Goal: Information Seeking & Learning: Learn about a topic

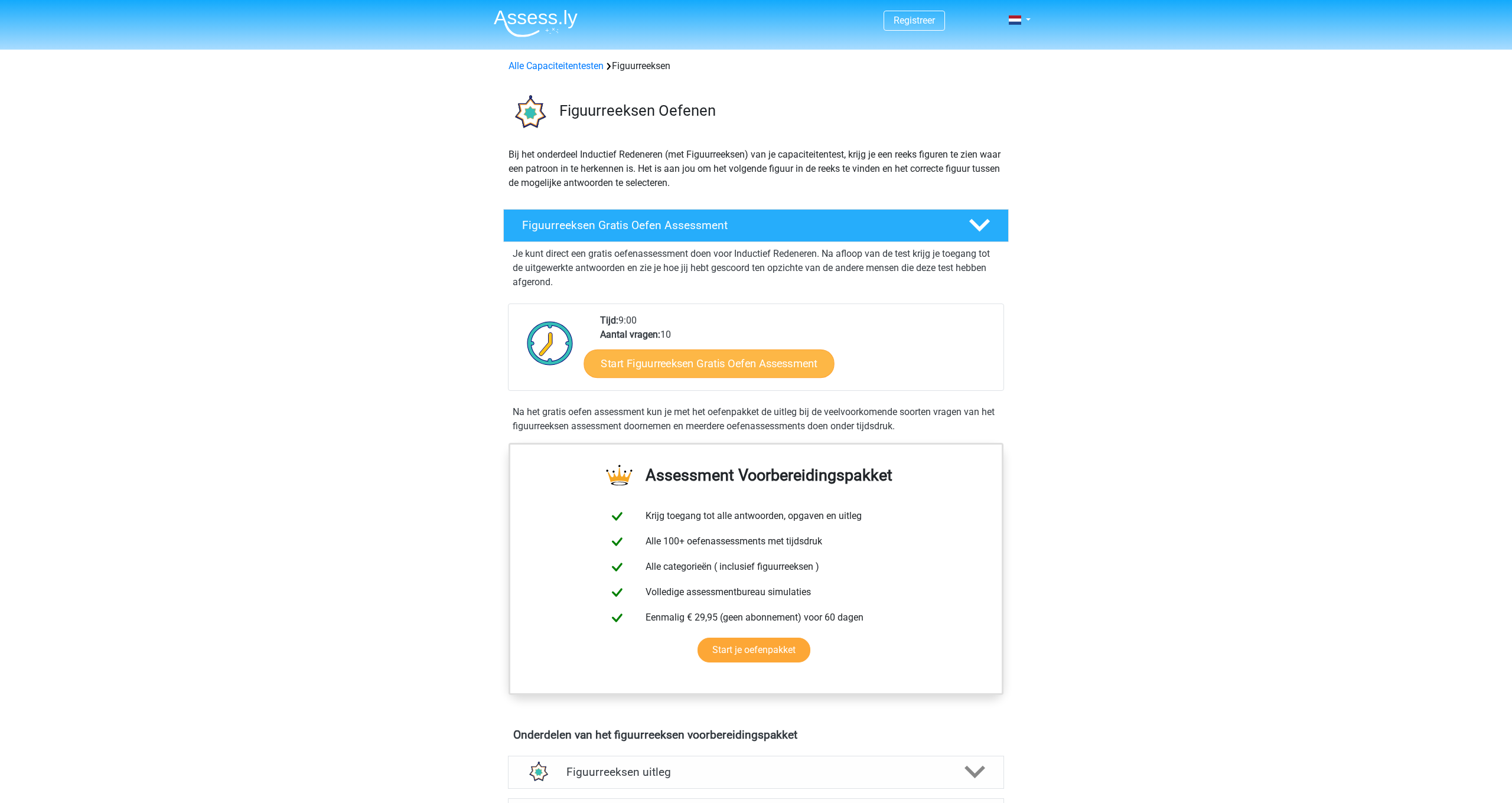
click at [723, 366] on link "Start Figuurreeksen Gratis Oefen Assessment" at bounding box center [709, 363] width 250 height 28
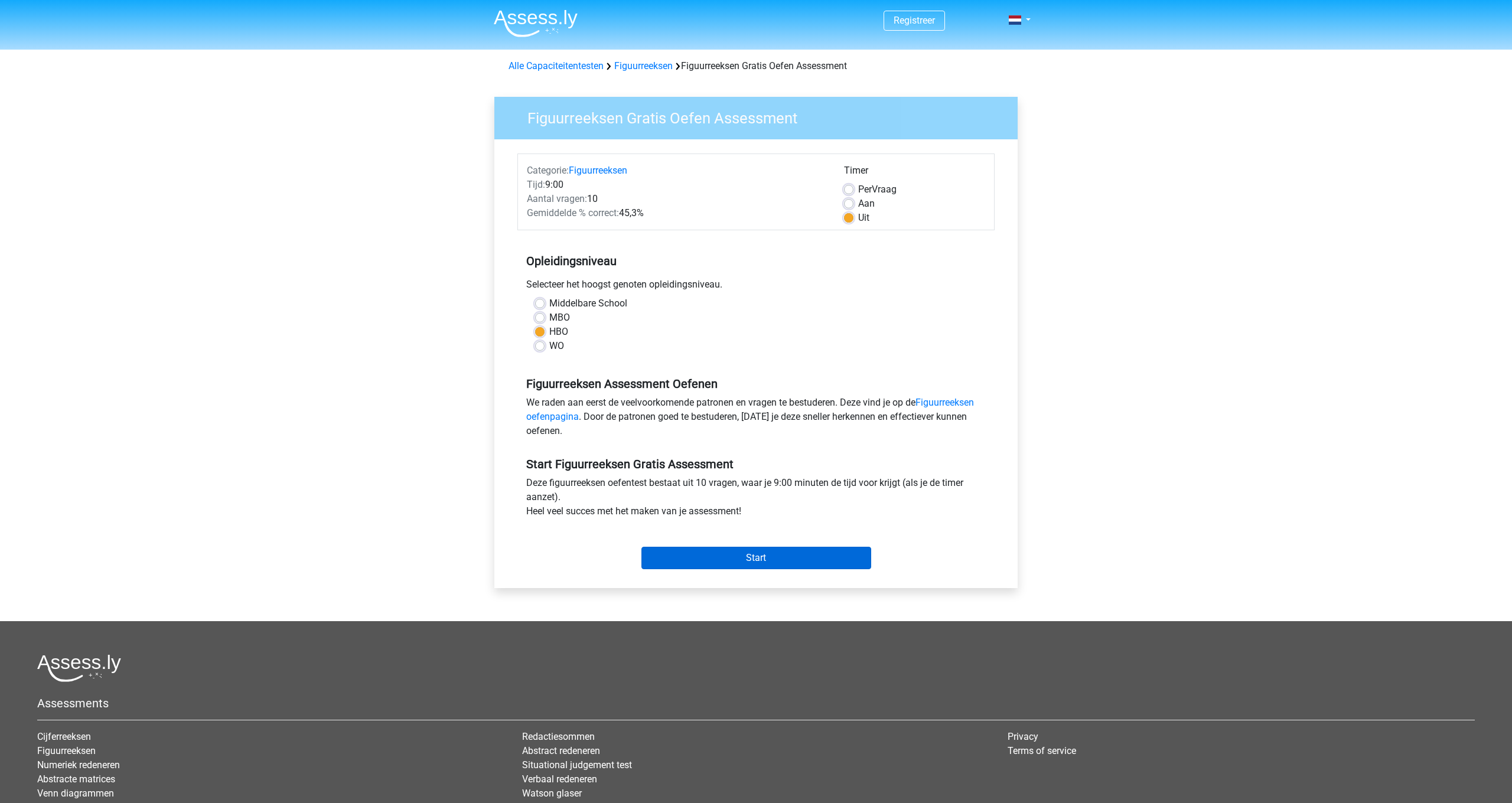
click at [784, 557] on input "Start" at bounding box center [756, 558] width 229 height 22
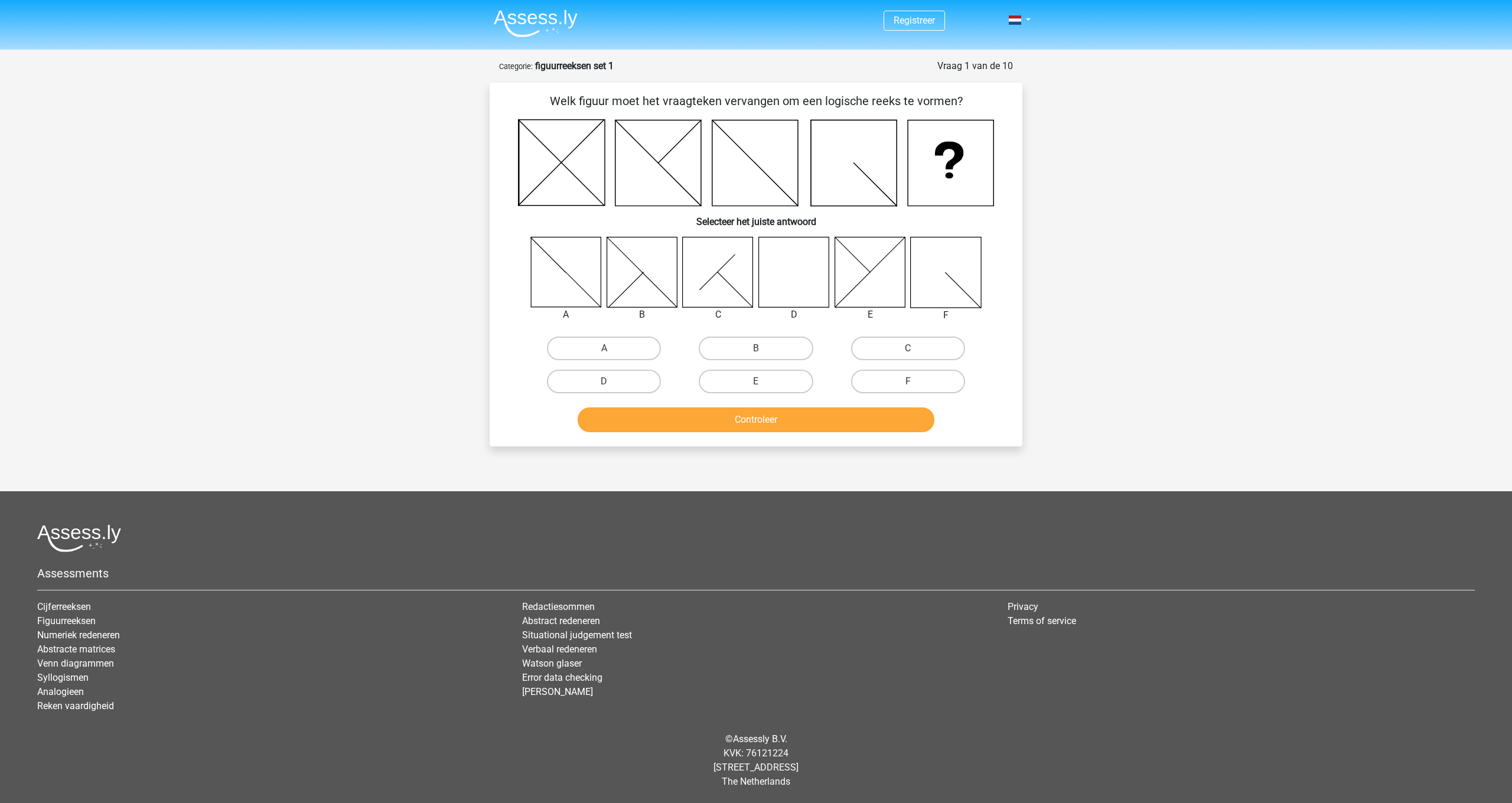
scroll to position [1, 0]
click at [790, 287] on icon at bounding box center [794, 271] width 70 height 70
click at [617, 383] on label "D" at bounding box center [604, 381] width 114 height 24
click at [612, 383] on input "D" at bounding box center [608, 385] width 8 height 8
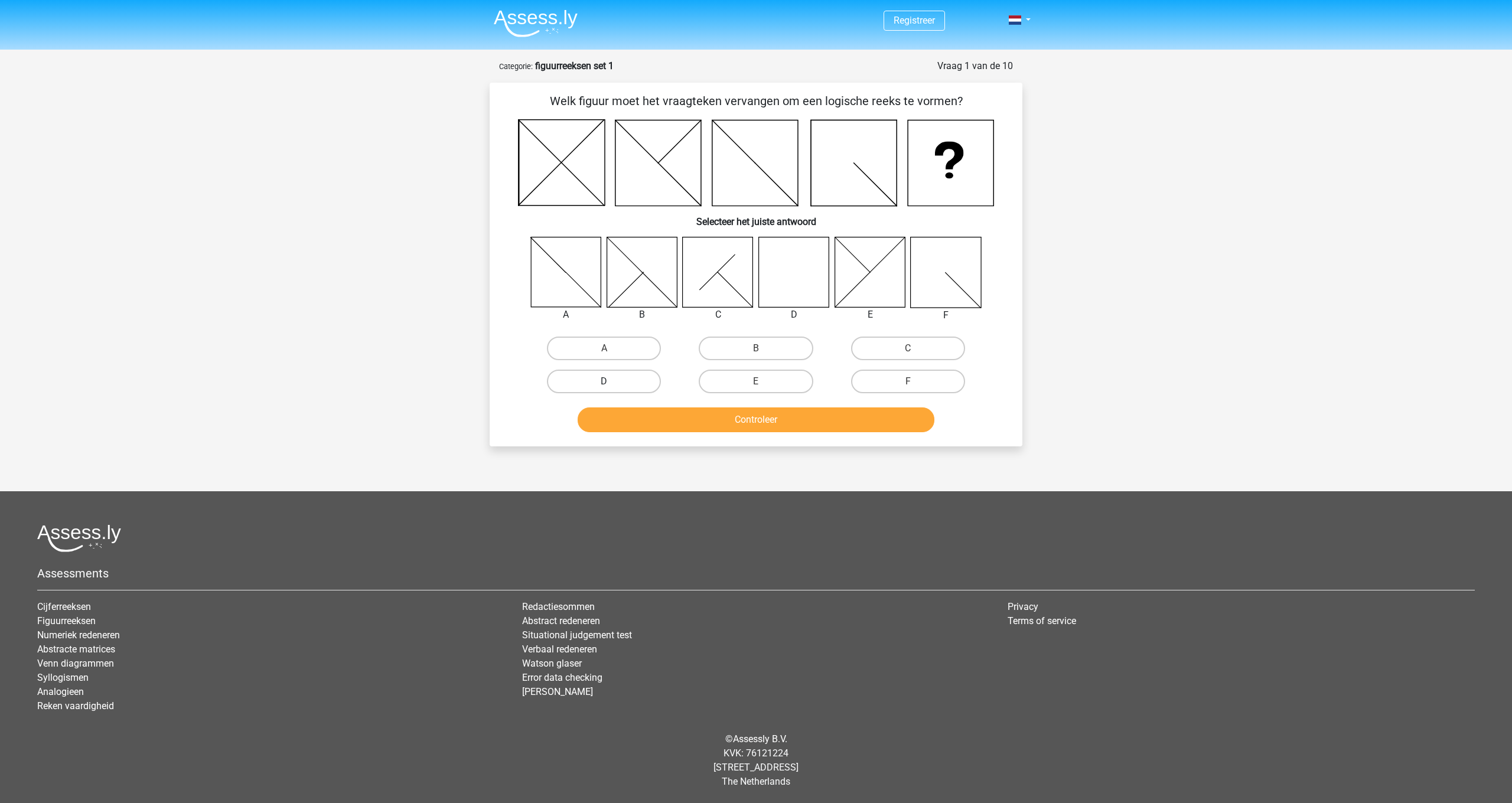
radio input "true"
click at [767, 419] on button "Controleer" at bounding box center [756, 419] width 358 height 25
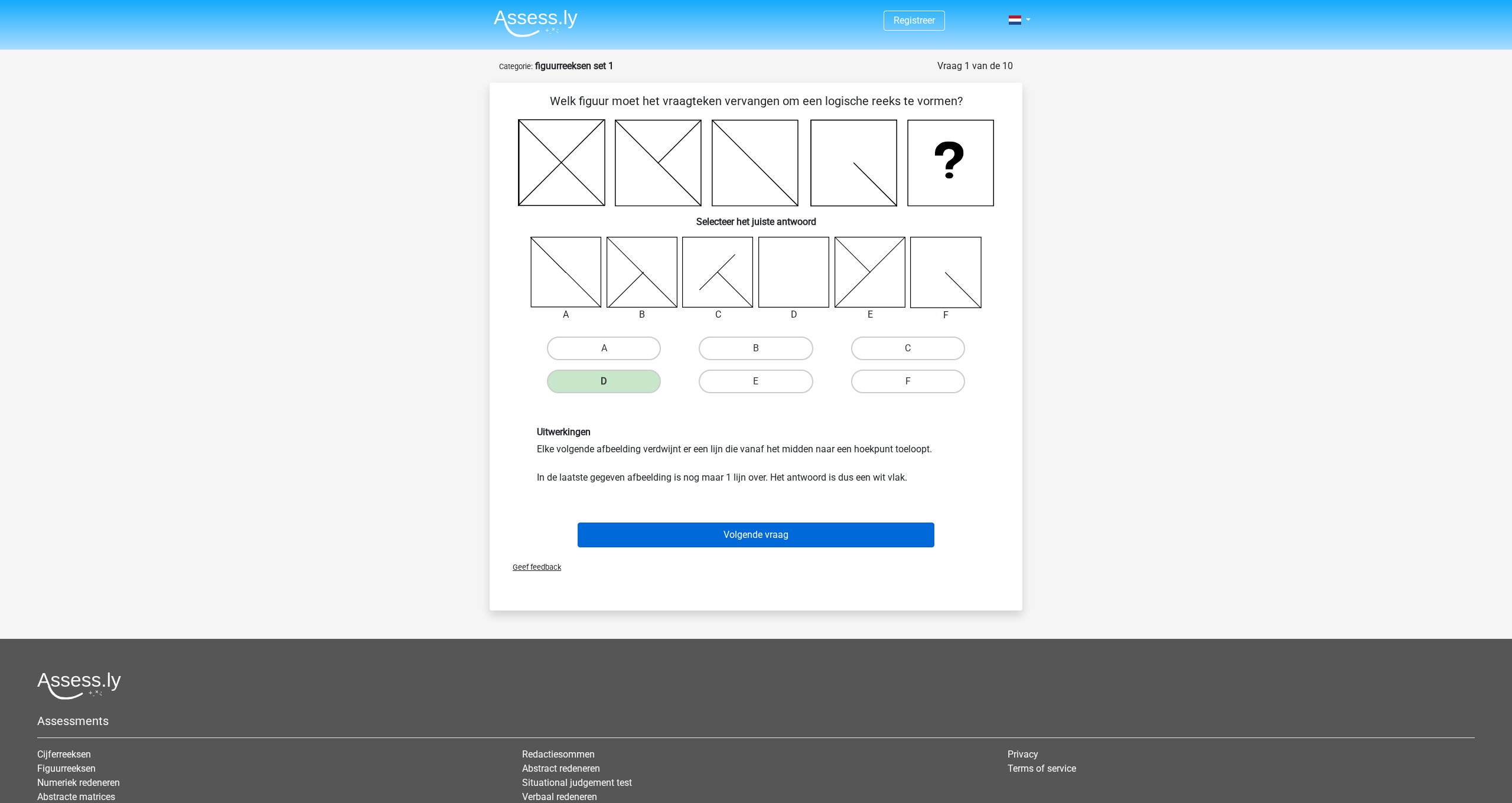
click at [821, 540] on button "Volgende vraag" at bounding box center [756, 534] width 358 height 25
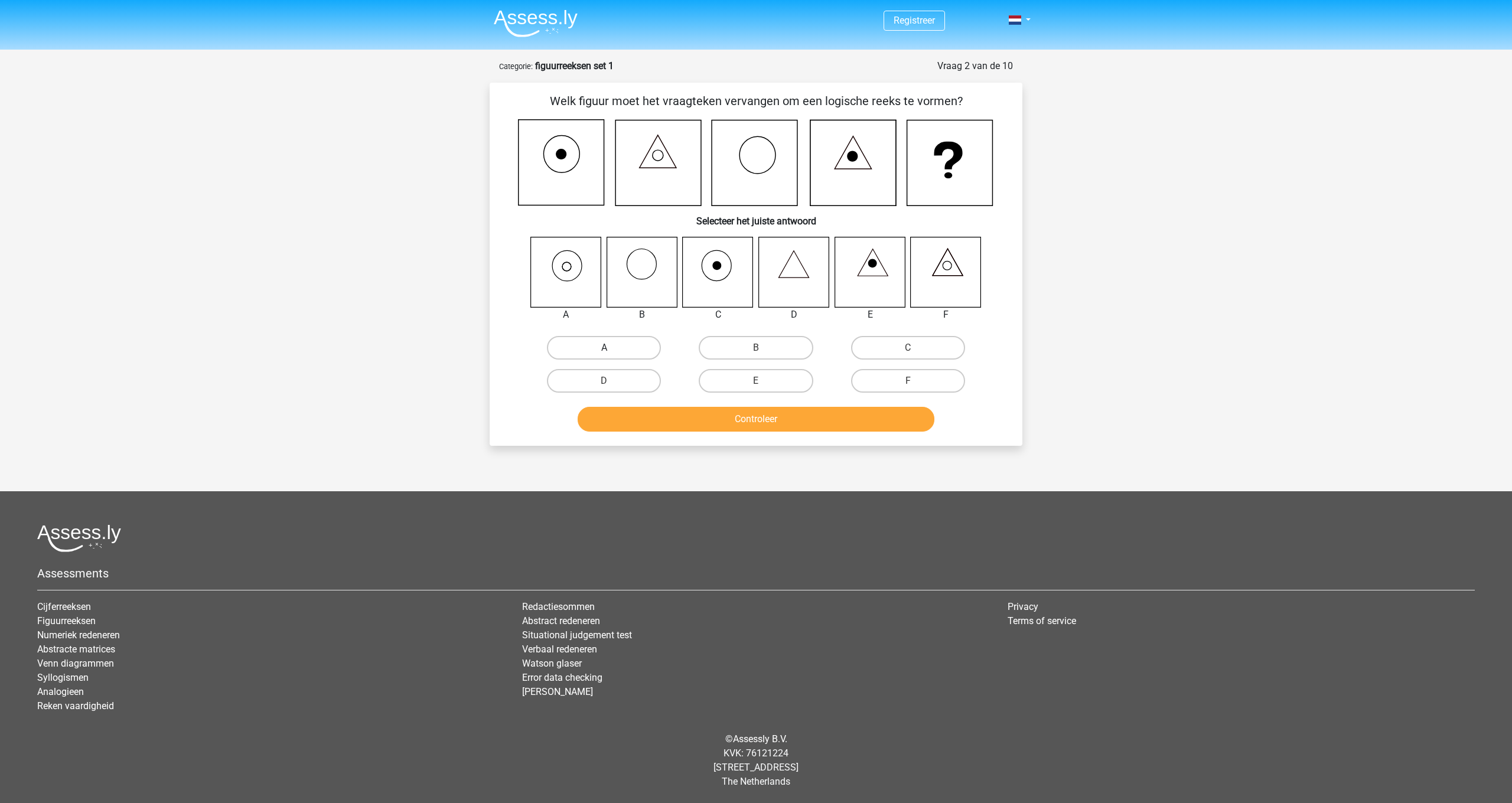
click at [600, 347] on label "A" at bounding box center [604, 348] width 114 height 24
click at [604, 348] on input "A" at bounding box center [608, 352] width 8 height 8
radio input "true"
click at [774, 421] on button "Controleer" at bounding box center [756, 419] width 358 height 25
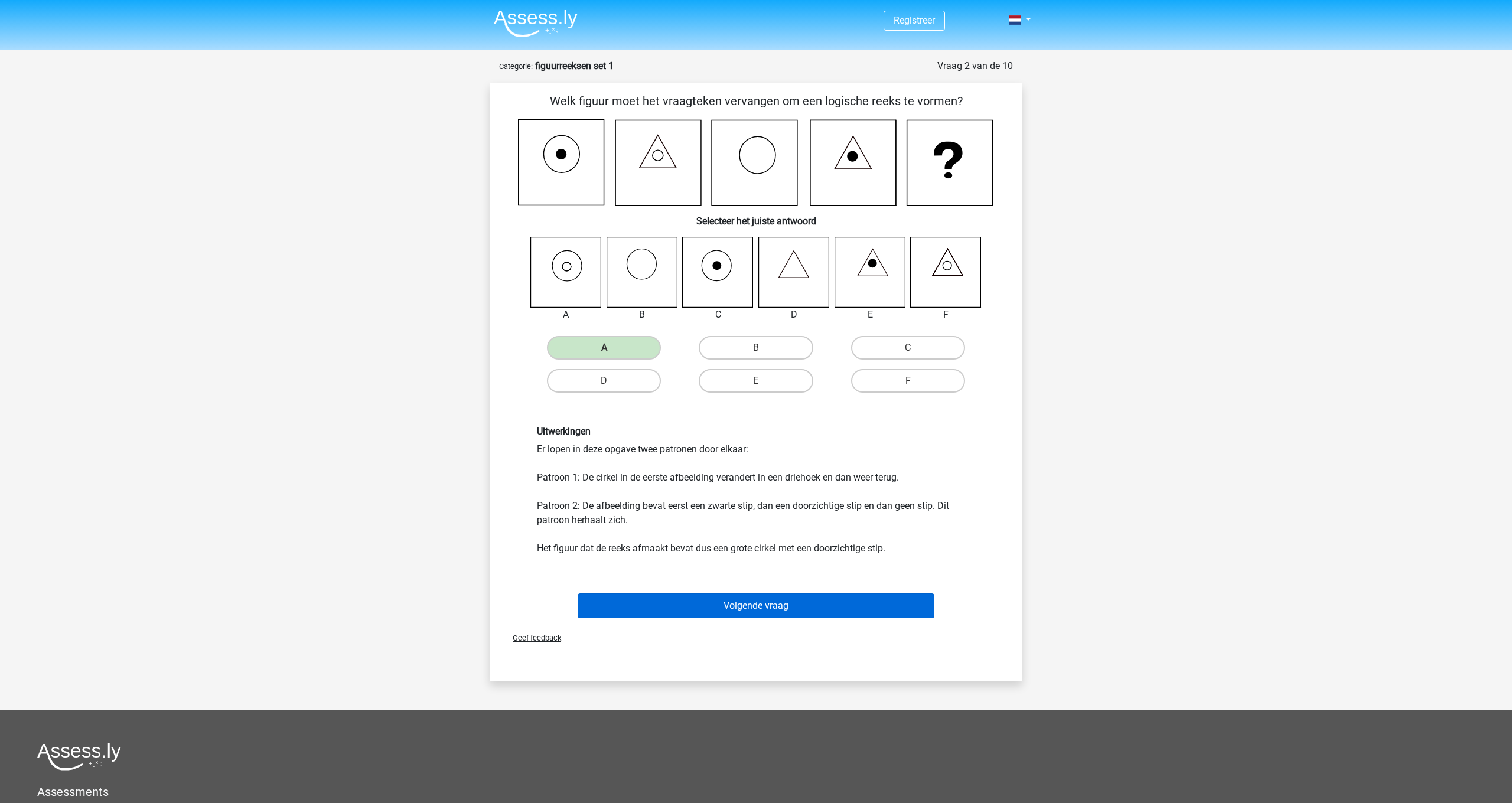
click at [799, 608] on button "Volgende vraag" at bounding box center [756, 605] width 358 height 25
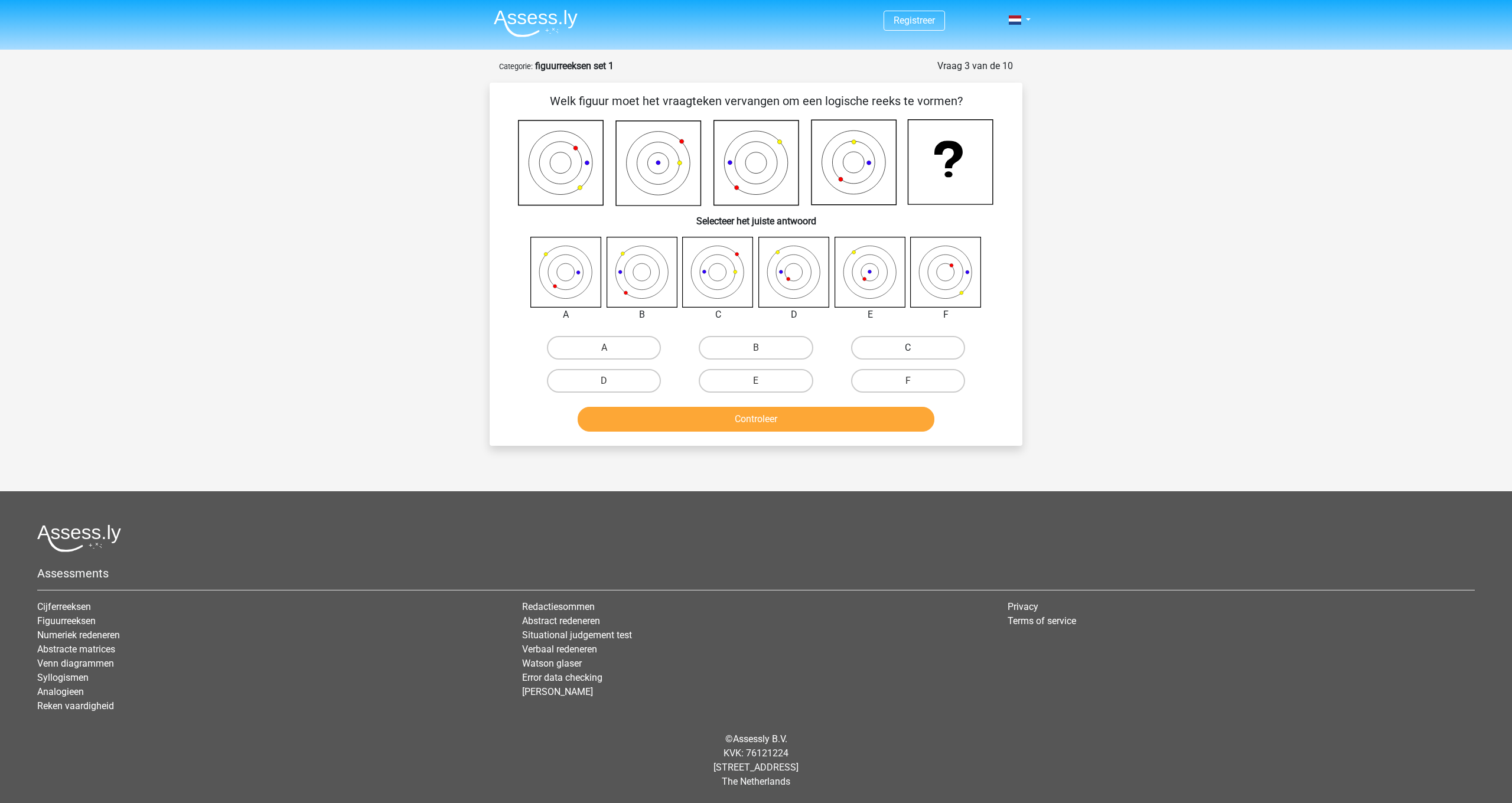
click at [919, 347] on label "C" at bounding box center [908, 348] width 114 height 24
click at [915, 348] on input "C" at bounding box center [911, 352] width 8 height 8
radio input "true"
click at [851, 413] on button "Controleer" at bounding box center [756, 419] width 358 height 25
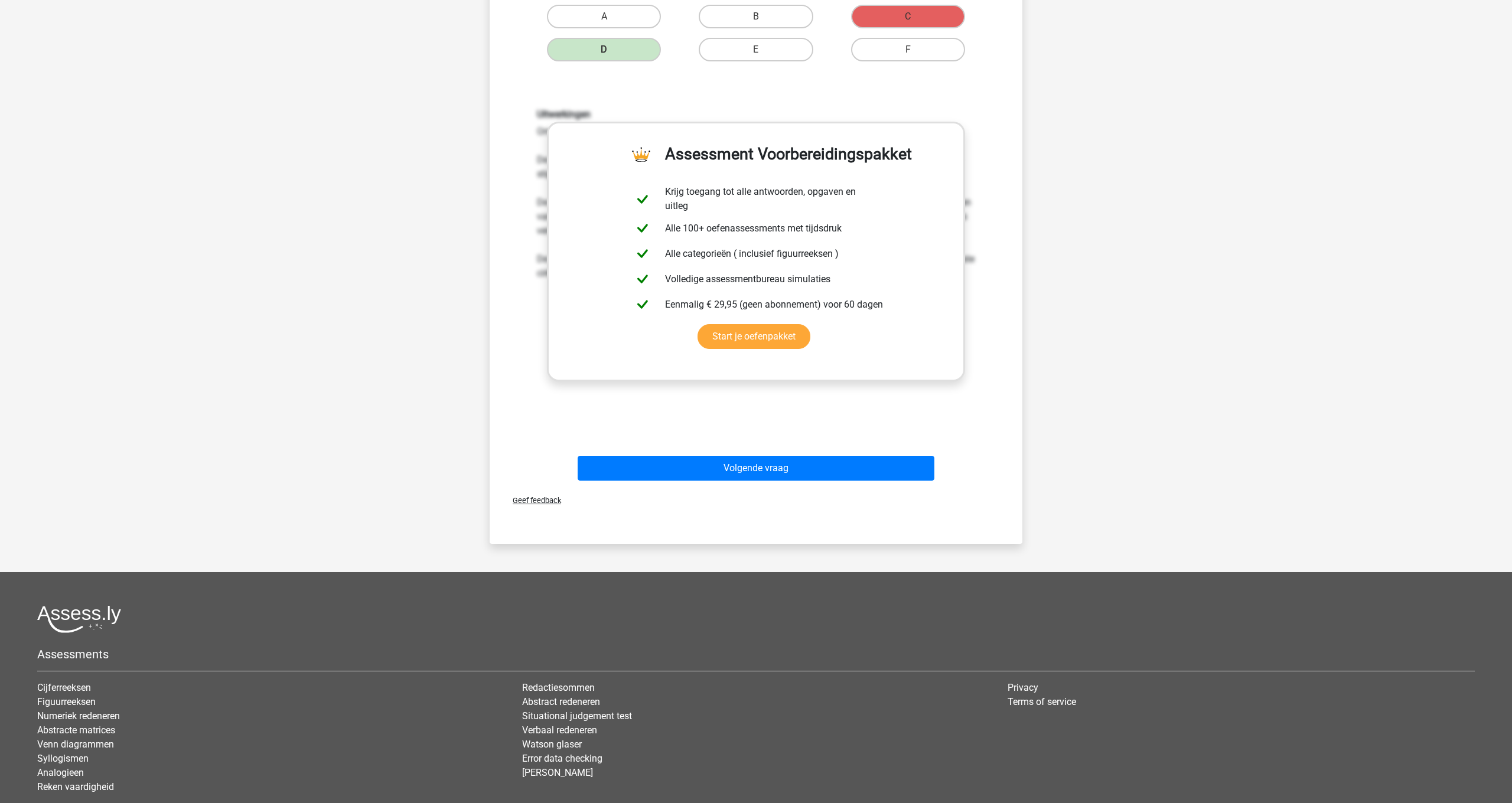
scroll to position [331, 0]
click at [840, 465] on button "Volgende vraag" at bounding box center [756, 467] width 358 height 25
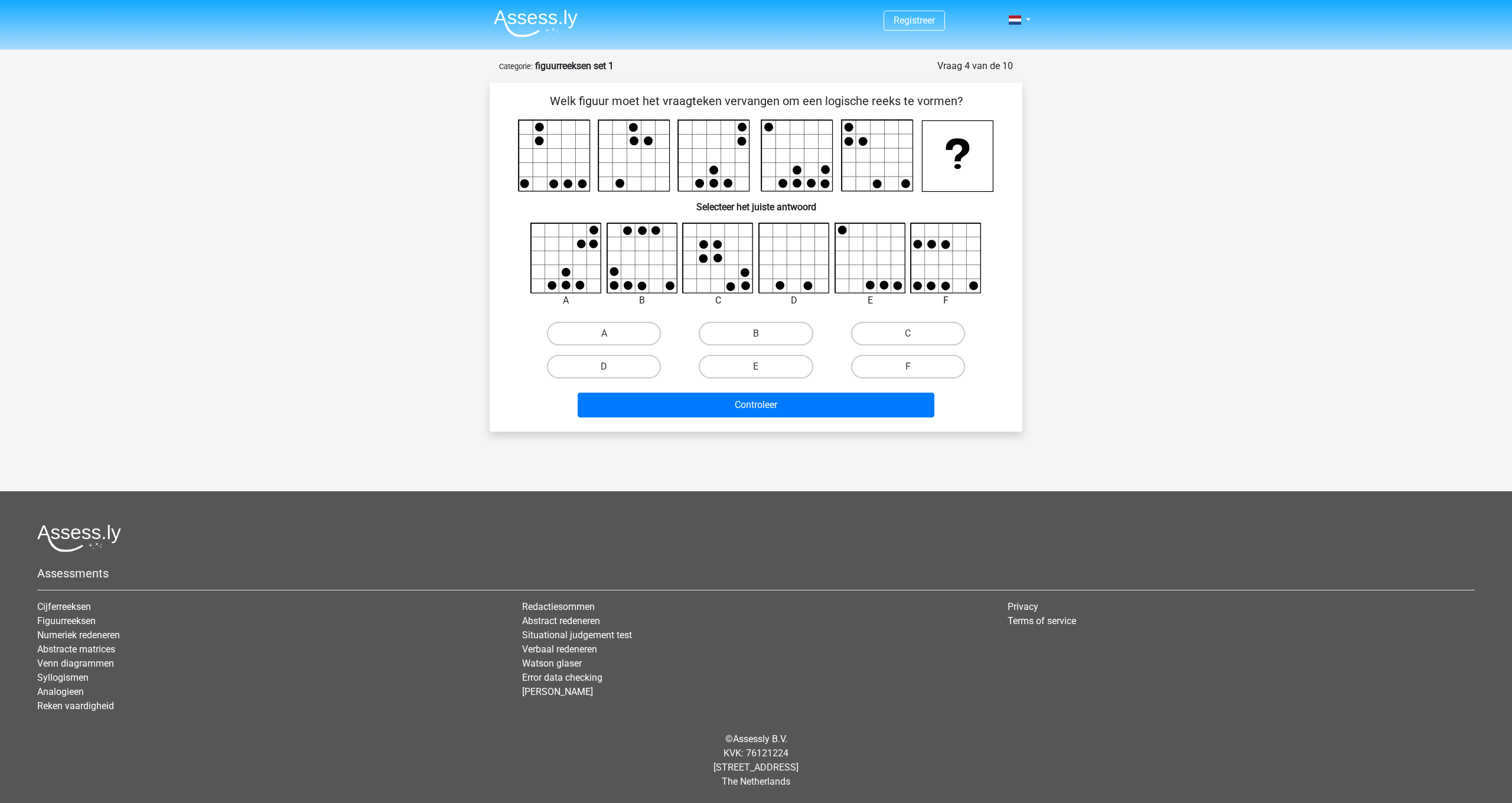
scroll to position [0, 0]
click at [778, 334] on label "B" at bounding box center [756, 334] width 114 height 24
click at [764, 334] on input "B" at bounding box center [760, 338] width 8 height 8
radio input "true"
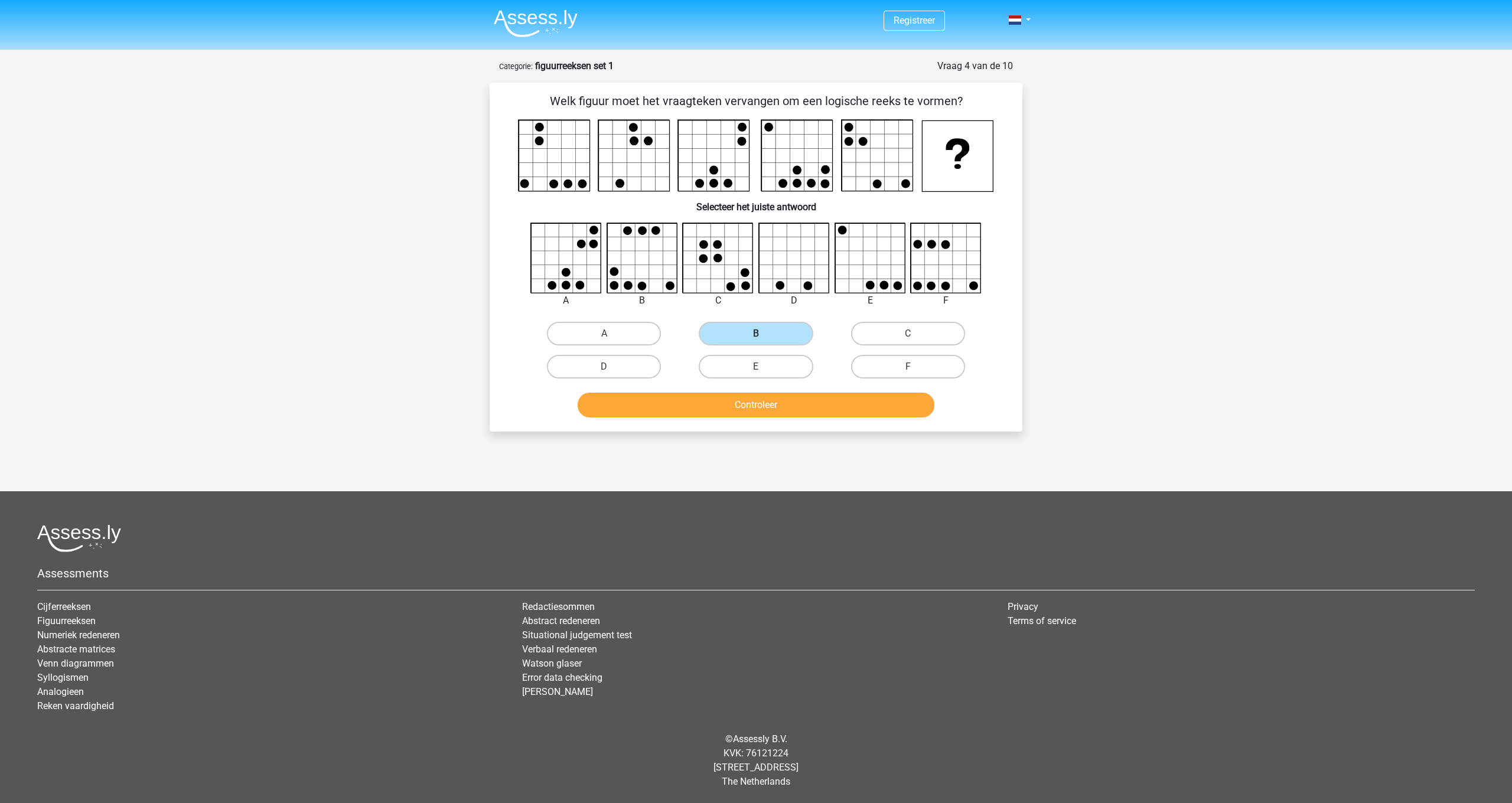
click at [792, 407] on button "Controleer" at bounding box center [756, 404] width 358 height 25
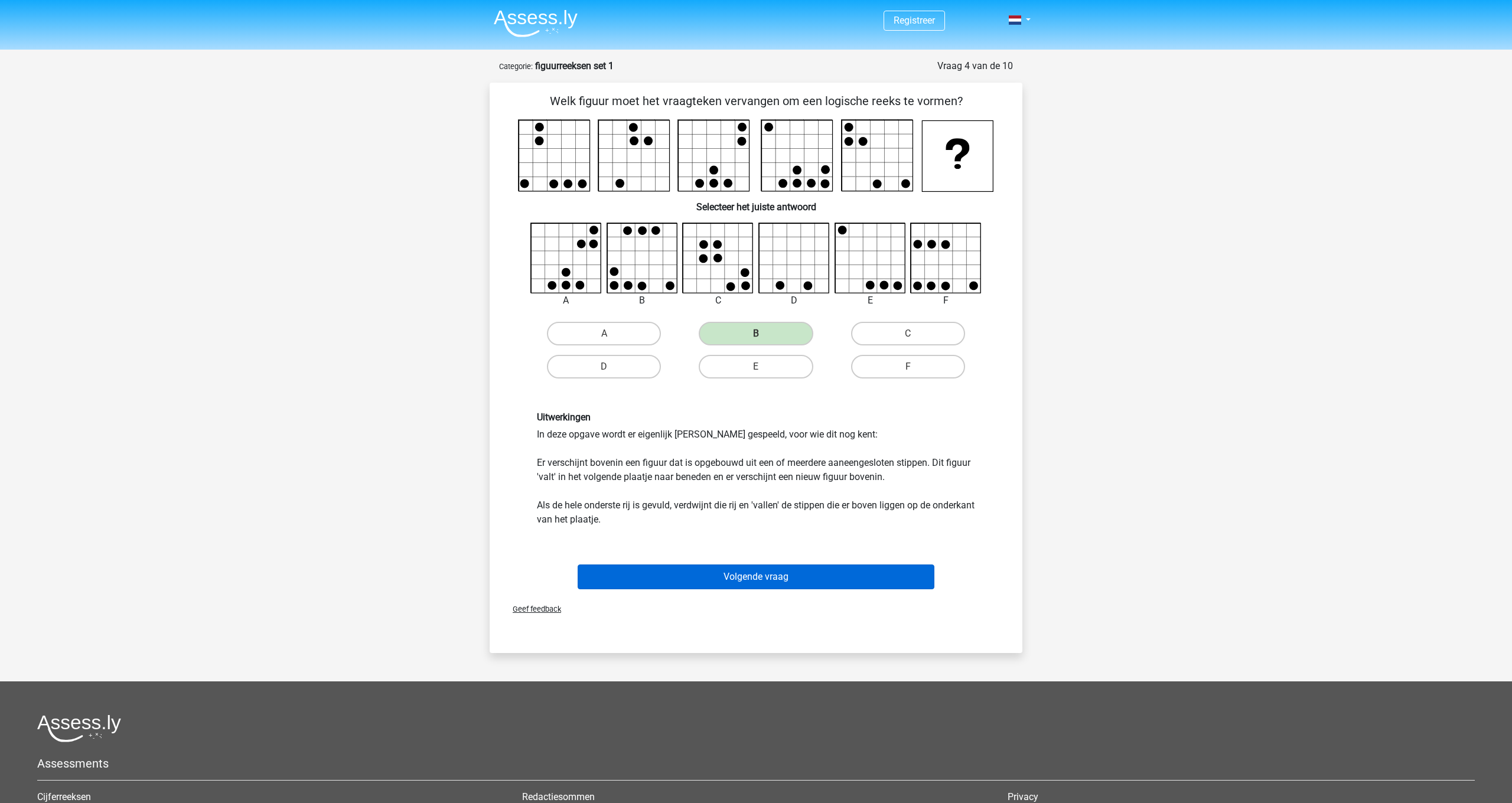
click at [839, 578] on button "Volgende vraag" at bounding box center [756, 576] width 358 height 25
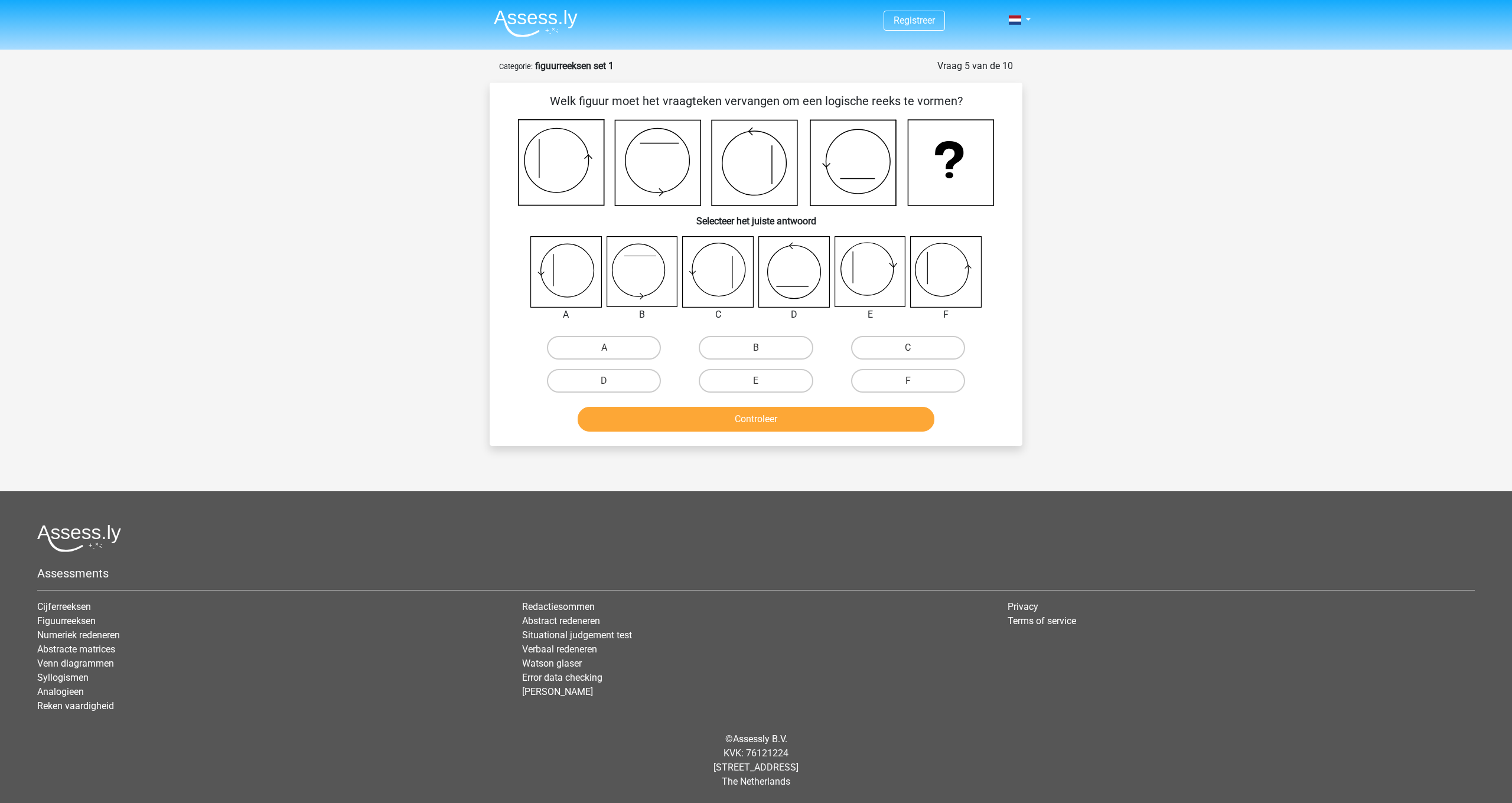
click at [605, 349] on input "A" at bounding box center [608, 352] width 8 height 8
radio input "true"
click at [769, 417] on button "Controleer" at bounding box center [756, 419] width 358 height 25
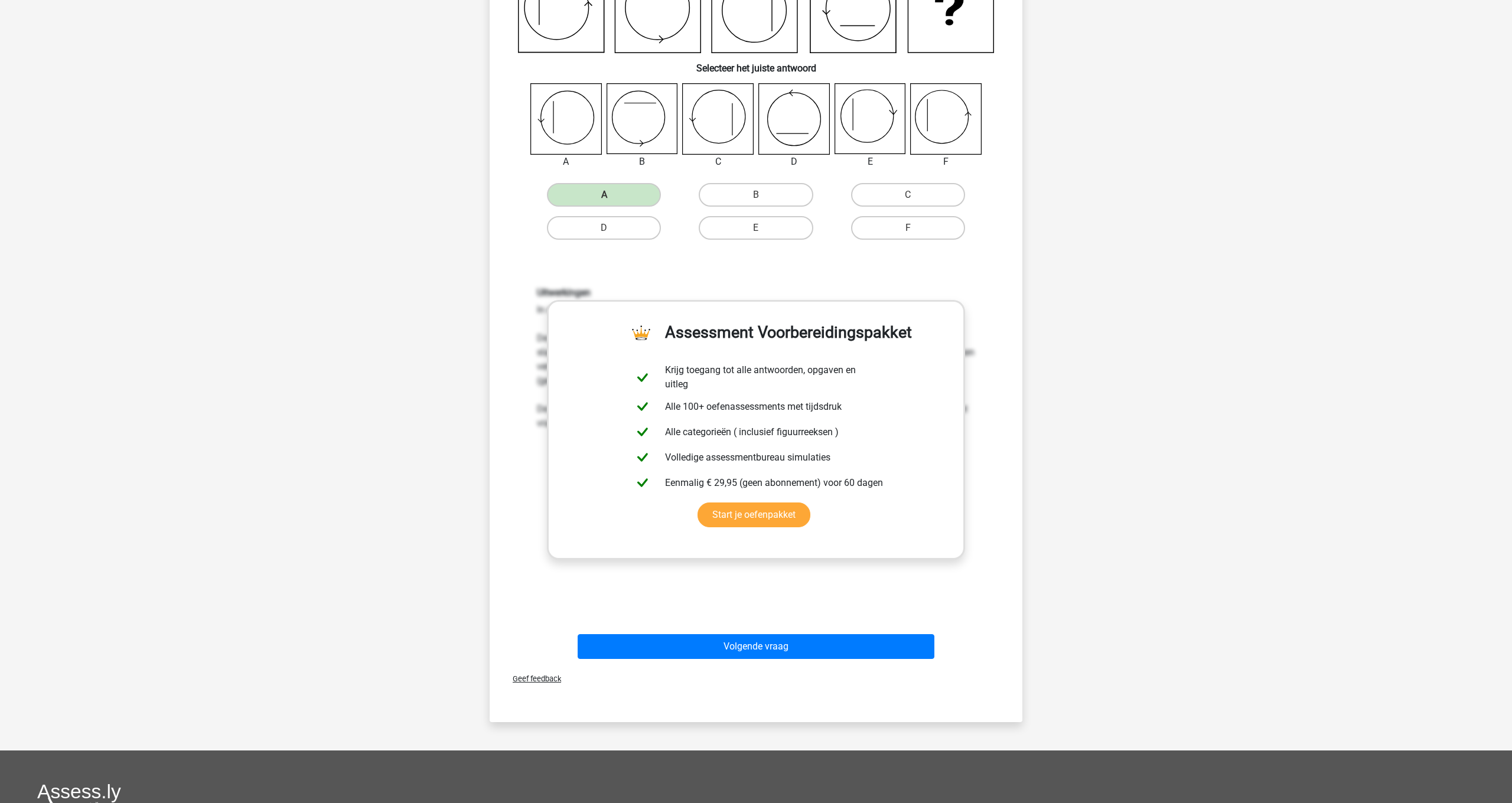
scroll to position [155, 0]
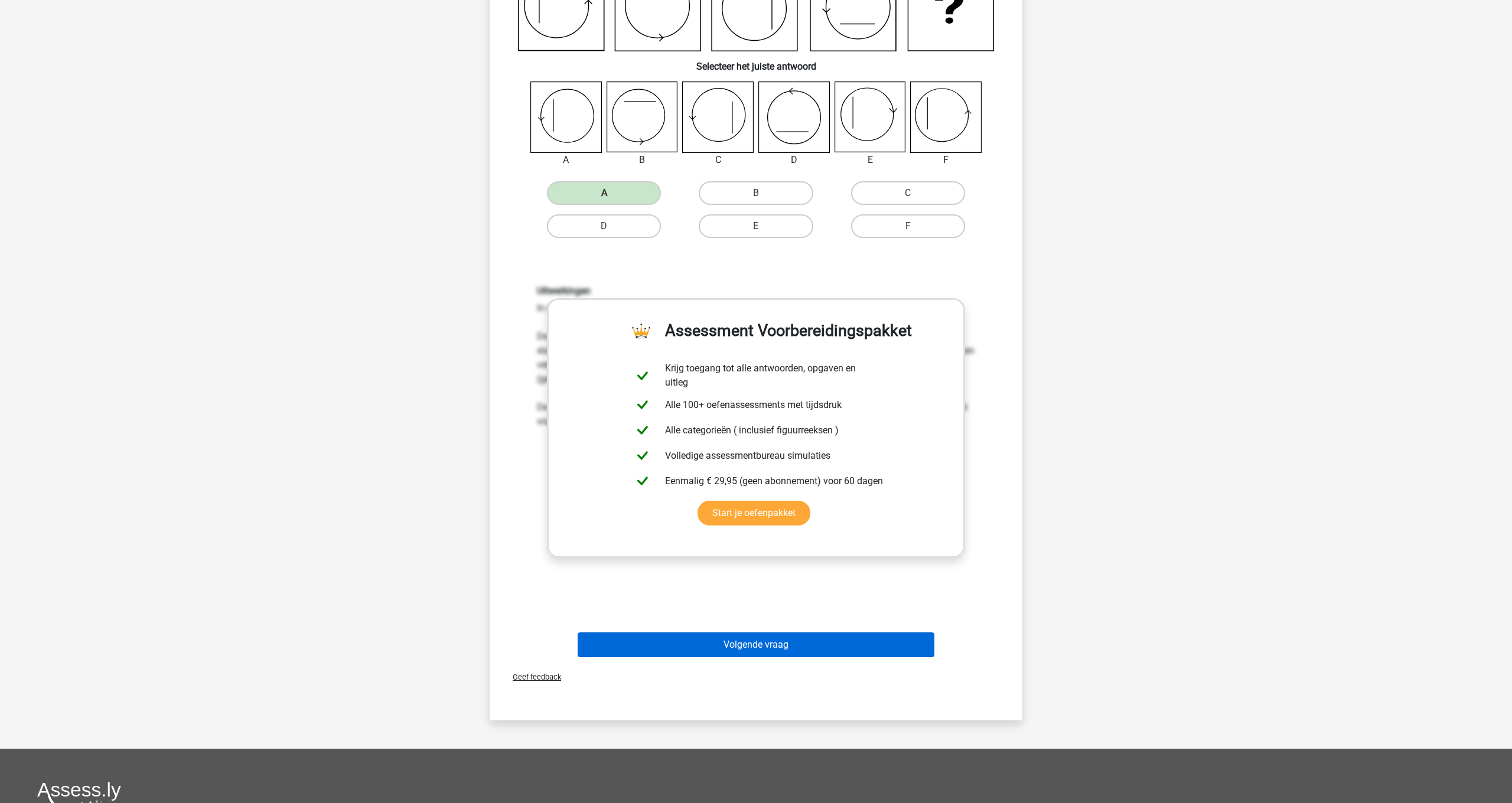
click at [850, 650] on button "Volgende vraag" at bounding box center [756, 644] width 358 height 25
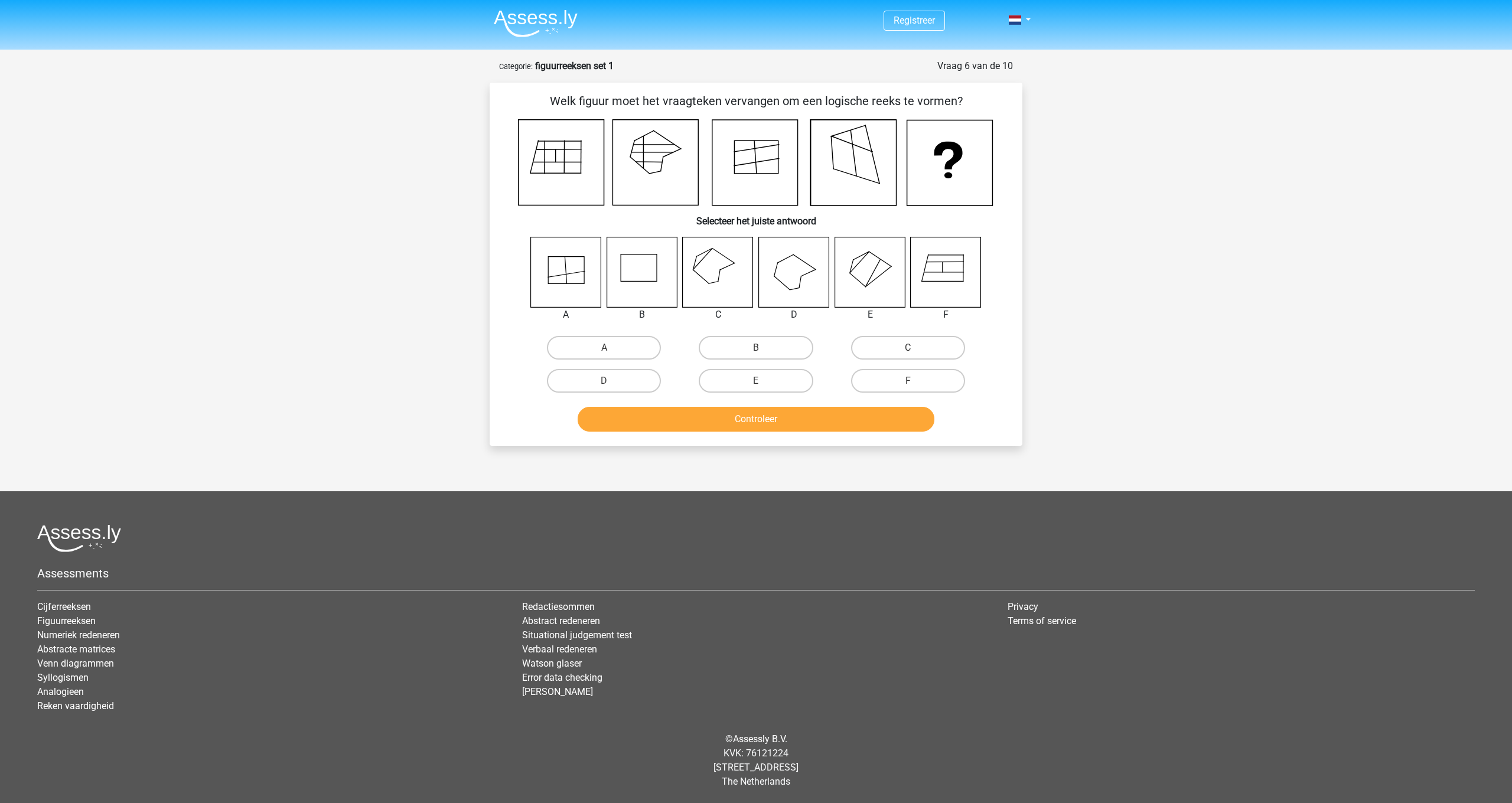
scroll to position [0, 0]
click at [932, 346] on label "C" at bounding box center [908, 348] width 114 height 24
click at [915, 348] on input "C" at bounding box center [911, 352] width 8 height 8
radio input "true"
click at [874, 418] on button "Controleer" at bounding box center [756, 419] width 358 height 25
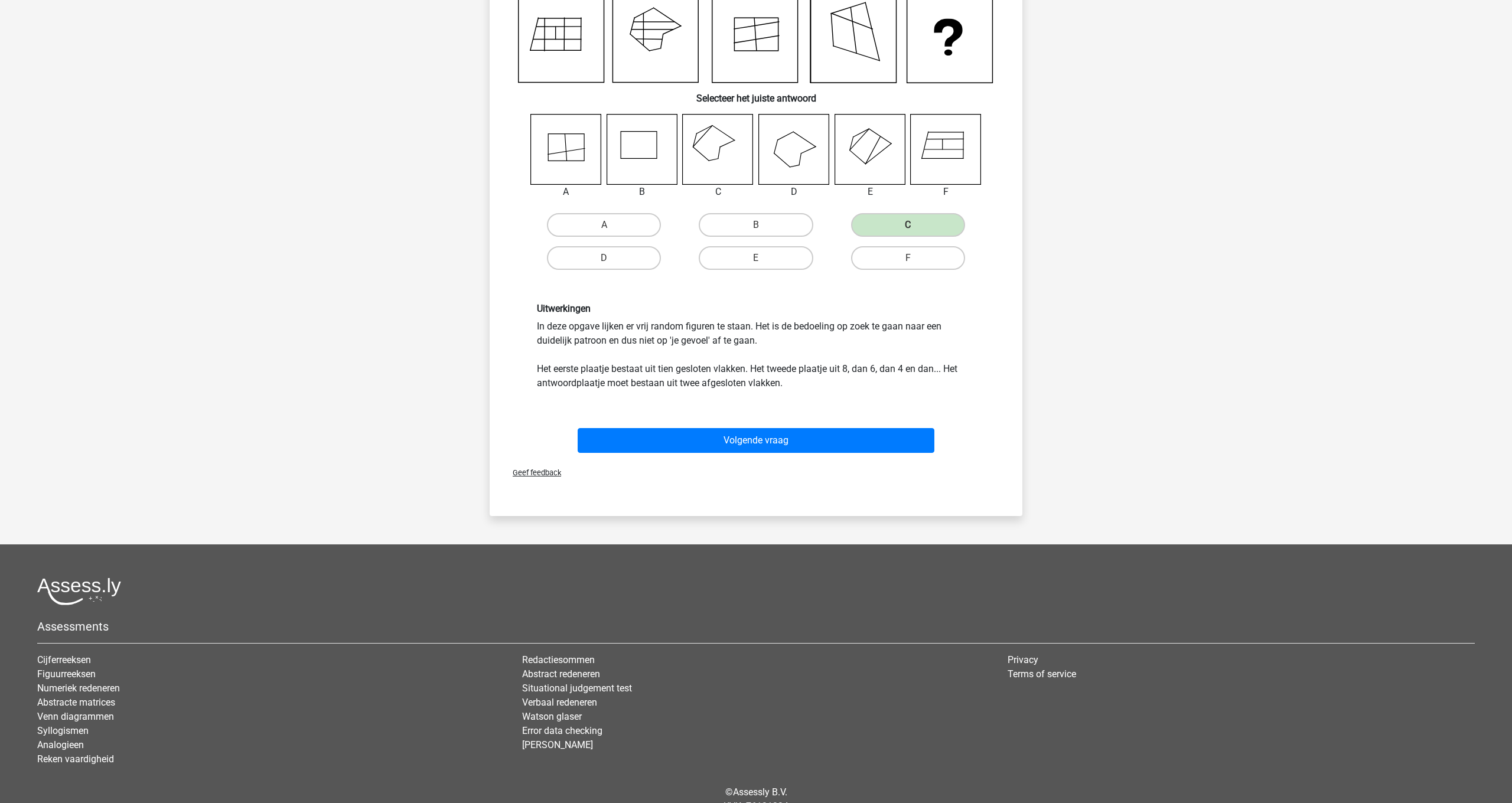
scroll to position [139, 0]
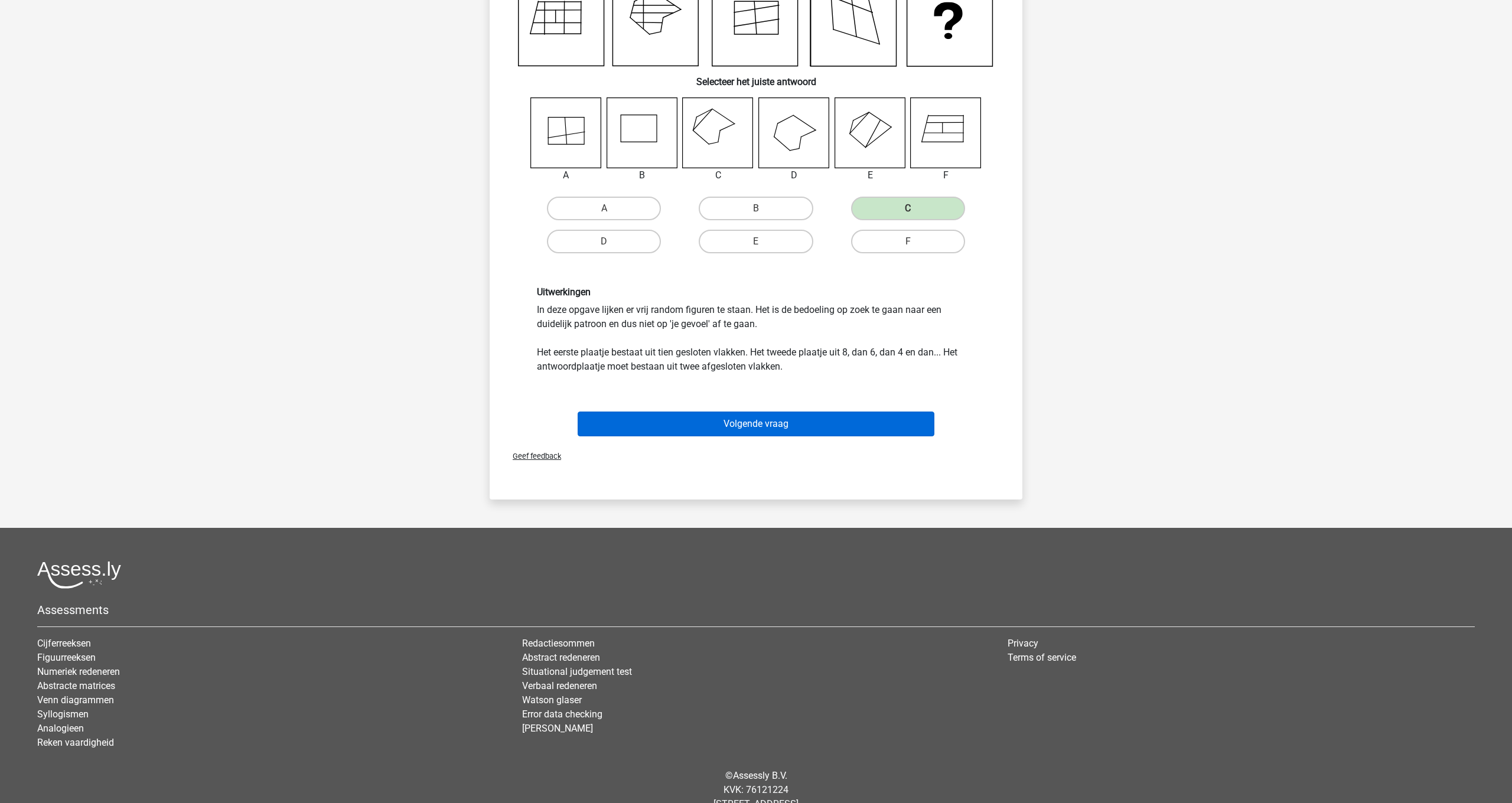
click at [797, 426] on button "Volgende vraag" at bounding box center [756, 423] width 358 height 25
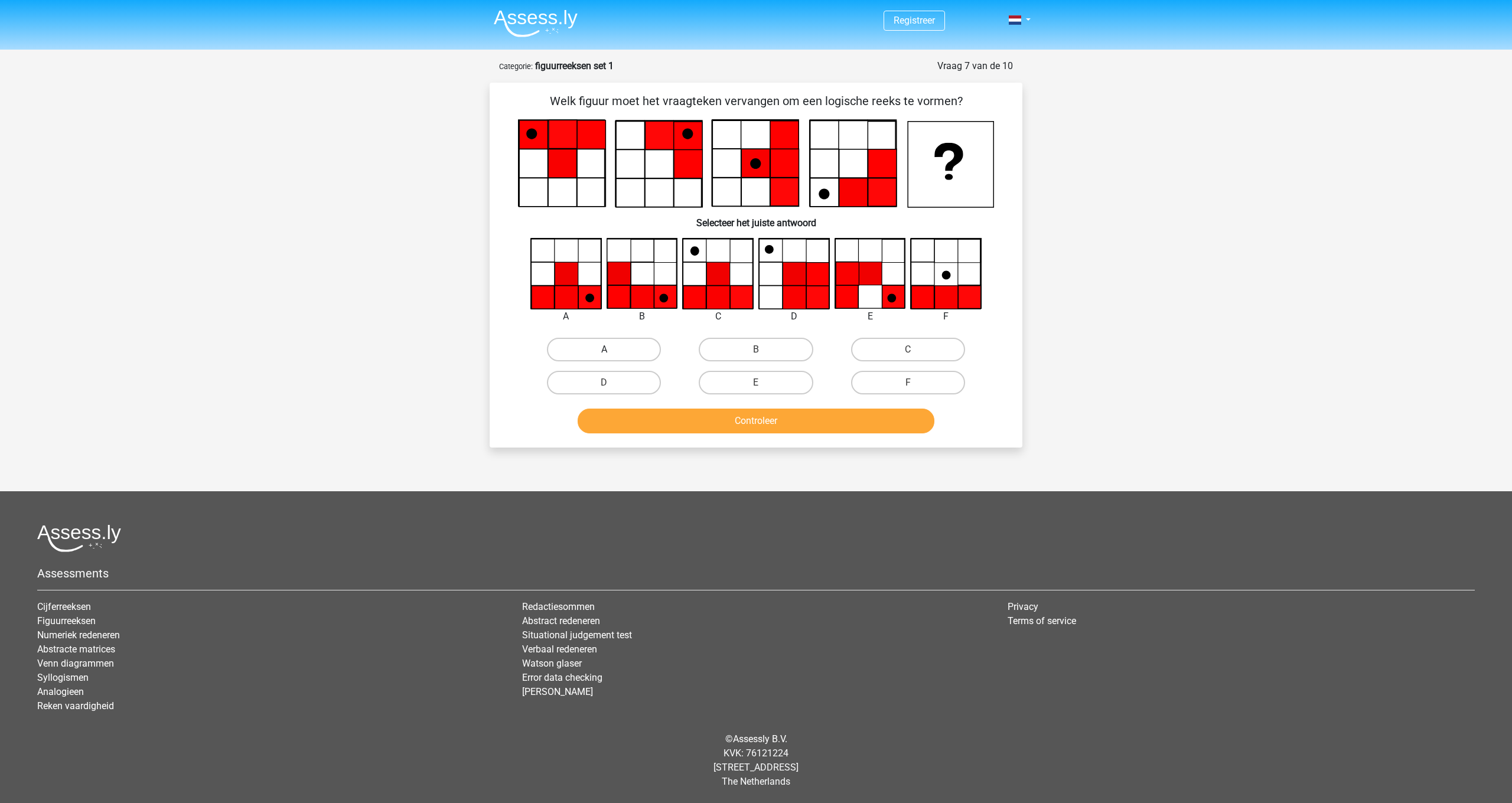
click at [622, 347] on label "A" at bounding box center [604, 350] width 114 height 24
click at [612, 350] on input "A" at bounding box center [608, 354] width 8 height 8
radio input "true"
click at [818, 427] on button "Controleer" at bounding box center [756, 420] width 358 height 25
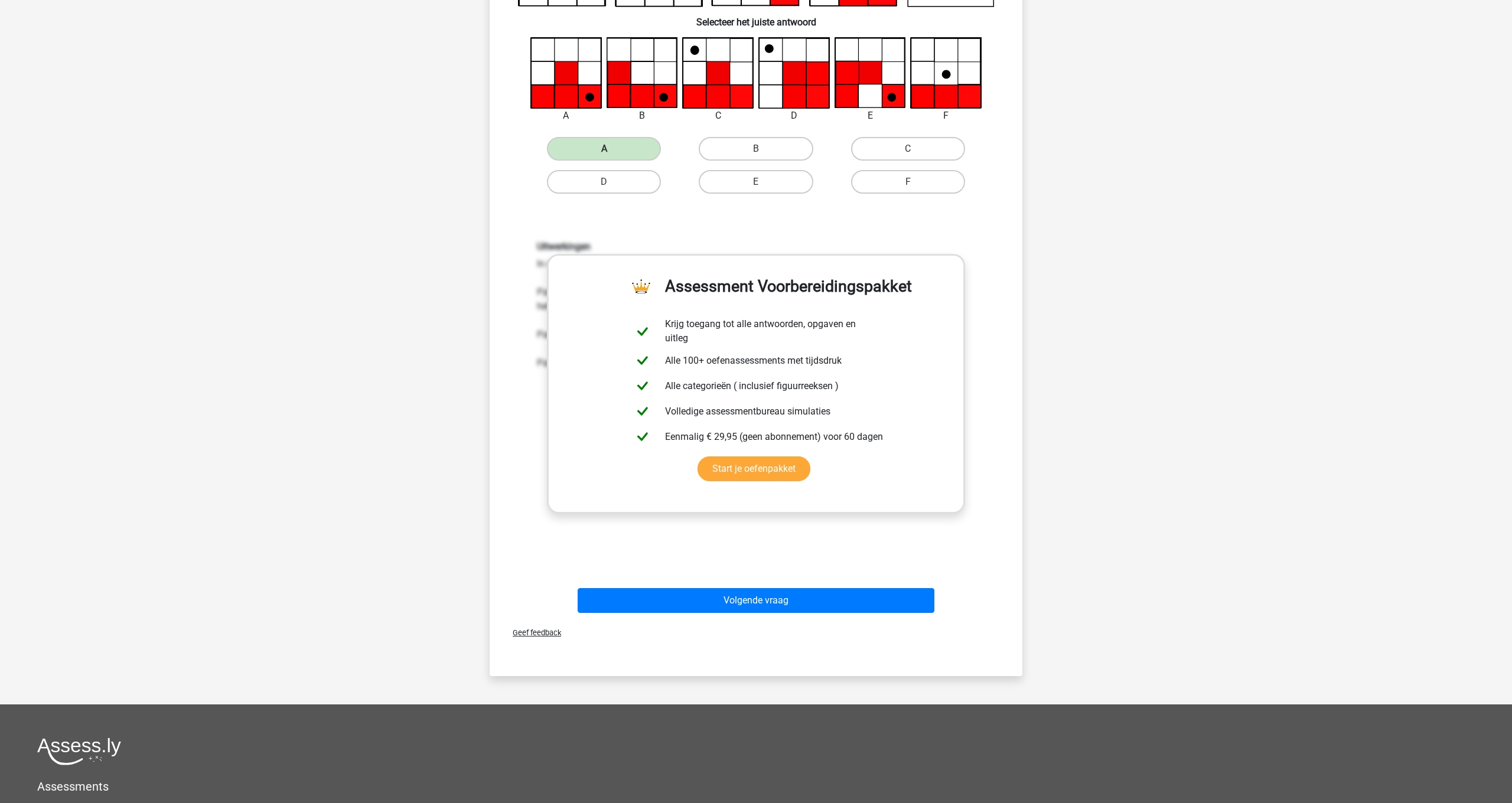
scroll to position [203, 0]
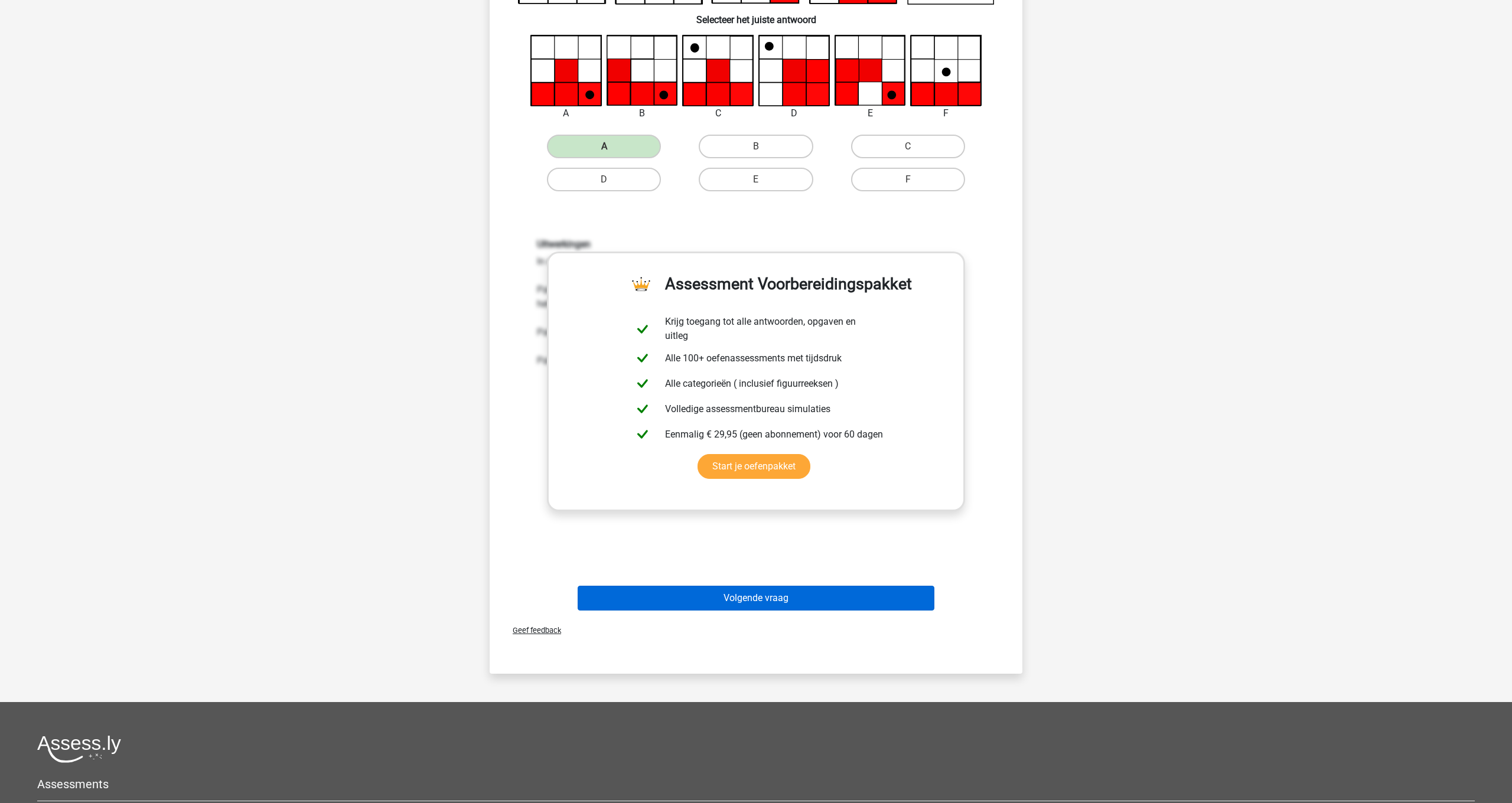
click at [799, 600] on button "Volgende vraag" at bounding box center [756, 597] width 358 height 25
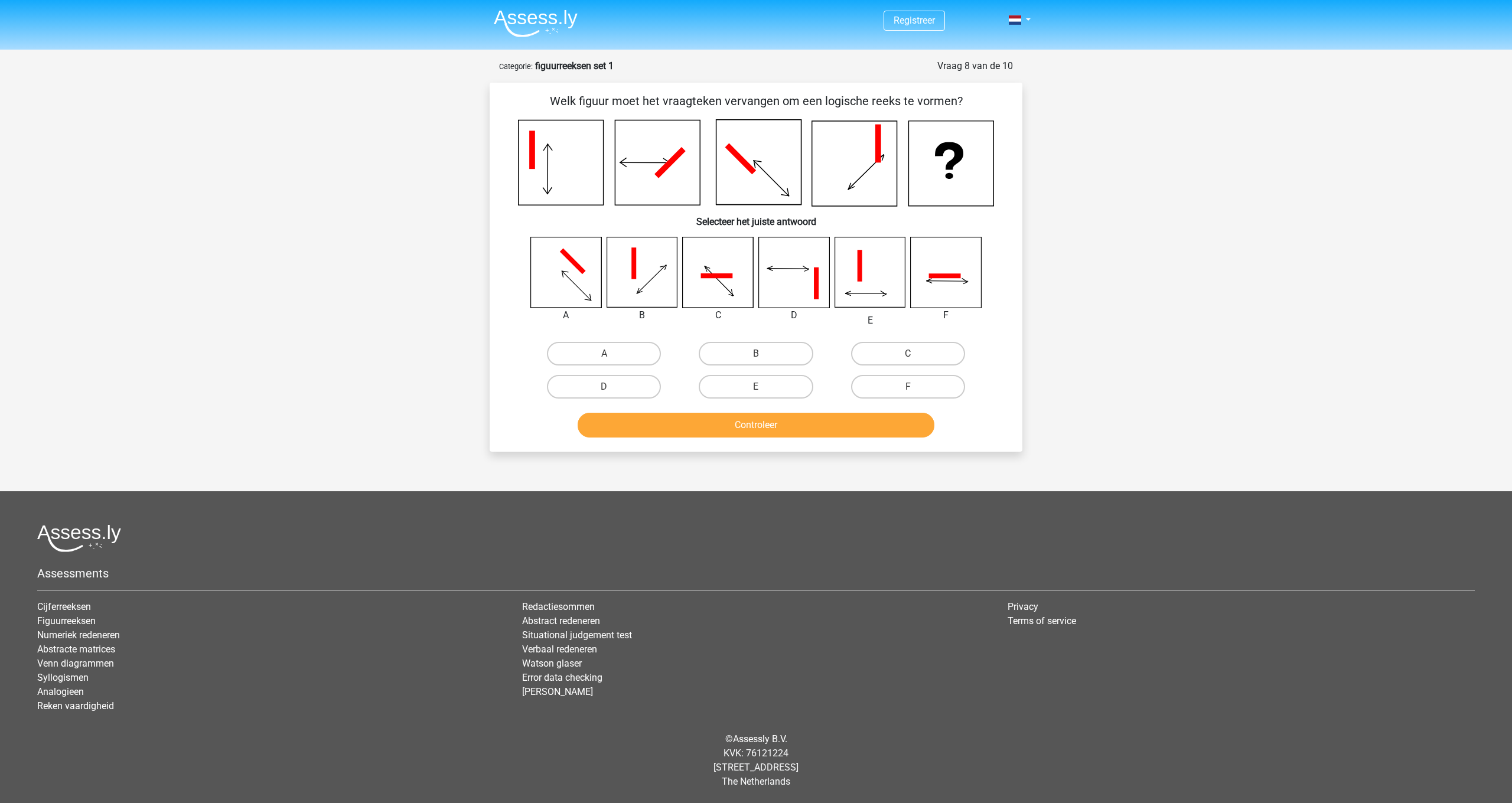
scroll to position [0, 0]
click at [937, 384] on label "F" at bounding box center [908, 387] width 114 height 24
click at [915, 387] on input "F" at bounding box center [911, 391] width 8 height 8
radio input "true"
click at [776, 425] on button "Controleer" at bounding box center [756, 425] width 358 height 25
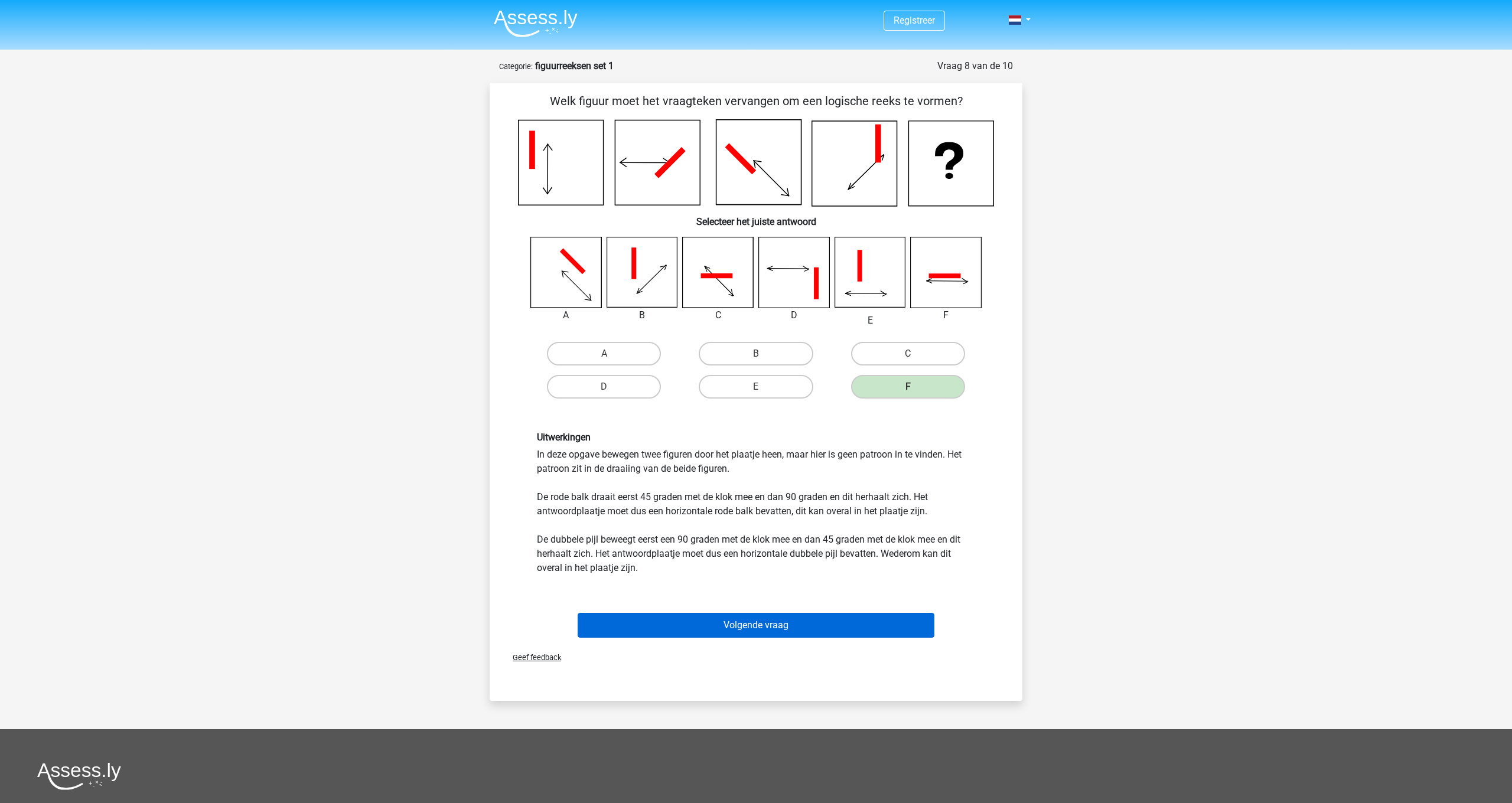
click at [831, 623] on button "Volgende vraag" at bounding box center [756, 625] width 358 height 25
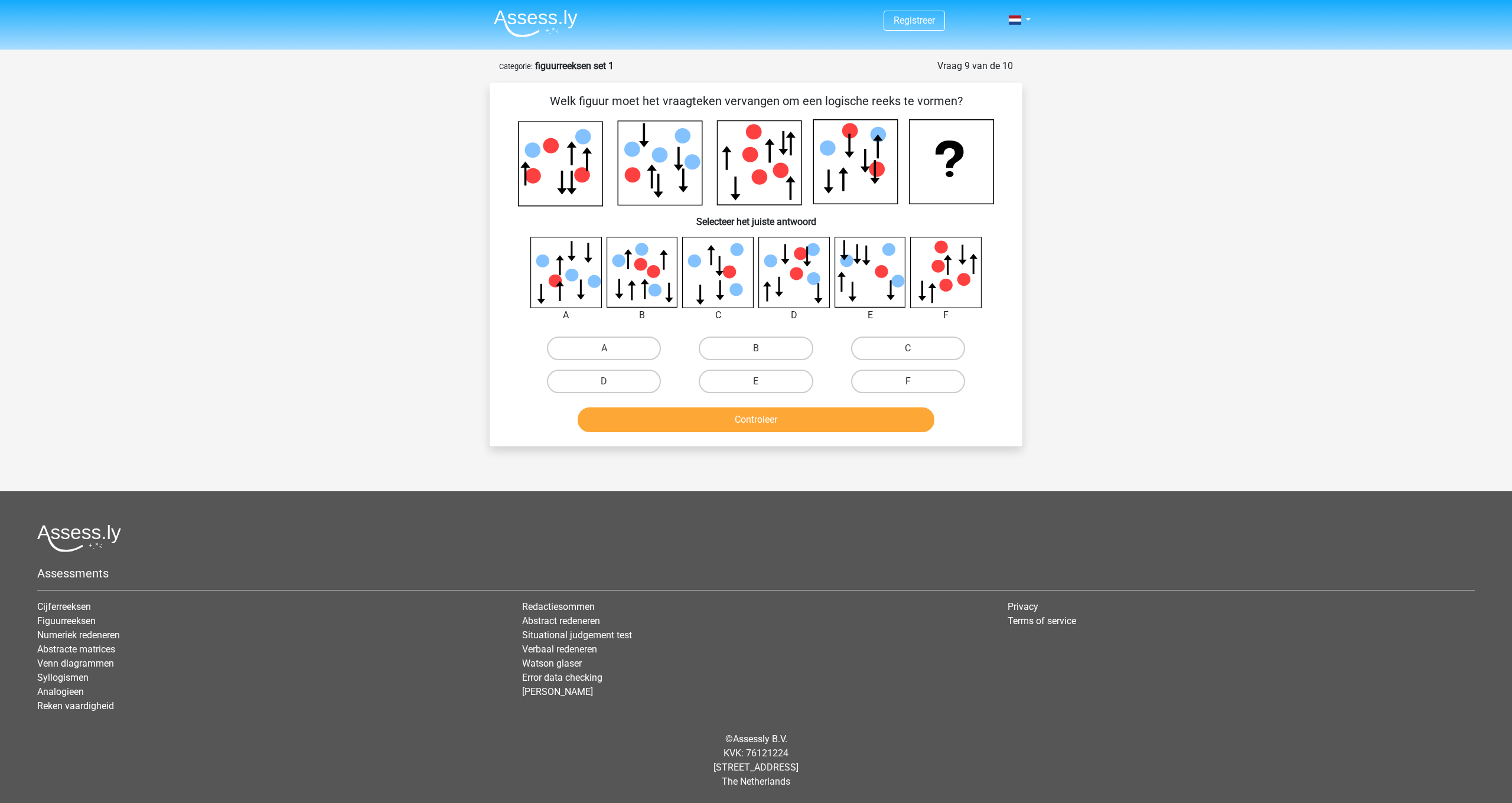
click at [920, 381] on label "F" at bounding box center [908, 381] width 114 height 24
click at [915, 381] on input "F" at bounding box center [911, 385] width 8 height 8
radio input "true"
click at [847, 422] on button "Controleer" at bounding box center [756, 419] width 358 height 25
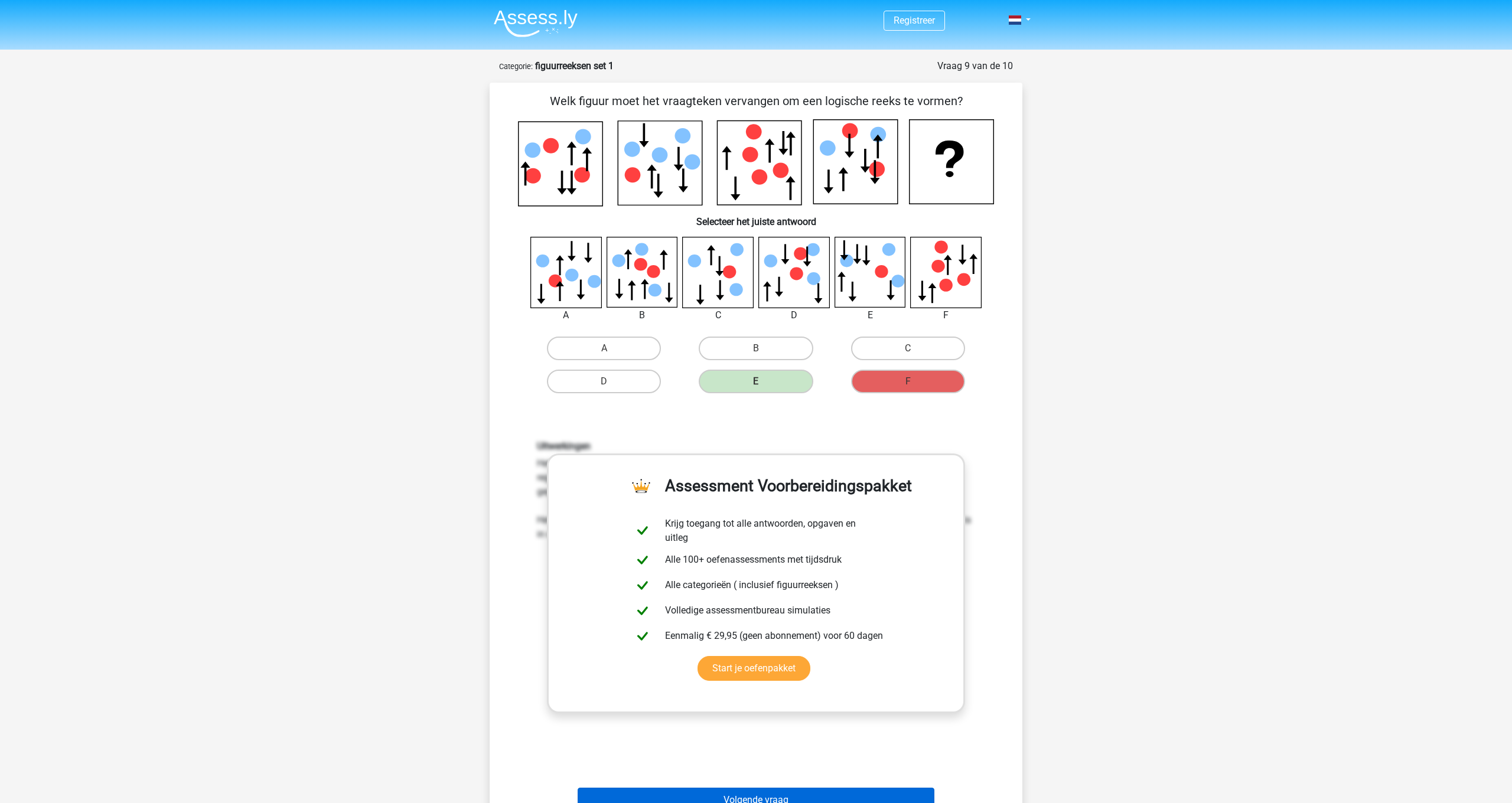
click at [890, 799] on button "Volgende vraag" at bounding box center [756, 800] width 358 height 25
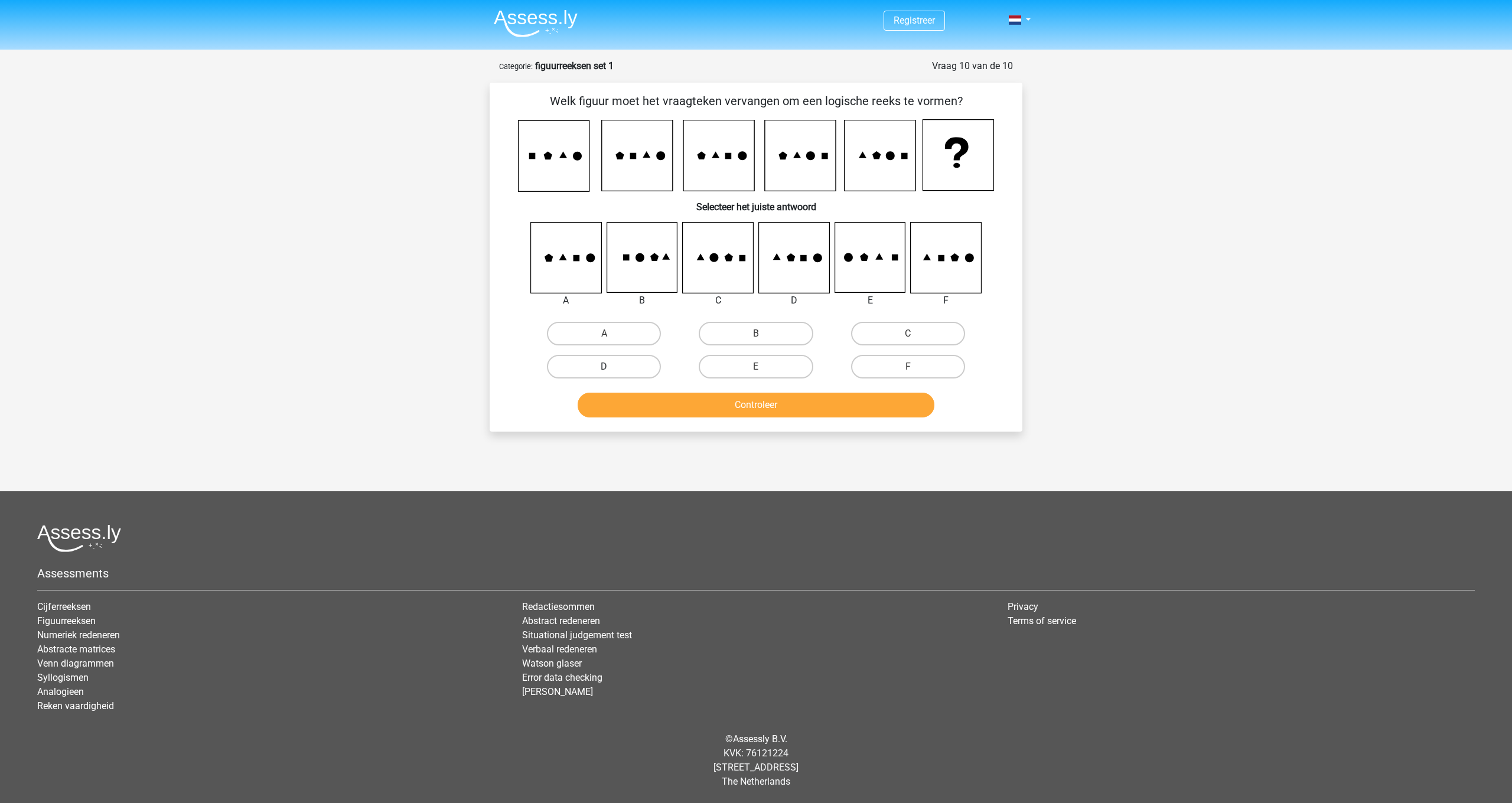
click at [608, 366] on label "D" at bounding box center [604, 367] width 114 height 24
click at [608, 366] on input "D" at bounding box center [608, 370] width 8 height 8
radio input "true"
click at [765, 406] on button "Controleer" at bounding box center [756, 404] width 358 height 25
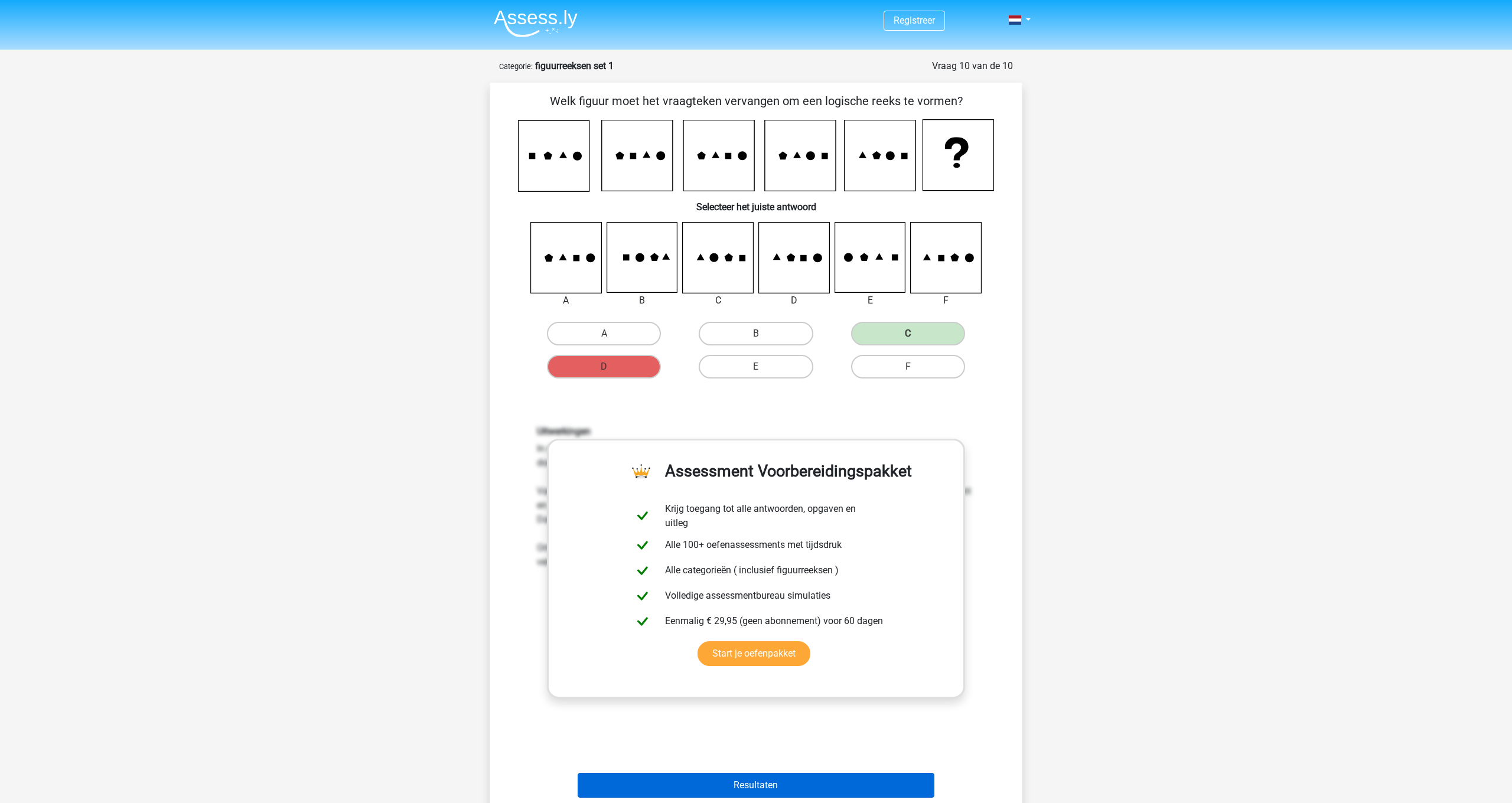
click at [821, 786] on button "Resultaten" at bounding box center [756, 785] width 358 height 25
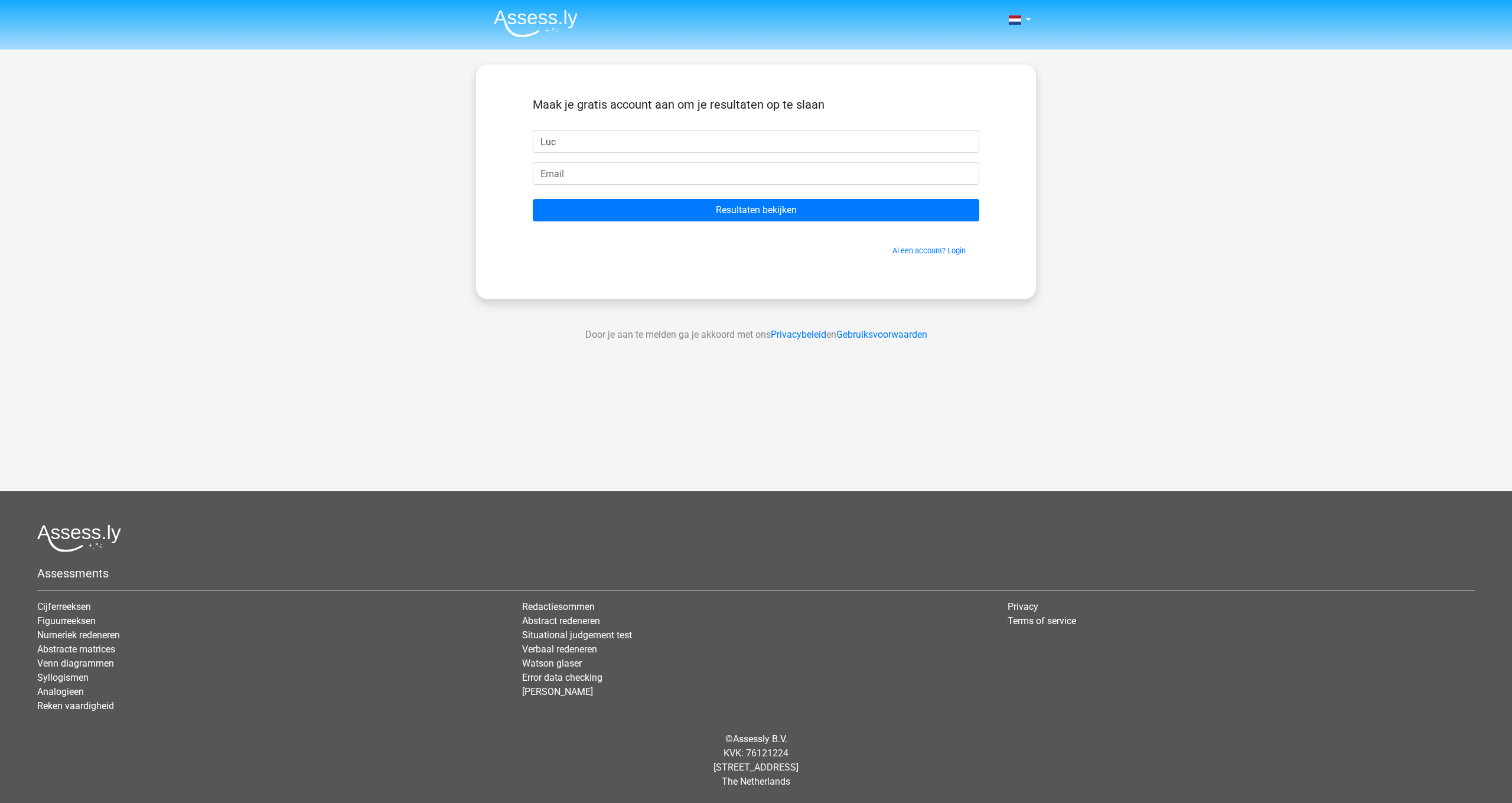
type input "Luc"
type input "ldietz@dietzholding"
type input "[EMAIL_ADDRESS][DOMAIN_NAME]"
click at [755, 215] on input "Resultaten bekijken" at bounding box center [756, 210] width 446 height 22
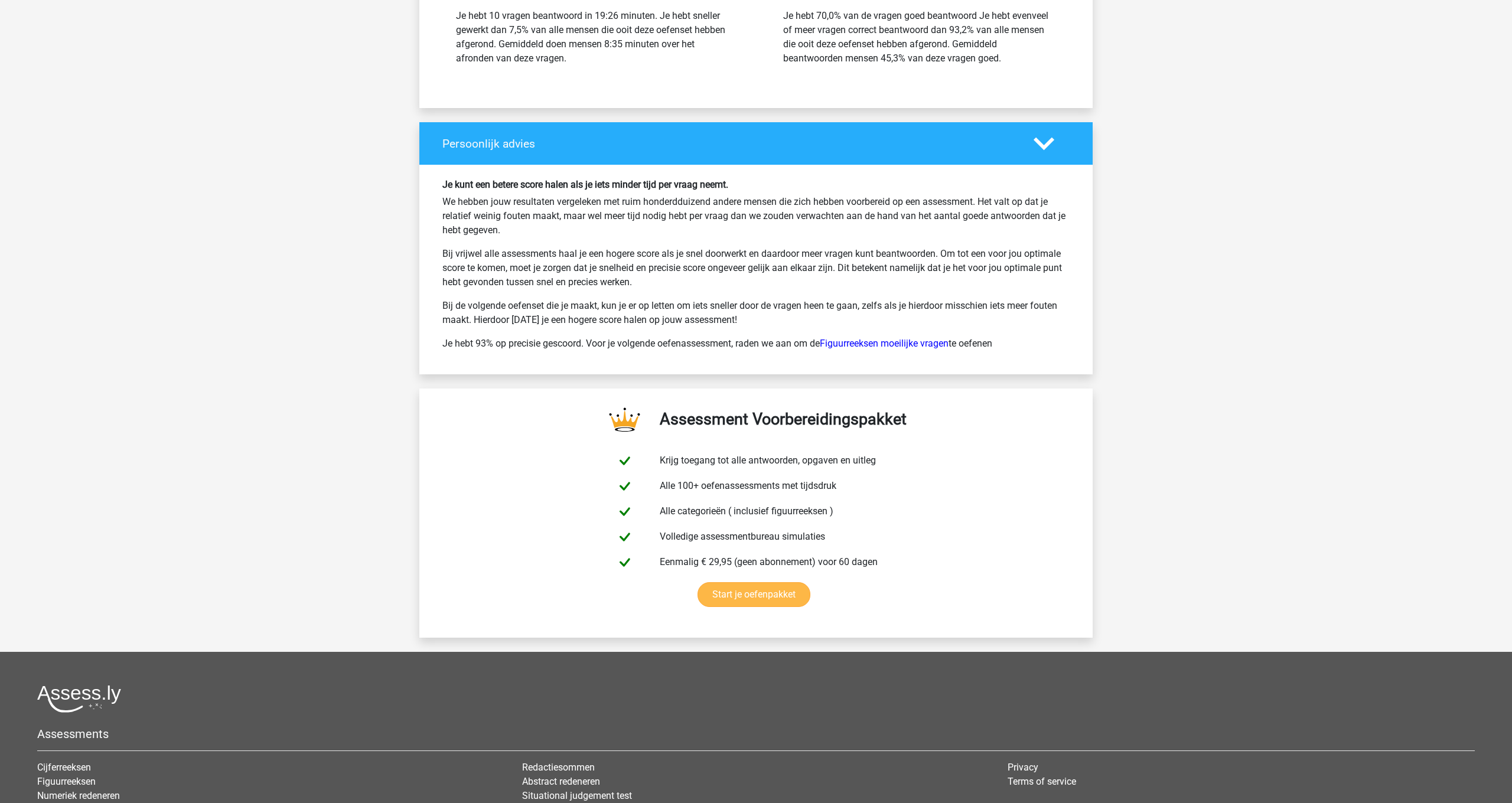
scroll to position [1669, 0]
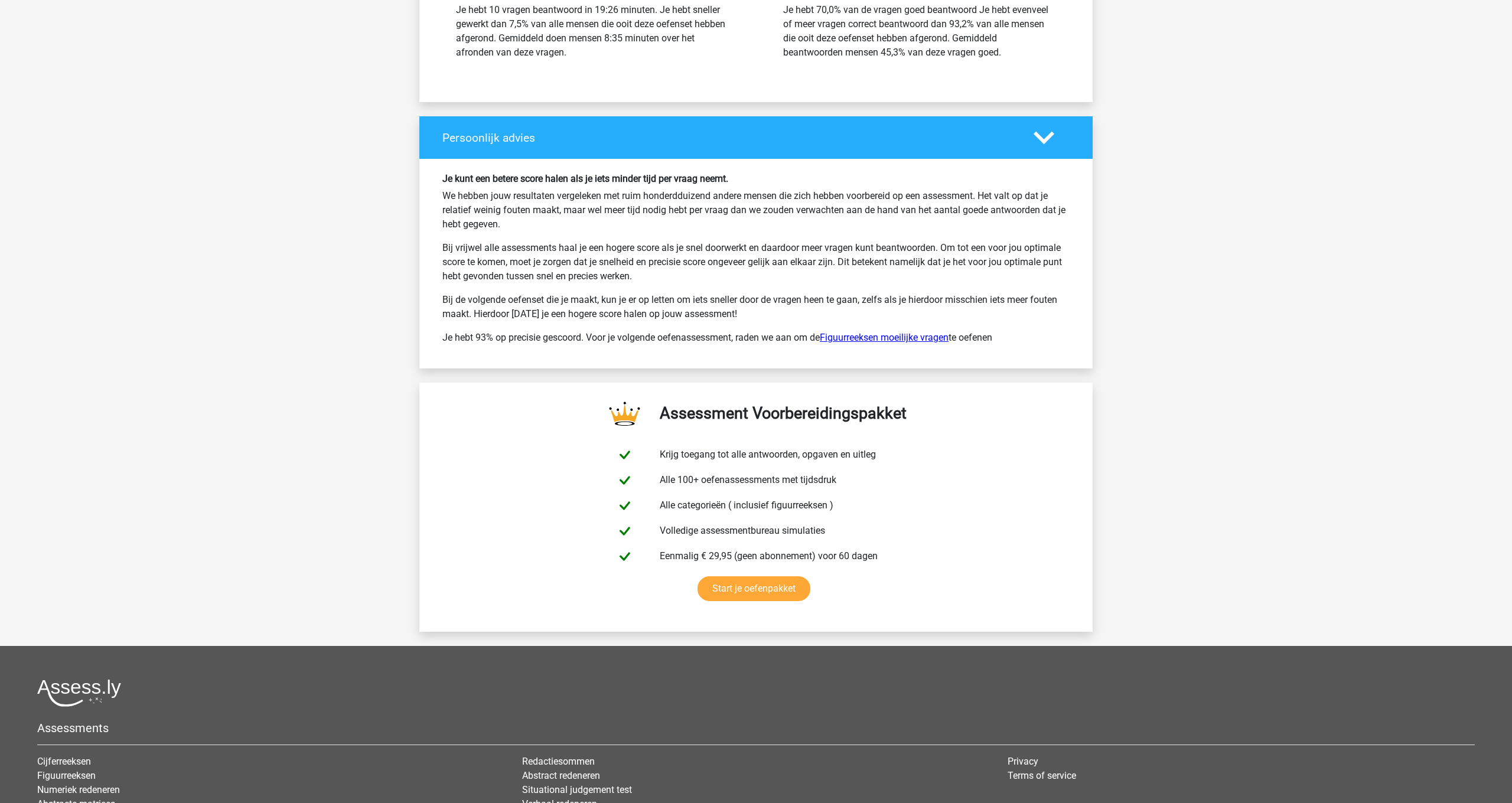
click at [908, 339] on link "Figuurreeksen moeilijke vragen" at bounding box center [884, 337] width 129 height 11
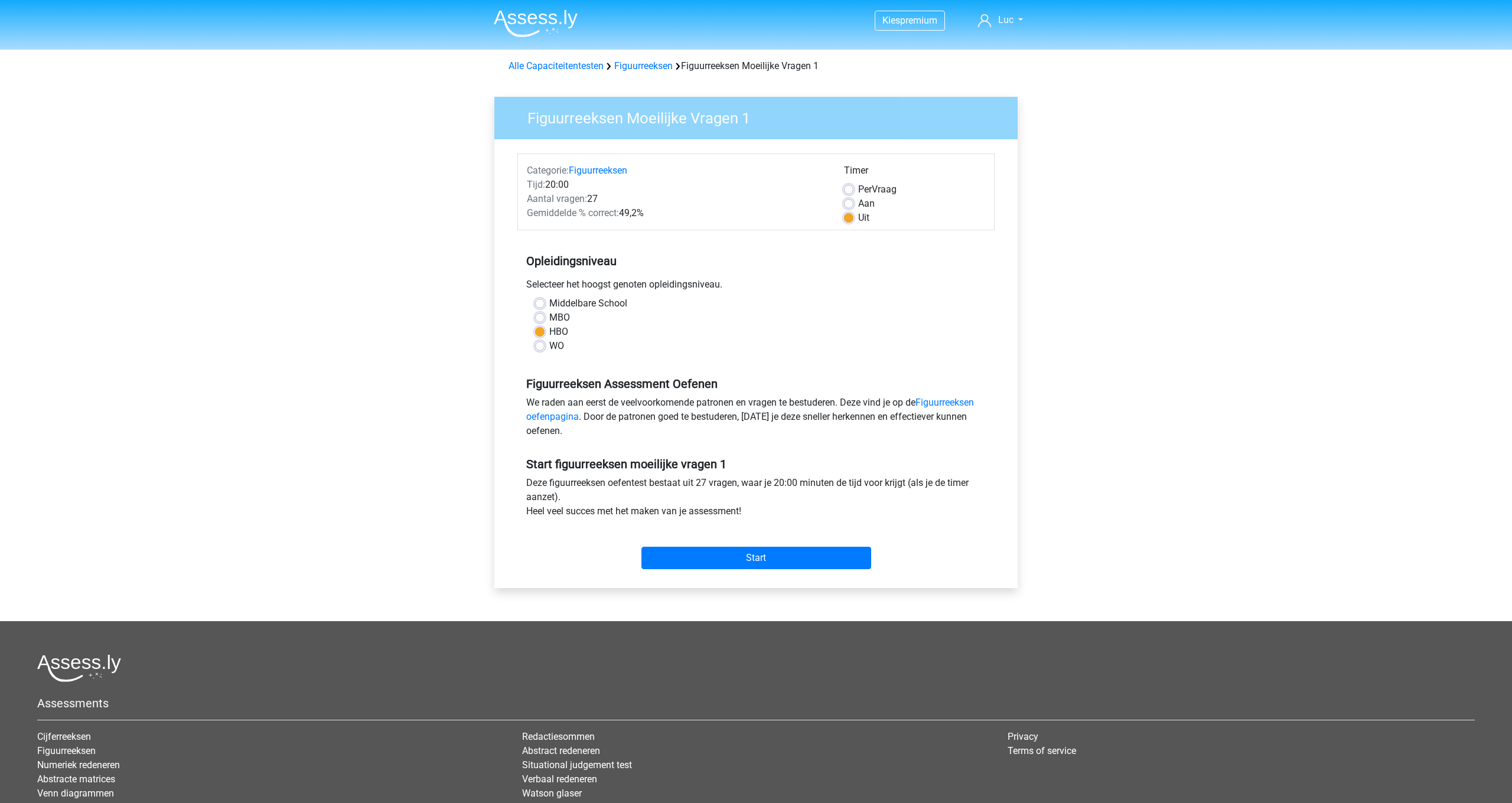
click at [858, 203] on label "Aan" at bounding box center [866, 204] width 17 height 14
click at [850, 203] on input "Aan" at bounding box center [848, 203] width 9 height 12
radio input "true"
click at [795, 555] on input "Start" at bounding box center [756, 558] width 229 height 22
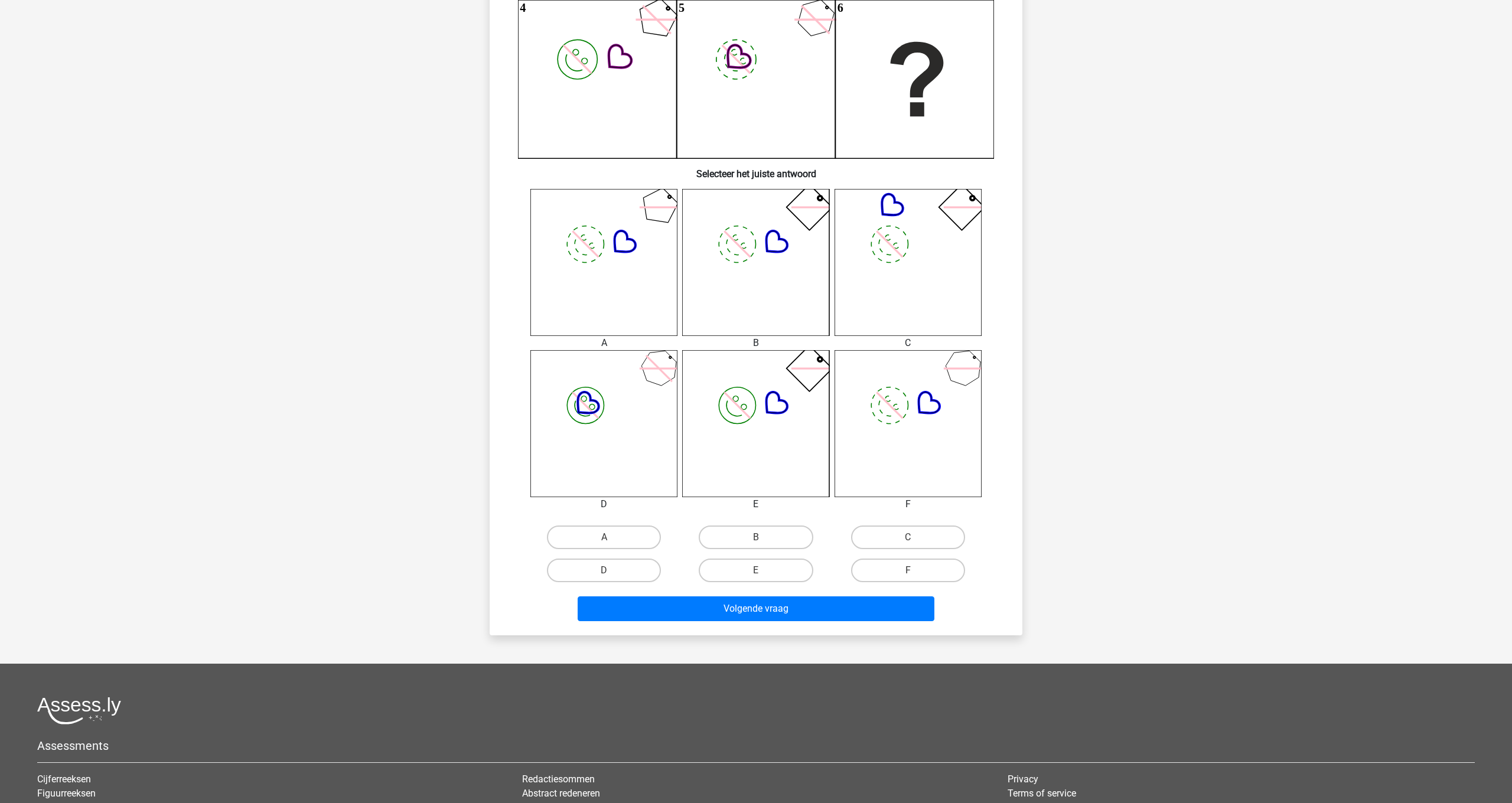
scroll to position [299, 0]
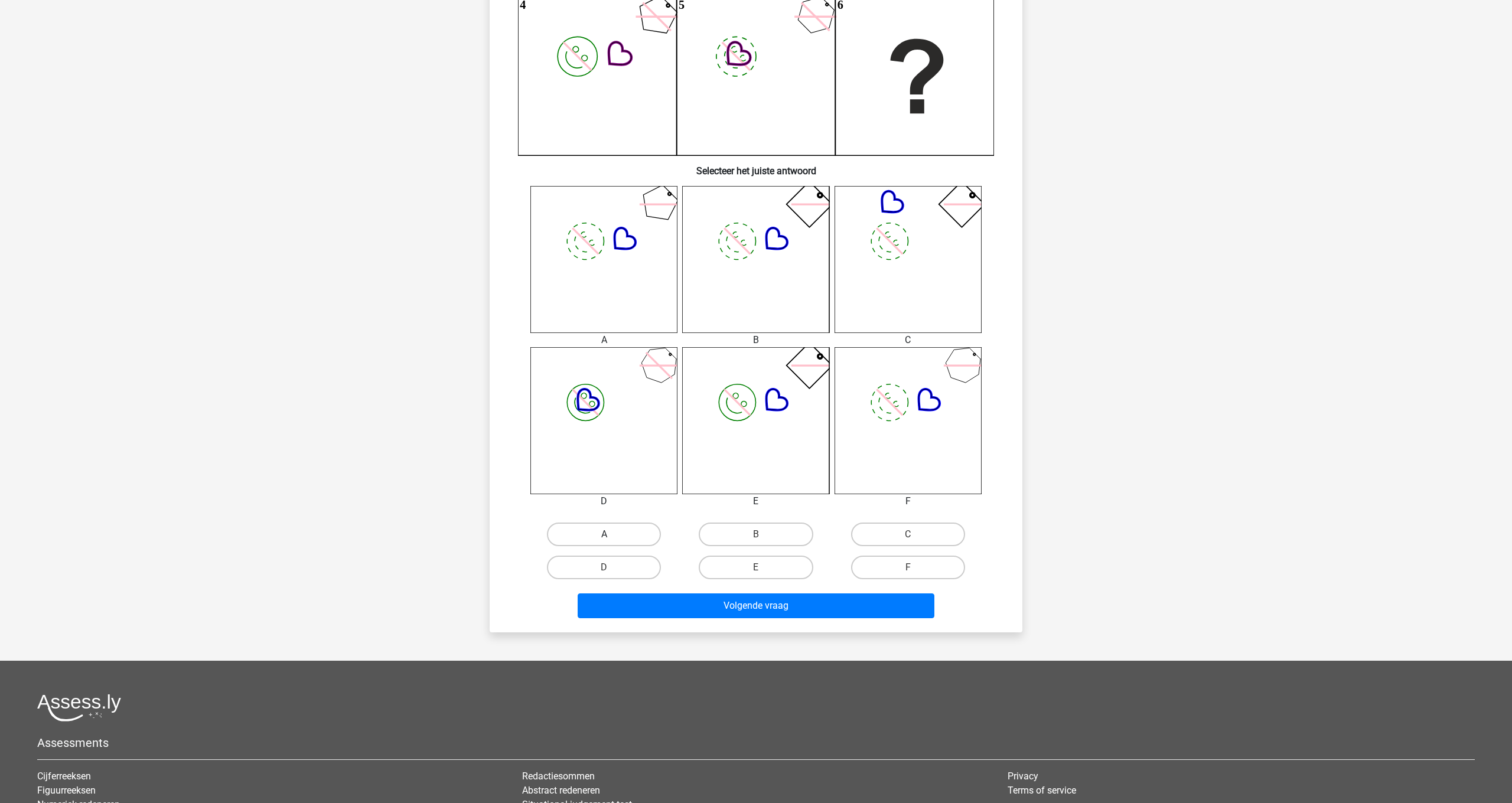
click at [616, 532] on label "A" at bounding box center [604, 534] width 114 height 24
click at [612, 534] on input "A" at bounding box center [608, 538] width 8 height 8
radio input "true"
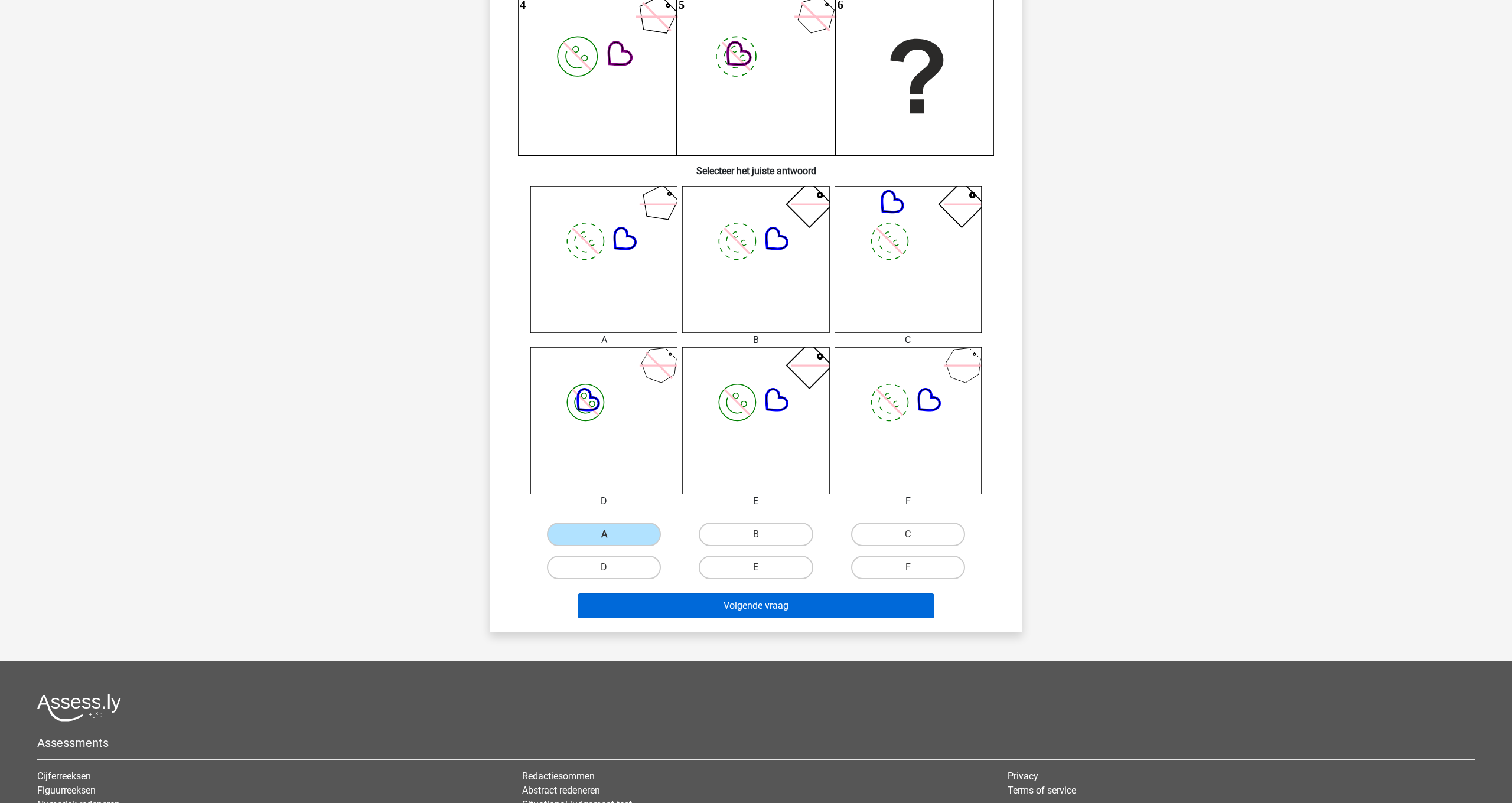
click at [783, 608] on button "Volgende vraag" at bounding box center [756, 605] width 358 height 25
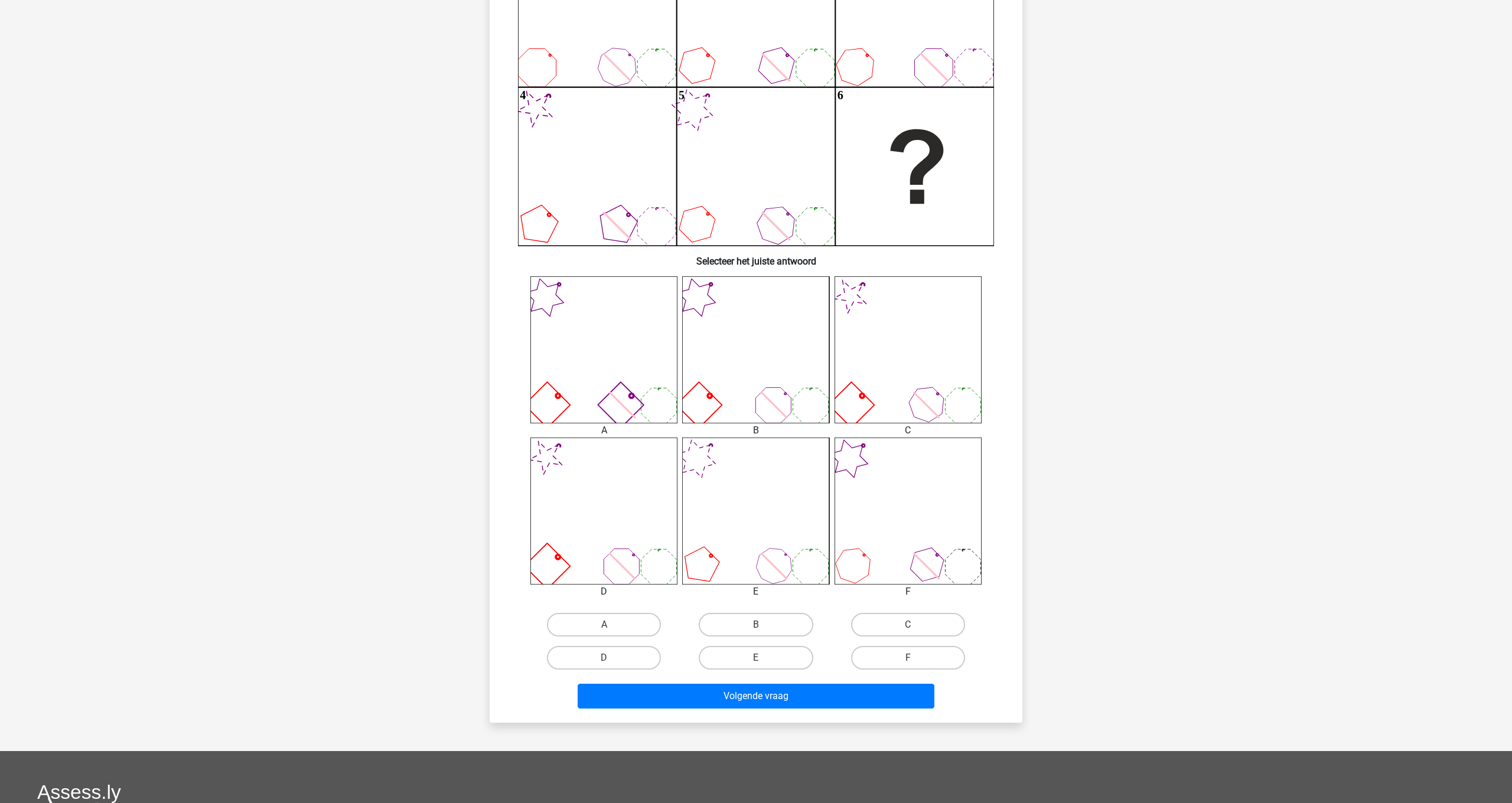
scroll to position [210, 0]
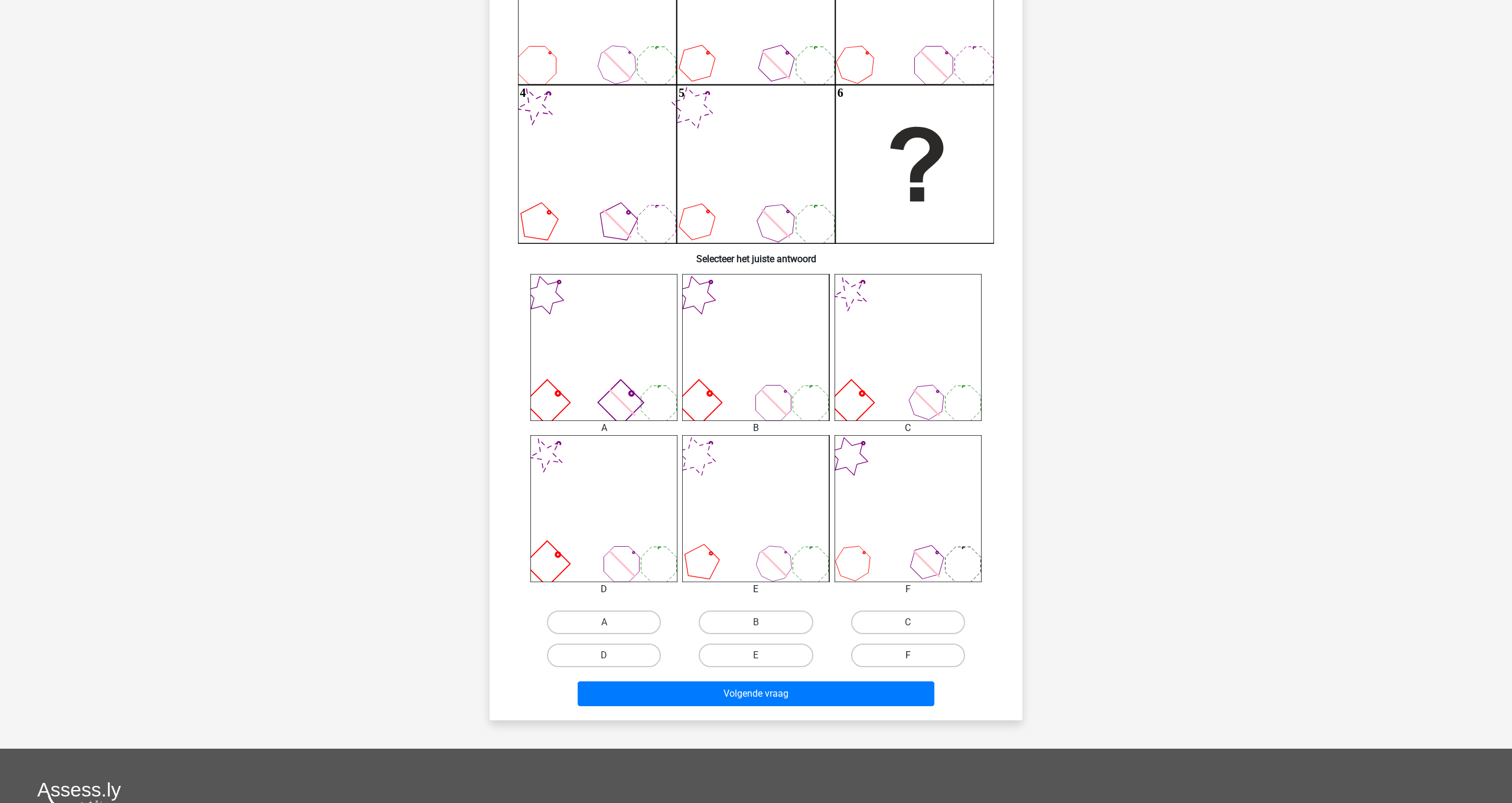
drag, startPoint x: 936, startPoint y: 655, endPoint x: 952, endPoint y: 655, distance: 16.0
click at [937, 655] on label "F" at bounding box center [908, 655] width 114 height 24
click at [915, 655] on input "F" at bounding box center [911, 659] width 8 height 8
radio input "true"
click at [883, 709] on div "Volgende vraag" at bounding box center [756, 695] width 456 height 29
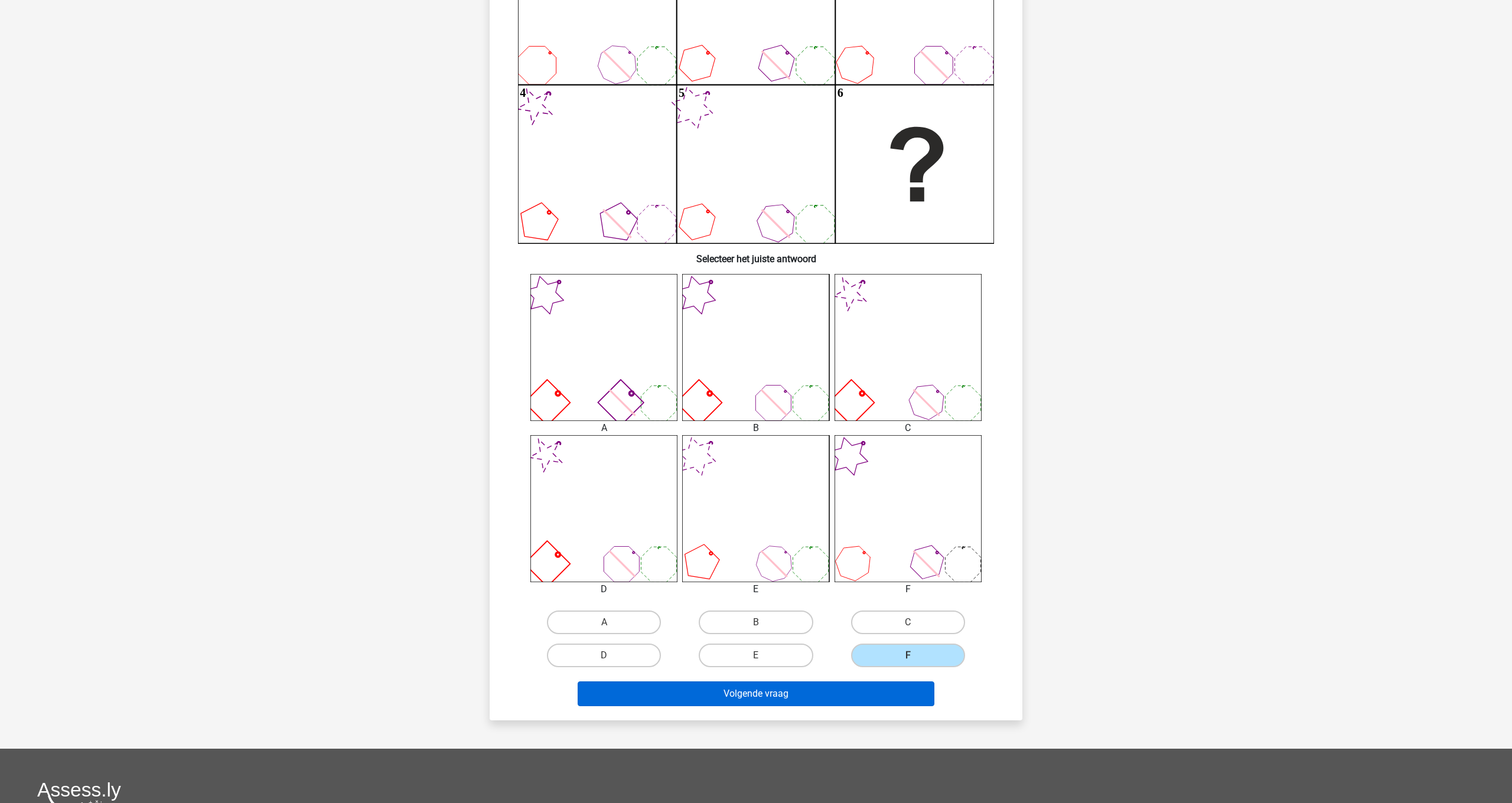
click at [881, 689] on button "Volgende vraag" at bounding box center [756, 693] width 358 height 25
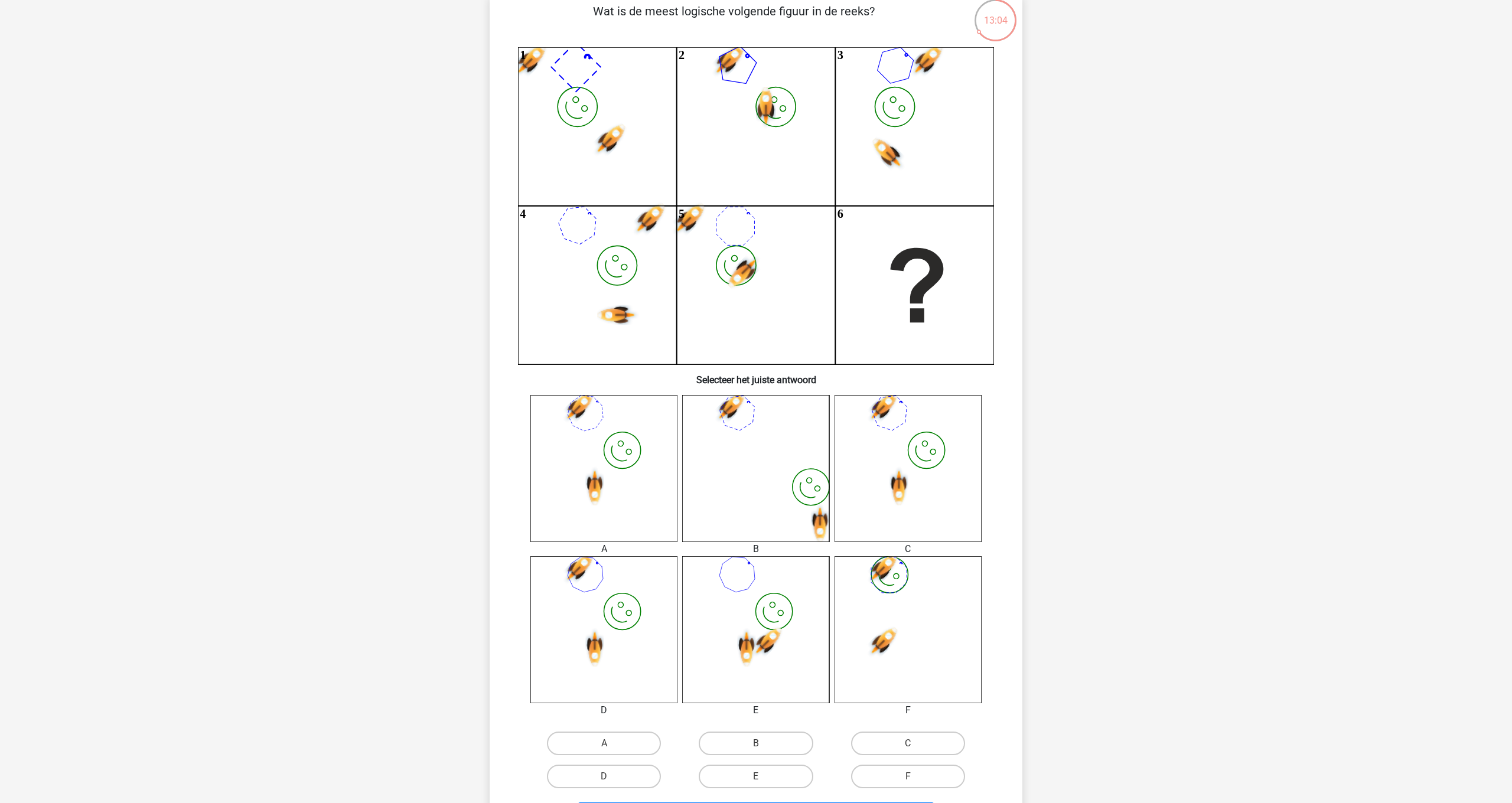
scroll to position [89, 0]
click at [658, 633] on icon "image/svg+xml" at bounding box center [604, 631] width 147 height 147
drag, startPoint x: 598, startPoint y: 775, endPoint x: 614, endPoint y: 769, distance: 17.1
click at [598, 775] on label "D" at bounding box center [604, 778] width 114 height 24
click at [604, 778] on input "D" at bounding box center [608, 782] width 8 height 8
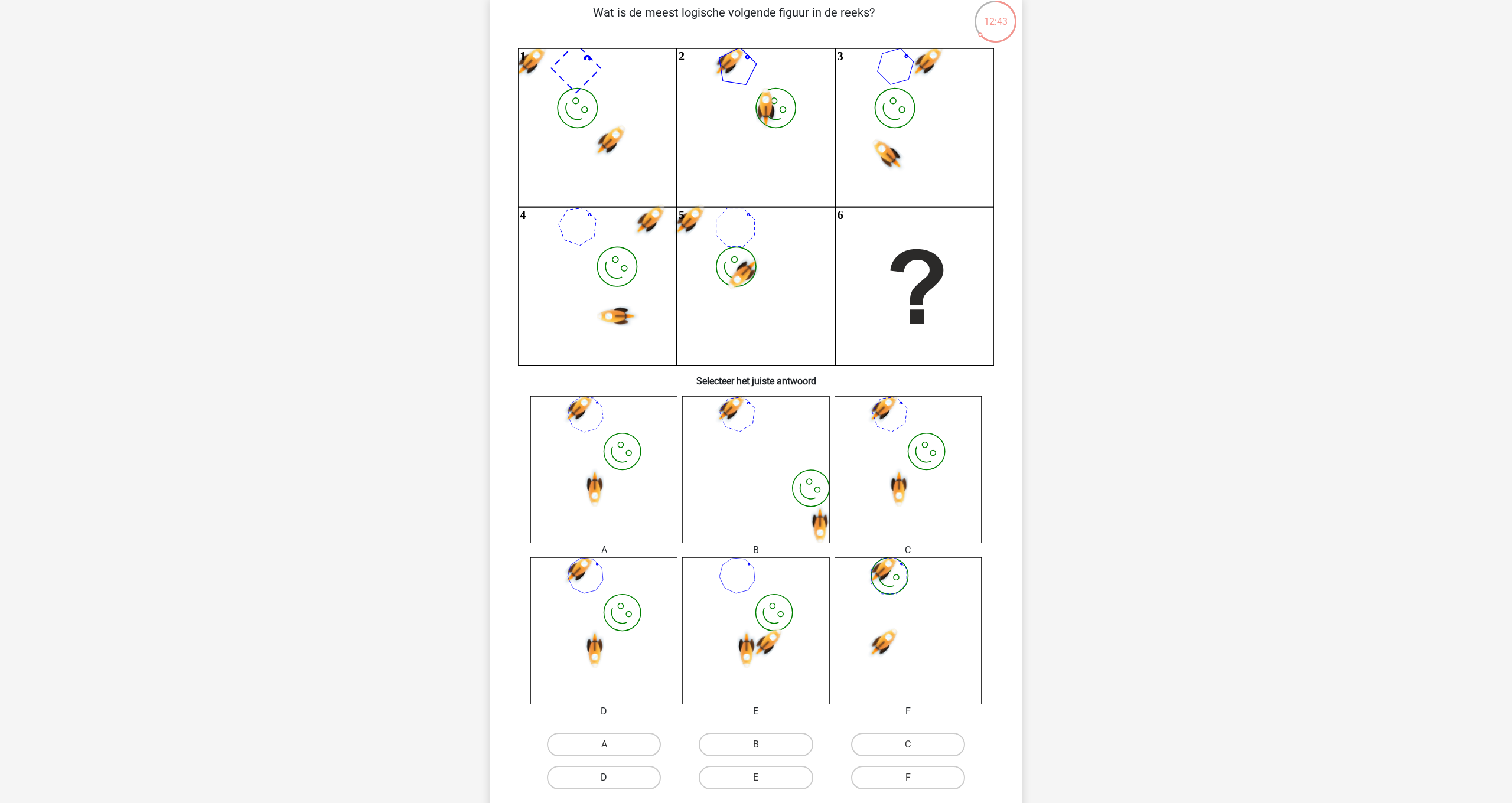
radio input "true"
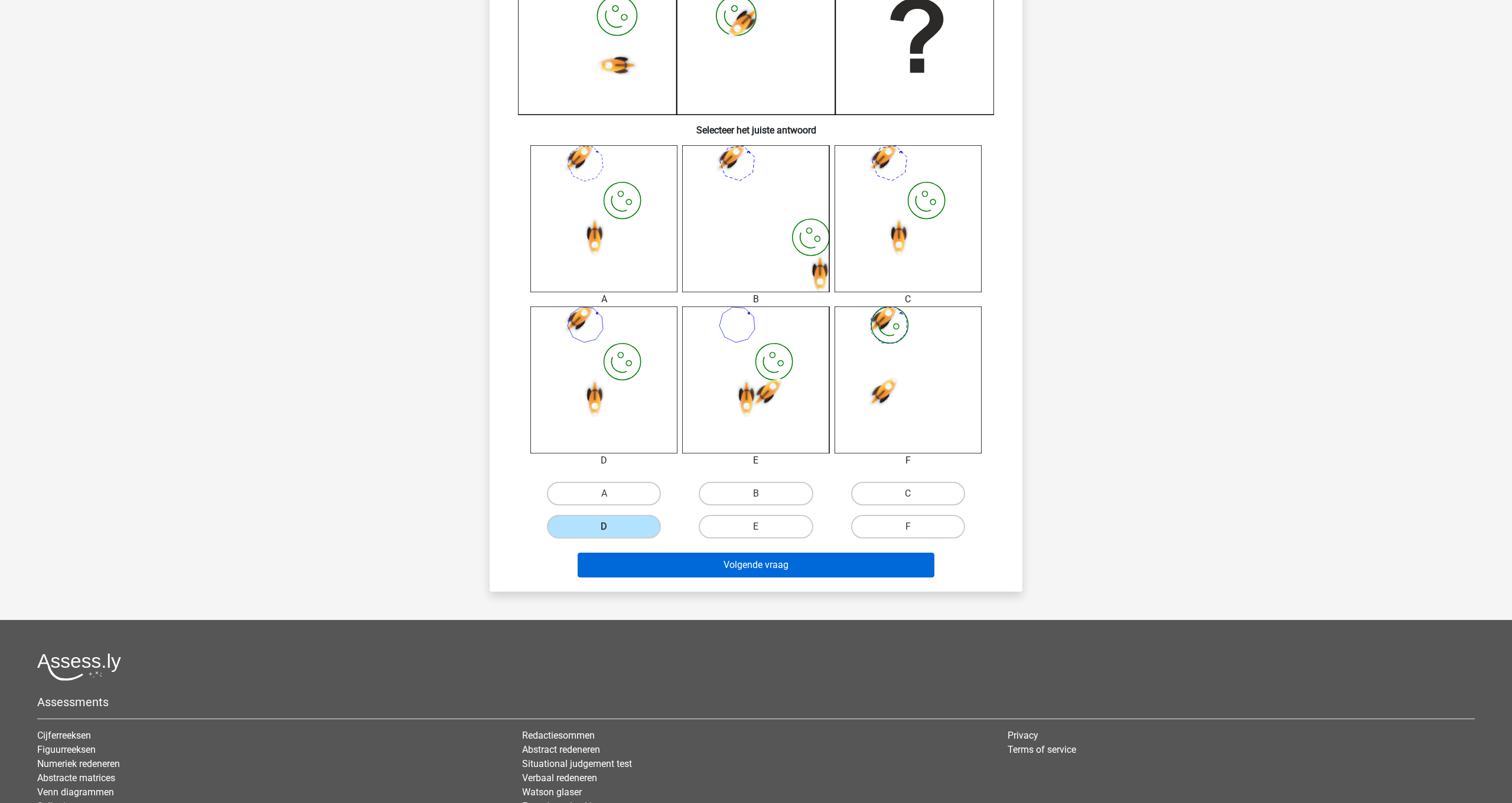
click at [767, 566] on button "Volgende vraag" at bounding box center [756, 565] width 358 height 25
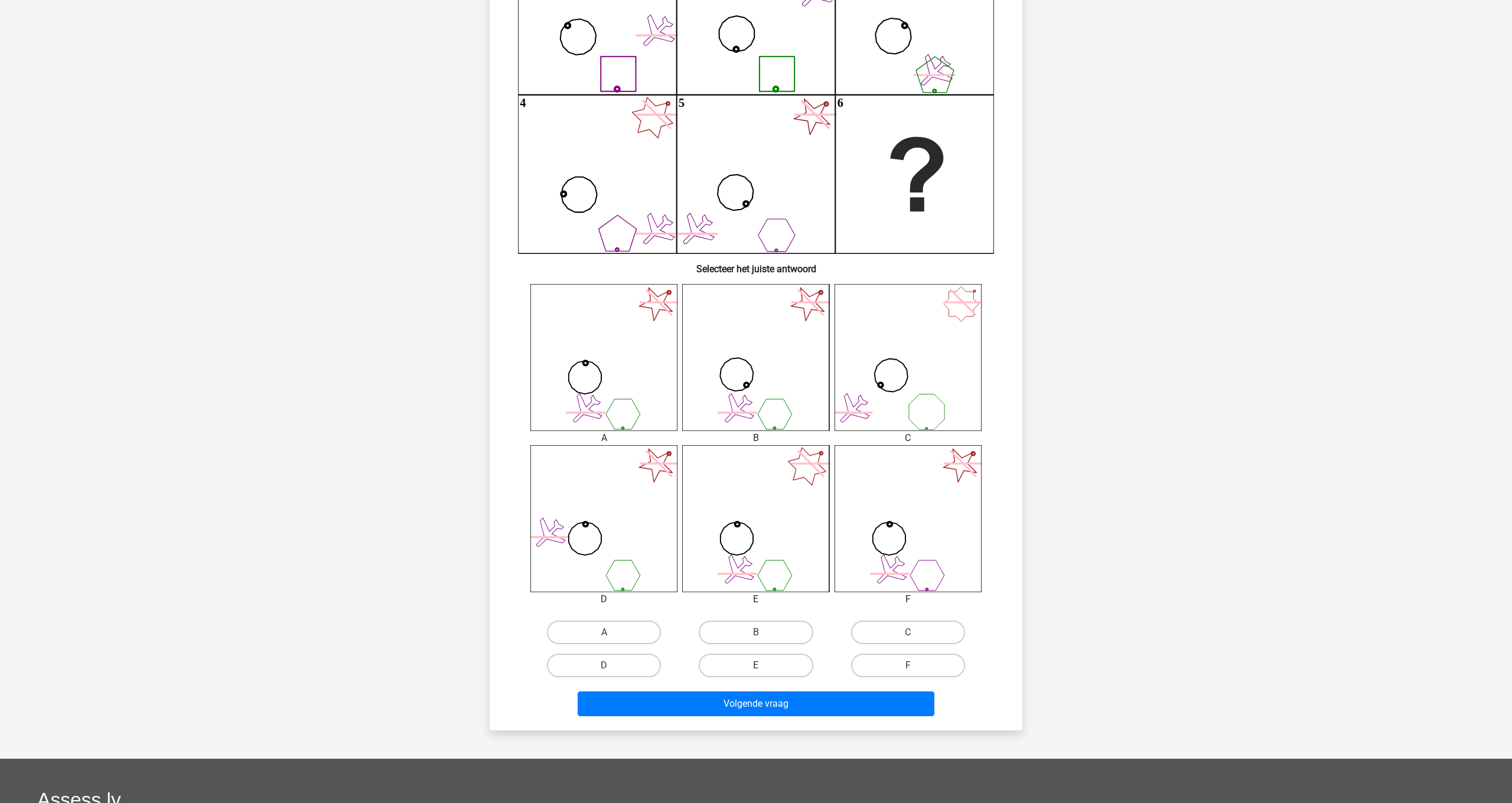
scroll to position [203, 0]
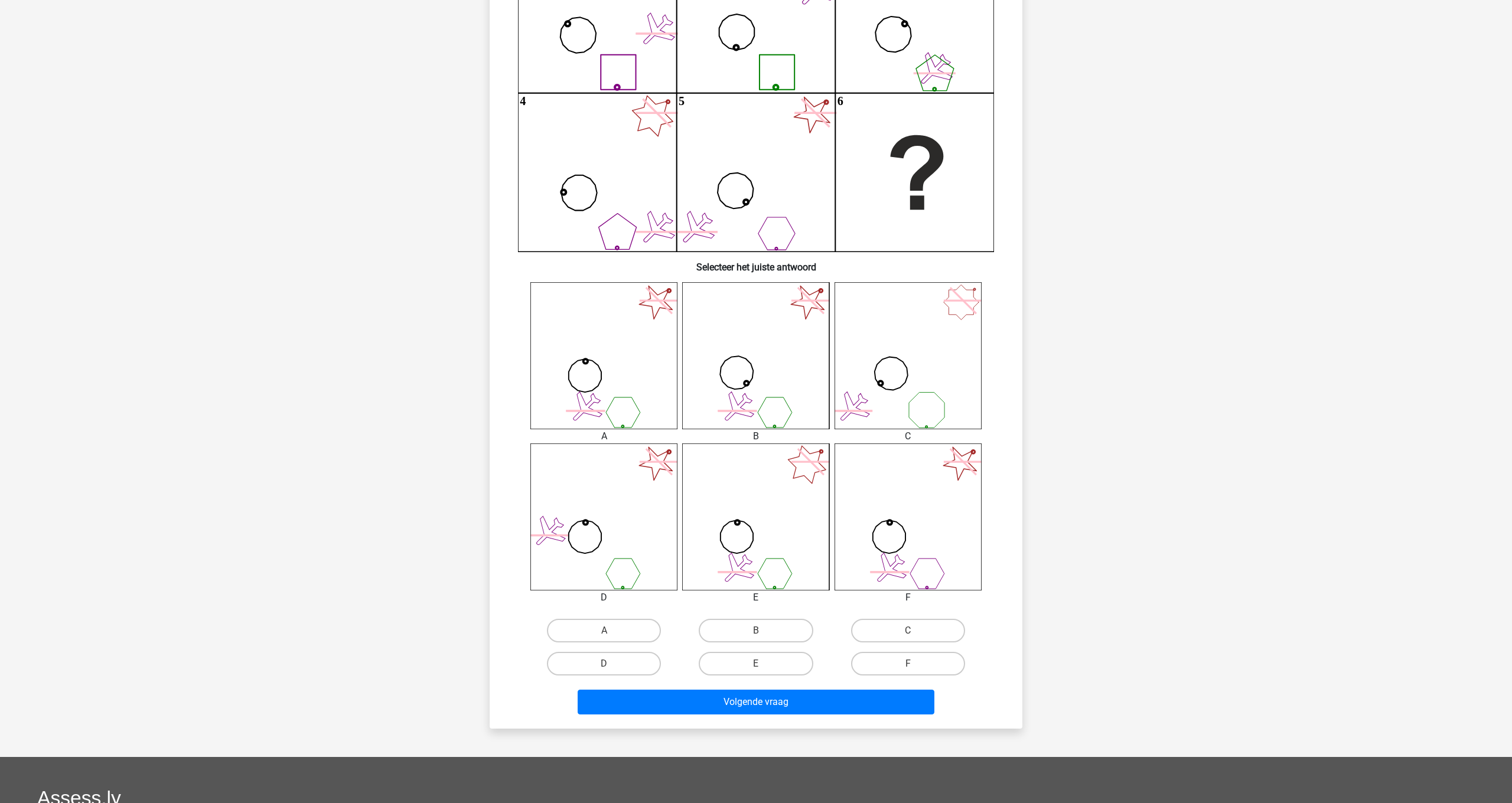
drag, startPoint x: 613, startPoint y: 627, endPoint x: 620, endPoint y: 645, distance: 19.3
click at [613, 627] on label "A" at bounding box center [604, 631] width 114 height 24
click at [612, 631] on input "A" at bounding box center [608, 634] width 8 height 8
radio input "true"
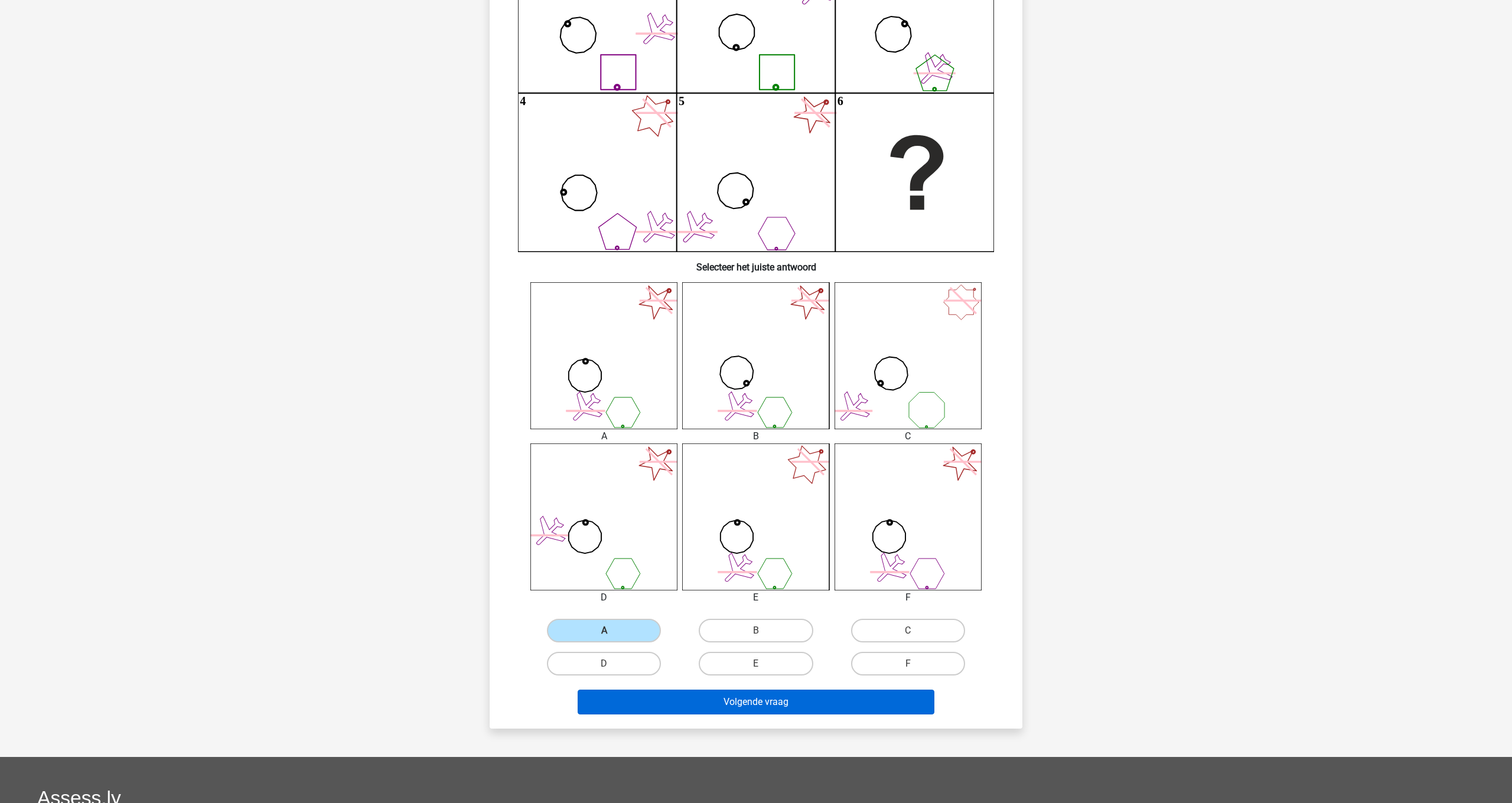
click at [737, 699] on button "Volgende vraag" at bounding box center [756, 702] width 358 height 25
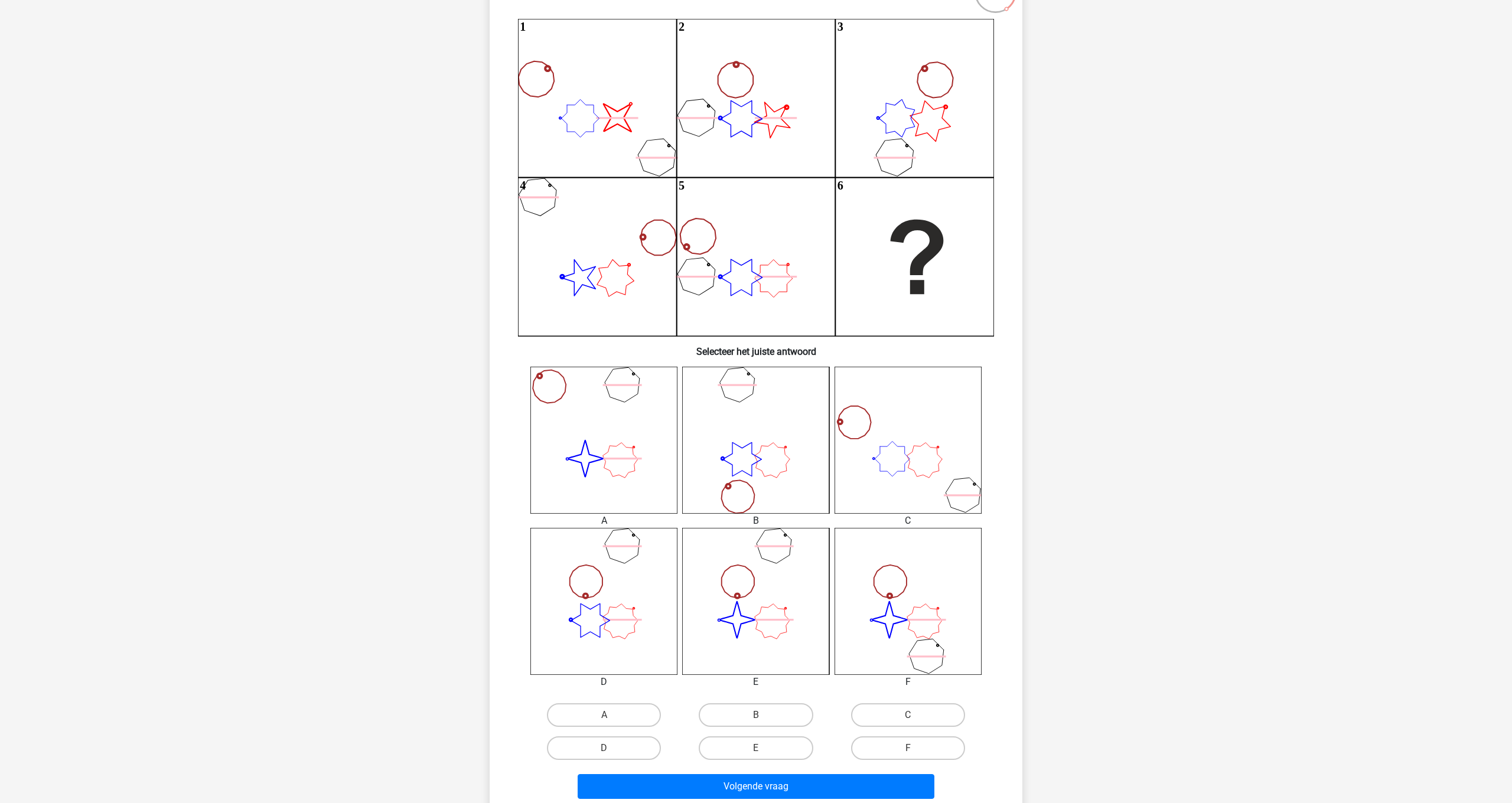
scroll to position [118, 0]
drag, startPoint x: 555, startPoint y: 73, endPoint x: 563, endPoint y: 82, distance: 12.0
click at [551, 70] on icon "image/svg+xml 1 2 3 4 5 6" at bounding box center [756, 177] width 476 height 317
click at [752, 746] on label "E" at bounding box center [756, 748] width 114 height 24
click at [756, 748] on input "E" at bounding box center [760, 752] width 8 height 8
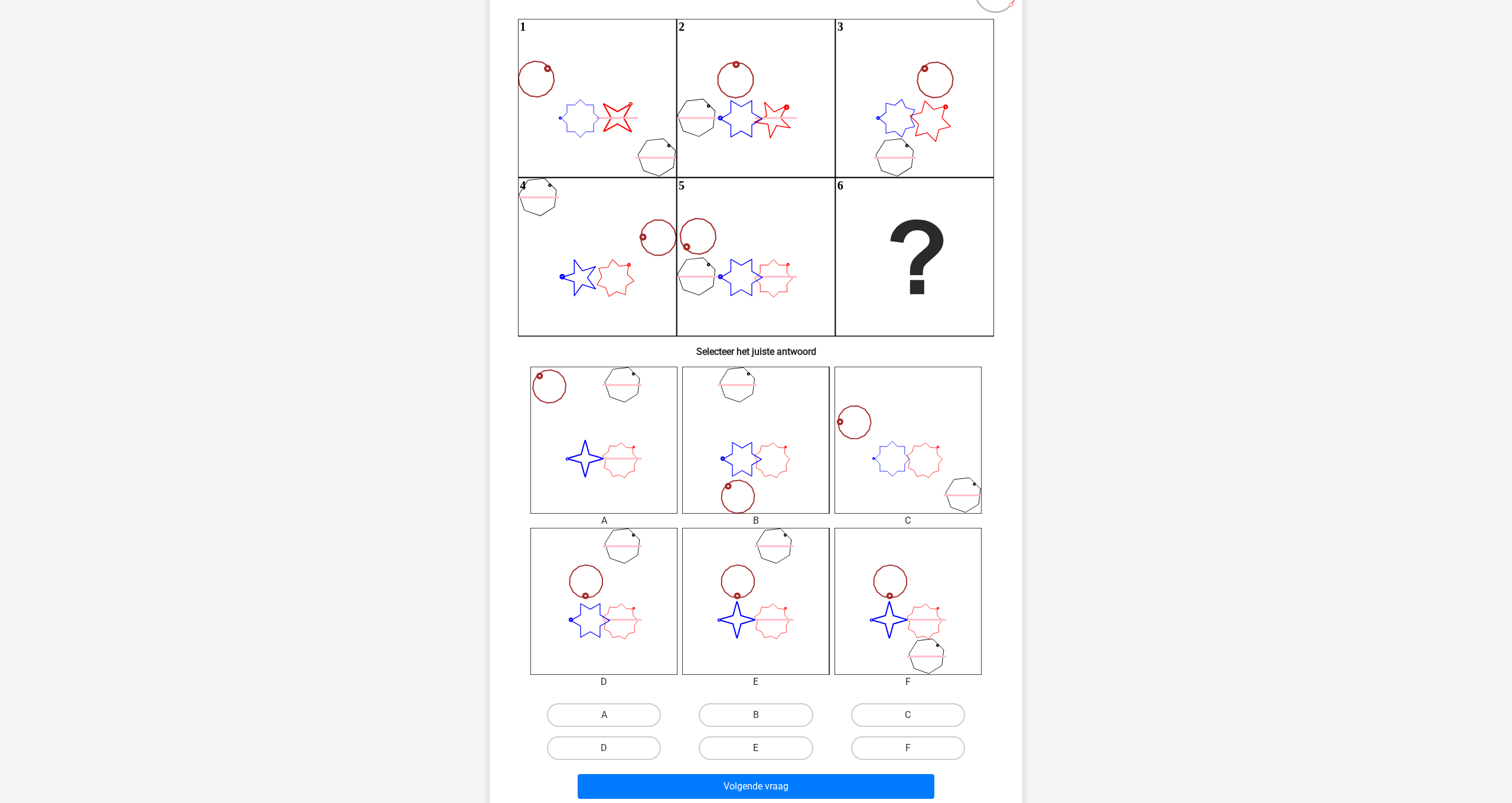
radio input "true"
click at [762, 795] on button "Volgende vraag" at bounding box center [756, 786] width 358 height 25
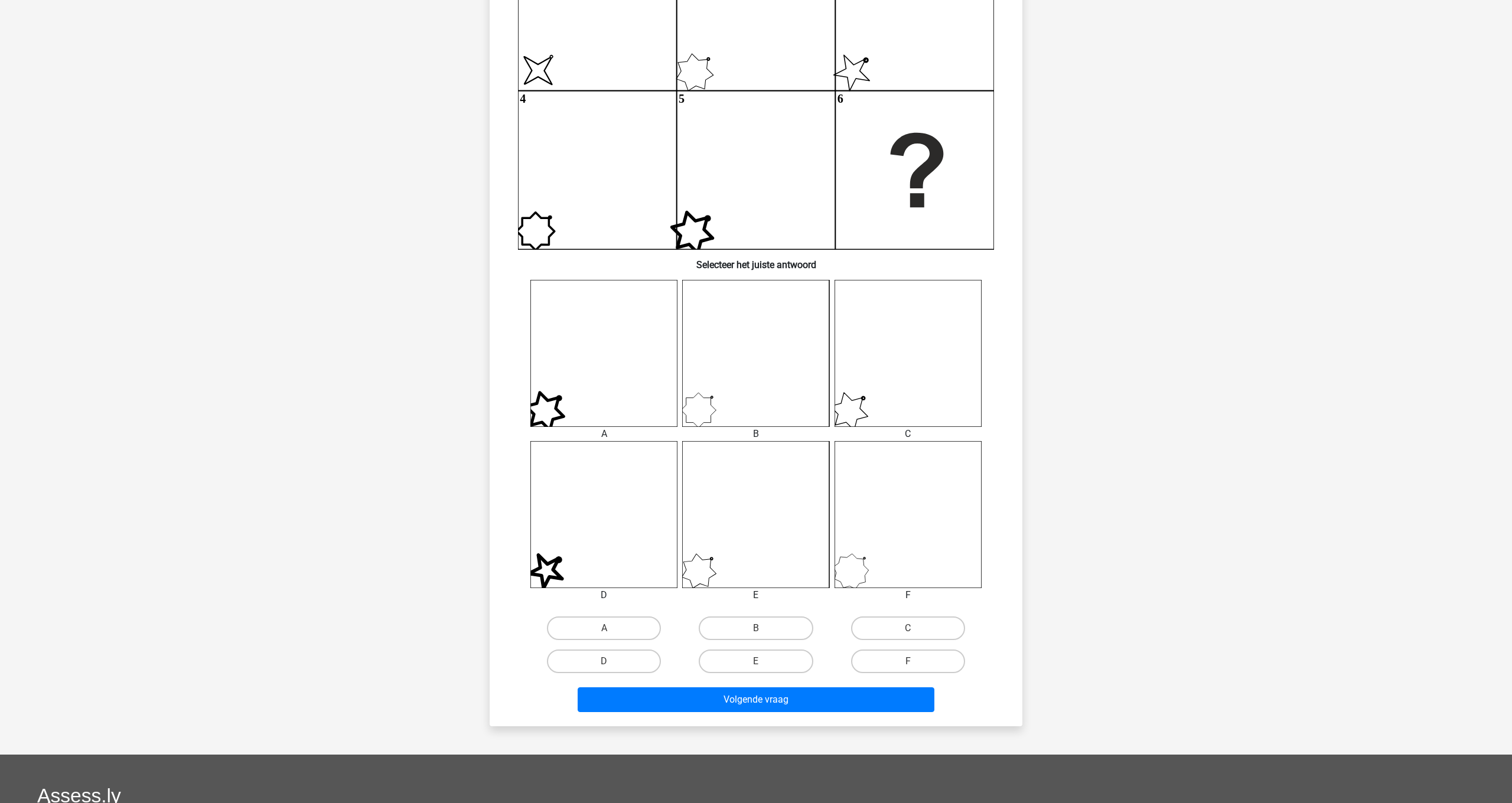
scroll to position [206, 0]
click at [927, 664] on label "F" at bounding box center [908, 661] width 114 height 24
click at [915, 664] on input "F" at bounding box center [911, 665] width 8 height 8
radio input "true"
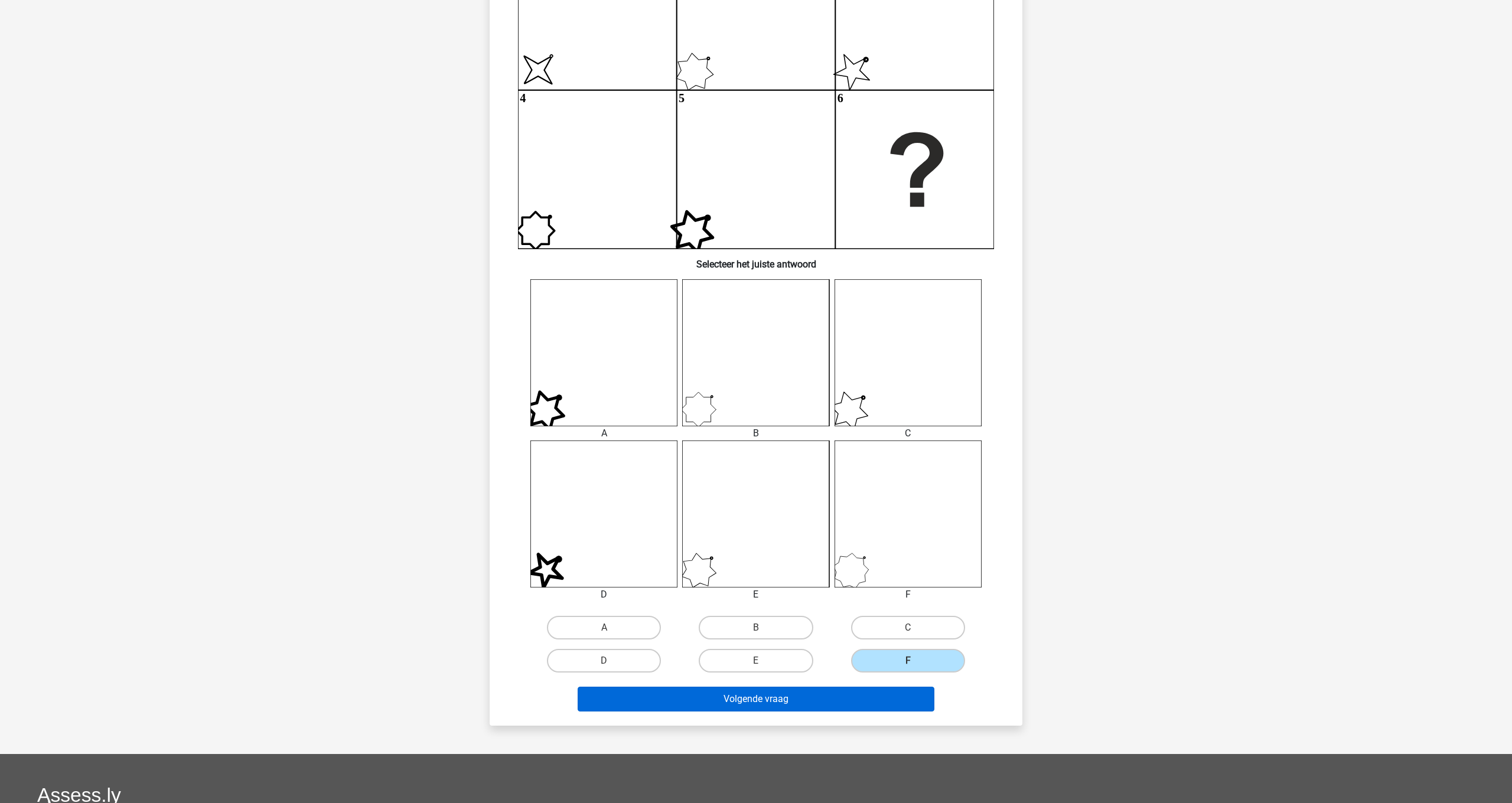
click at [892, 695] on button "Volgende vraag" at bounding box center [756, 699] width 358 height 25
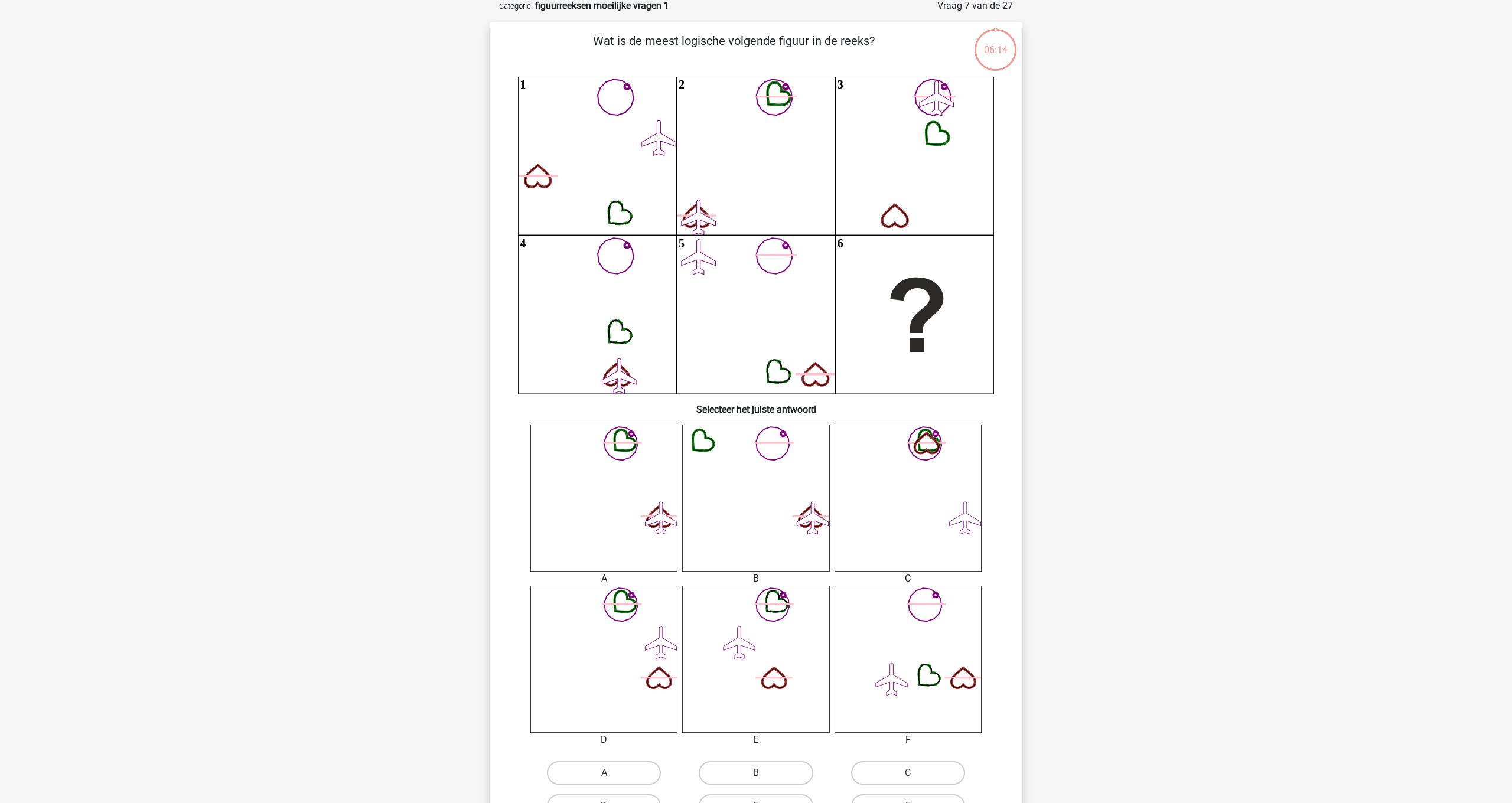
scroll to position [59, 0]
click at [661, 196] on icon "1 2 3 4 5 6" at bounding box center [756, 237] width 476 height 317
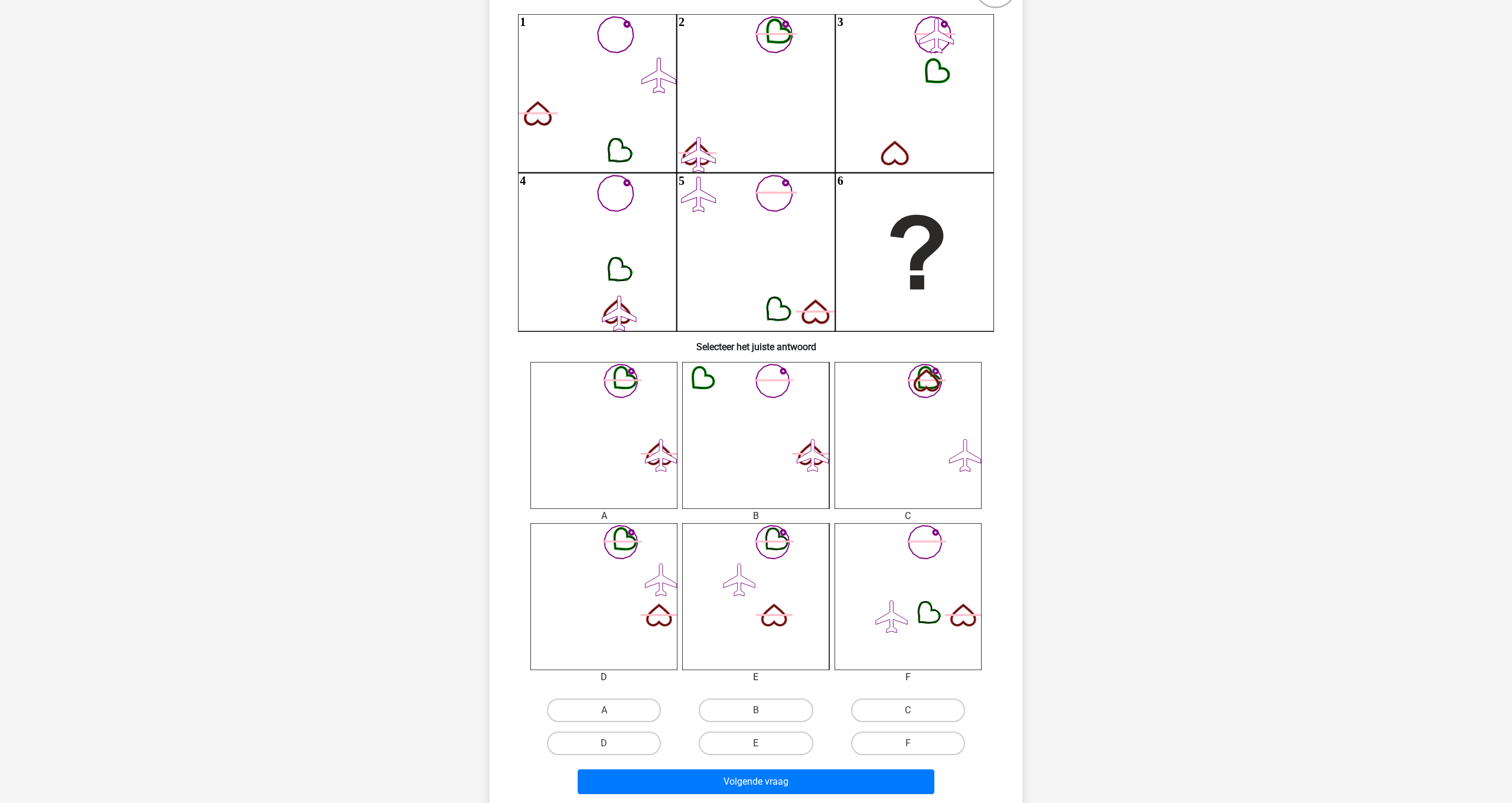
scroll to position [166, 0]
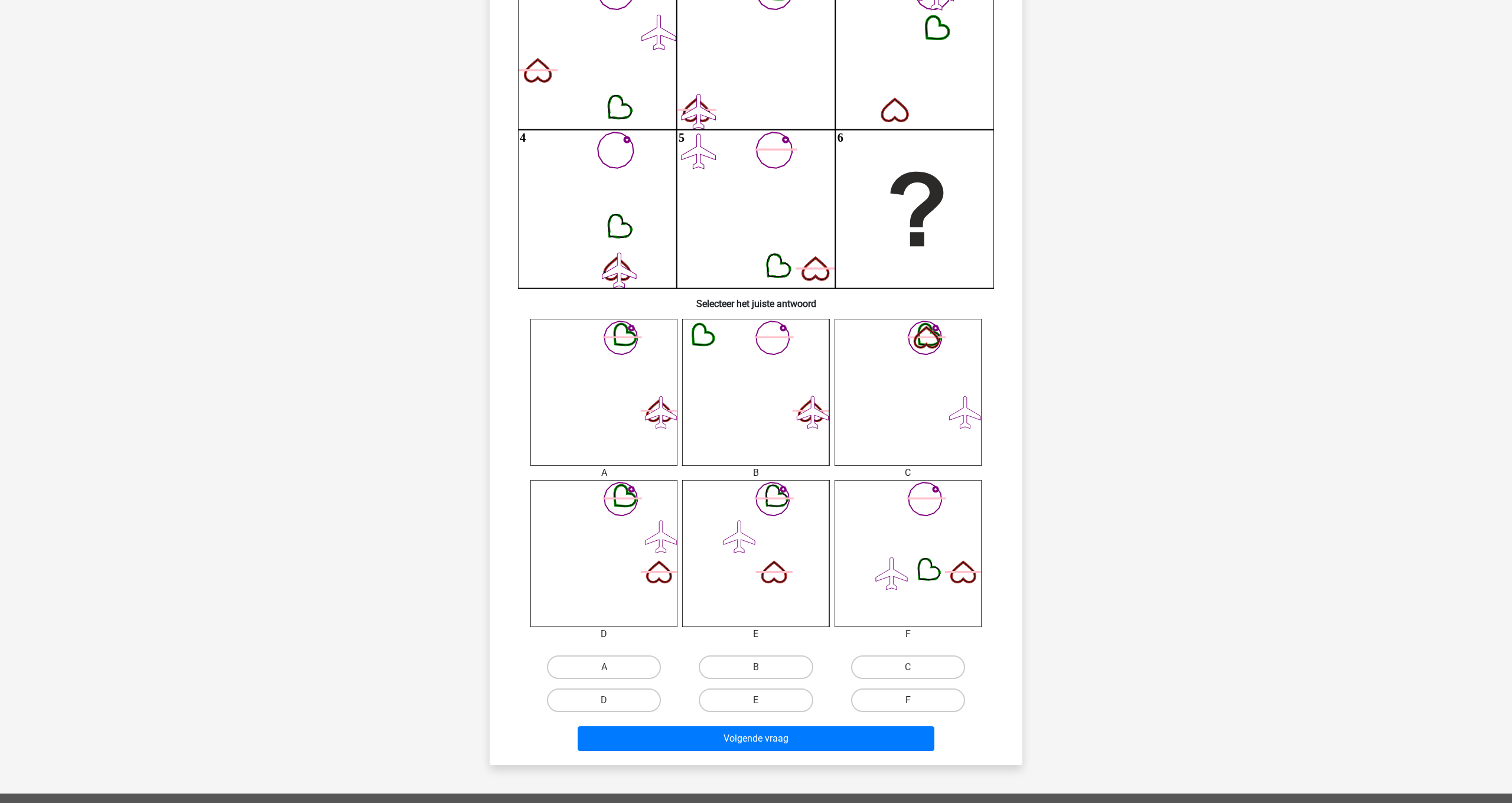
click at [930, 699] on label "F" at bounding box center [908, 700] width 114 height 24
click at [915, 700] on input "F" at bounding box center [911, 704] width 8 height 8
radio input "true"
click at [912, 737] on button "Volgende vraag" at bounding box center [756, 738] width 358 height 25
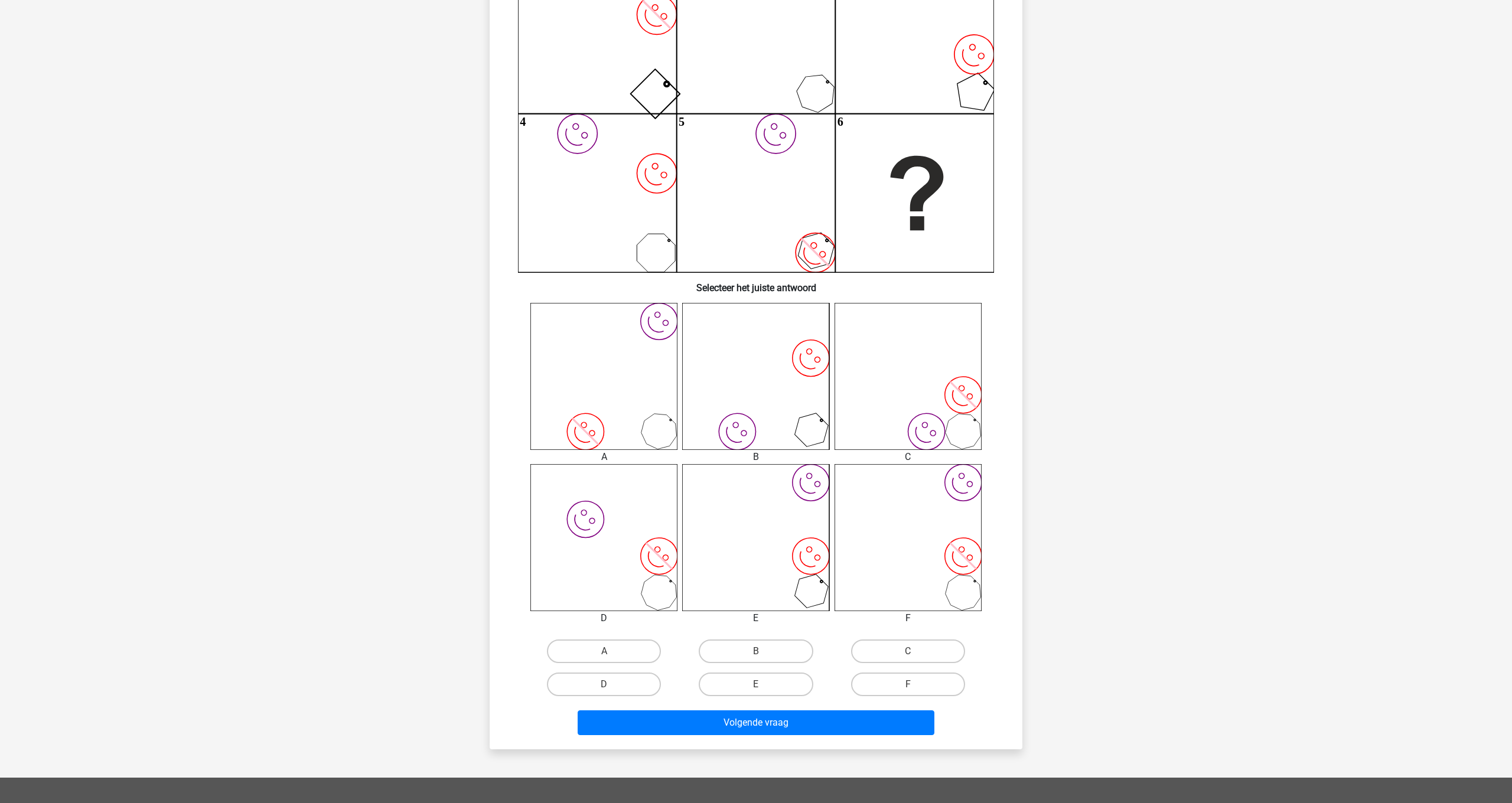
scroll to position [193, 0]
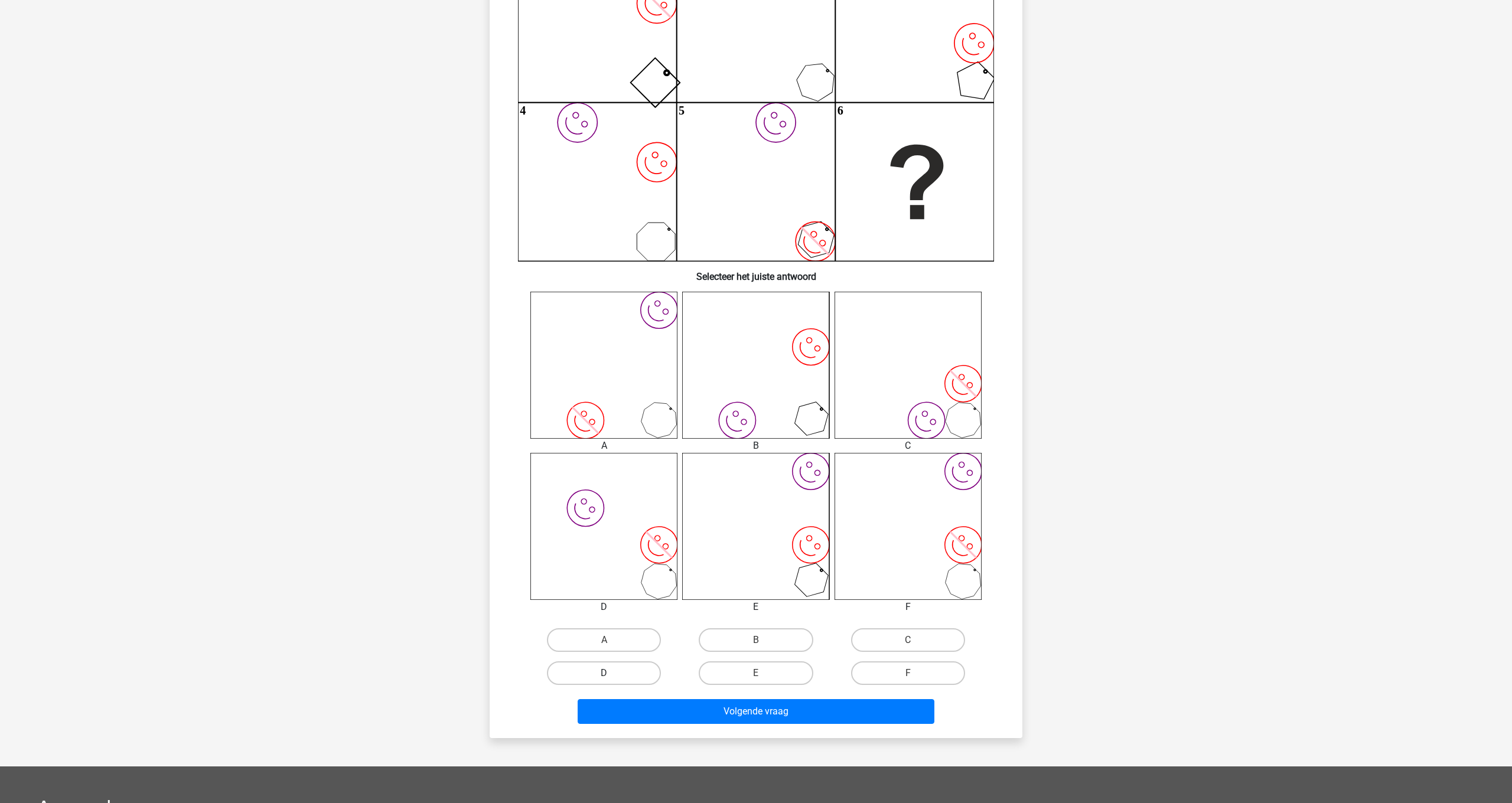
drag, startPoint x: 608, startPoint y: 674, endPoint x: 620, endPoint y: 678, distance: 12.6
click at [608, 674] on input "D" at bounding box center [608, 677] width 8 height 8
radio input "true"
click at [743, 709] on button "Volgende vraag" at bounding box center [756, 711] width 358 height 25
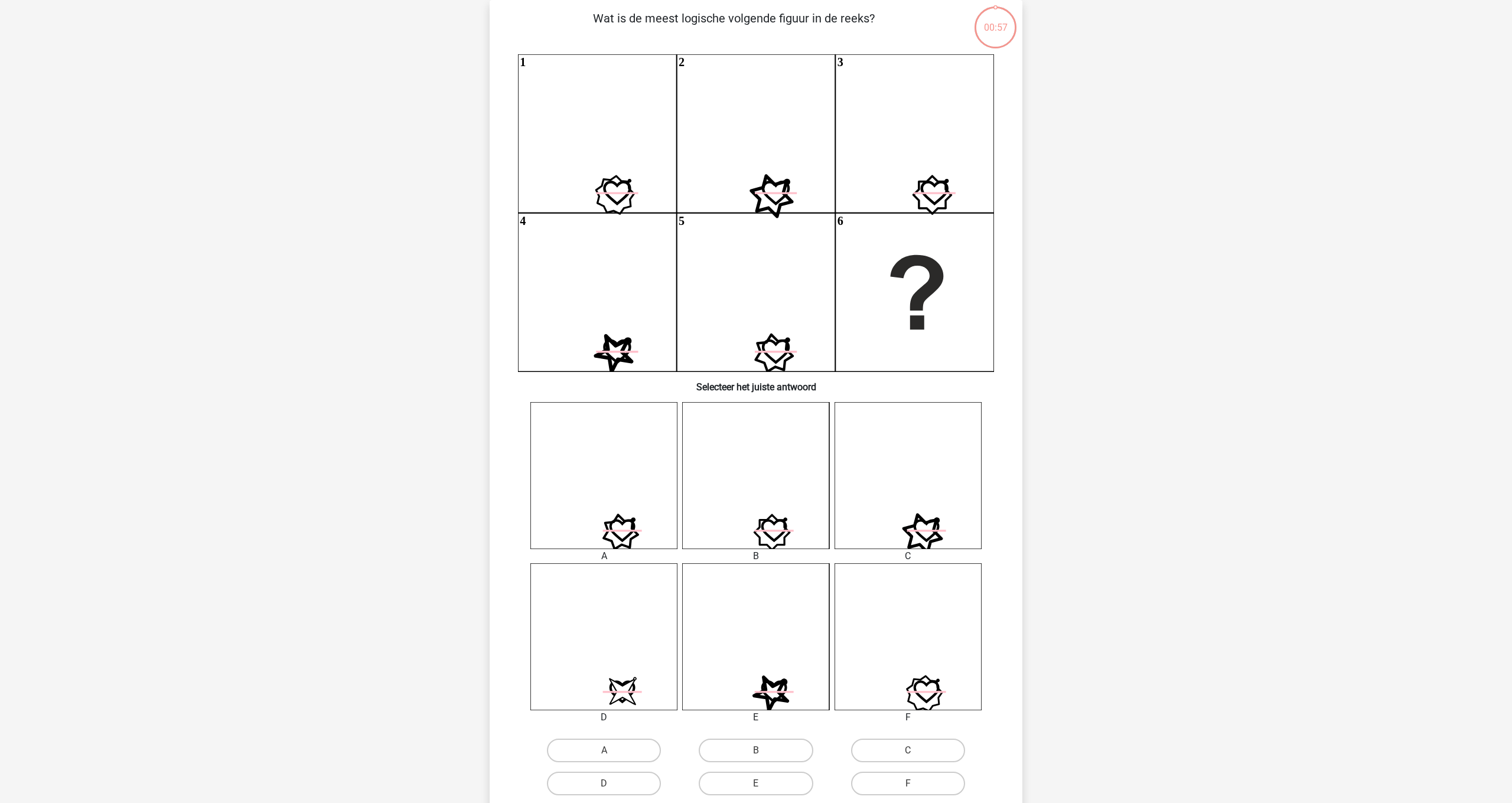
scroll to position [59, 0]
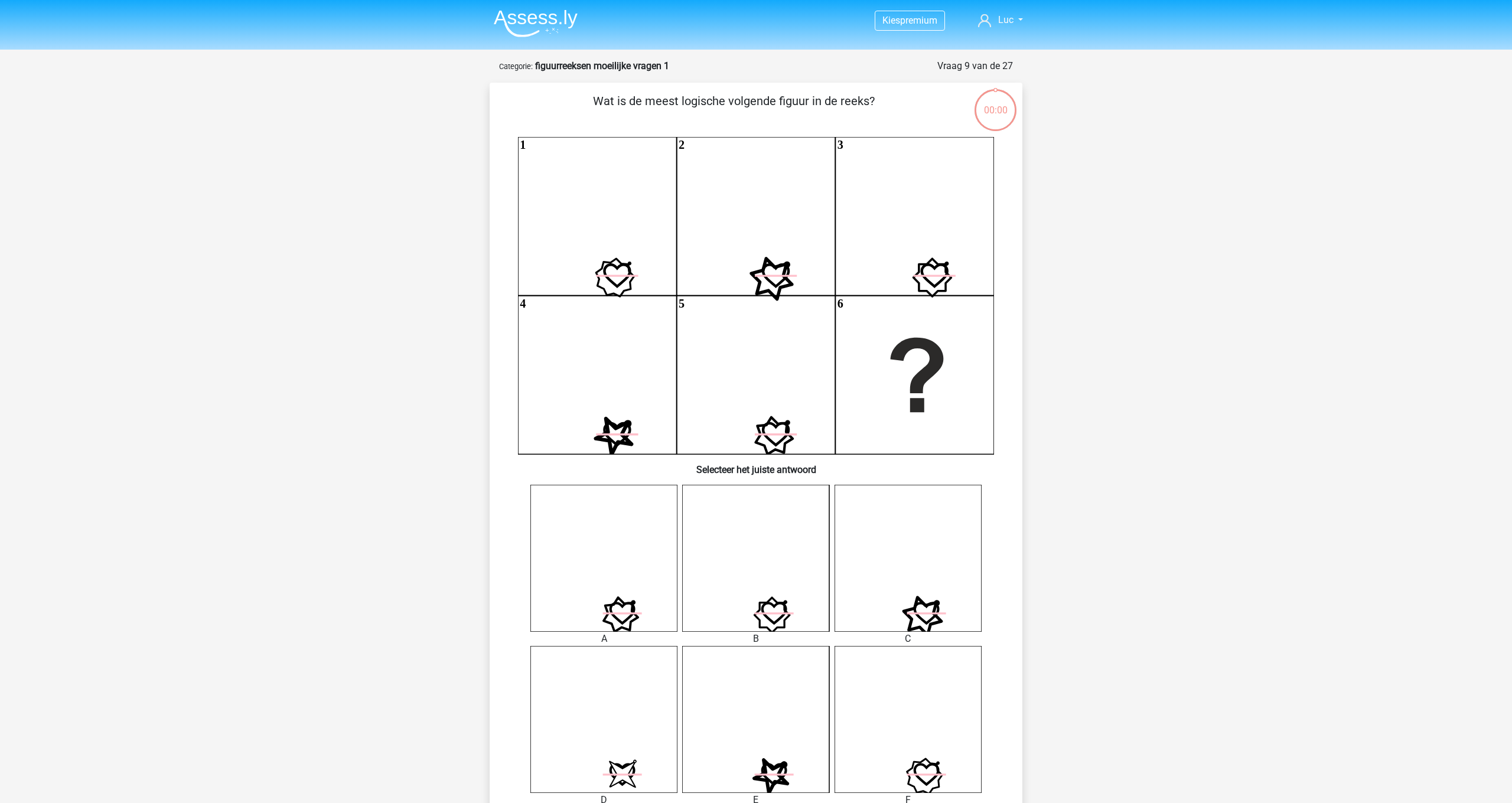
scroll to position [59, 0]
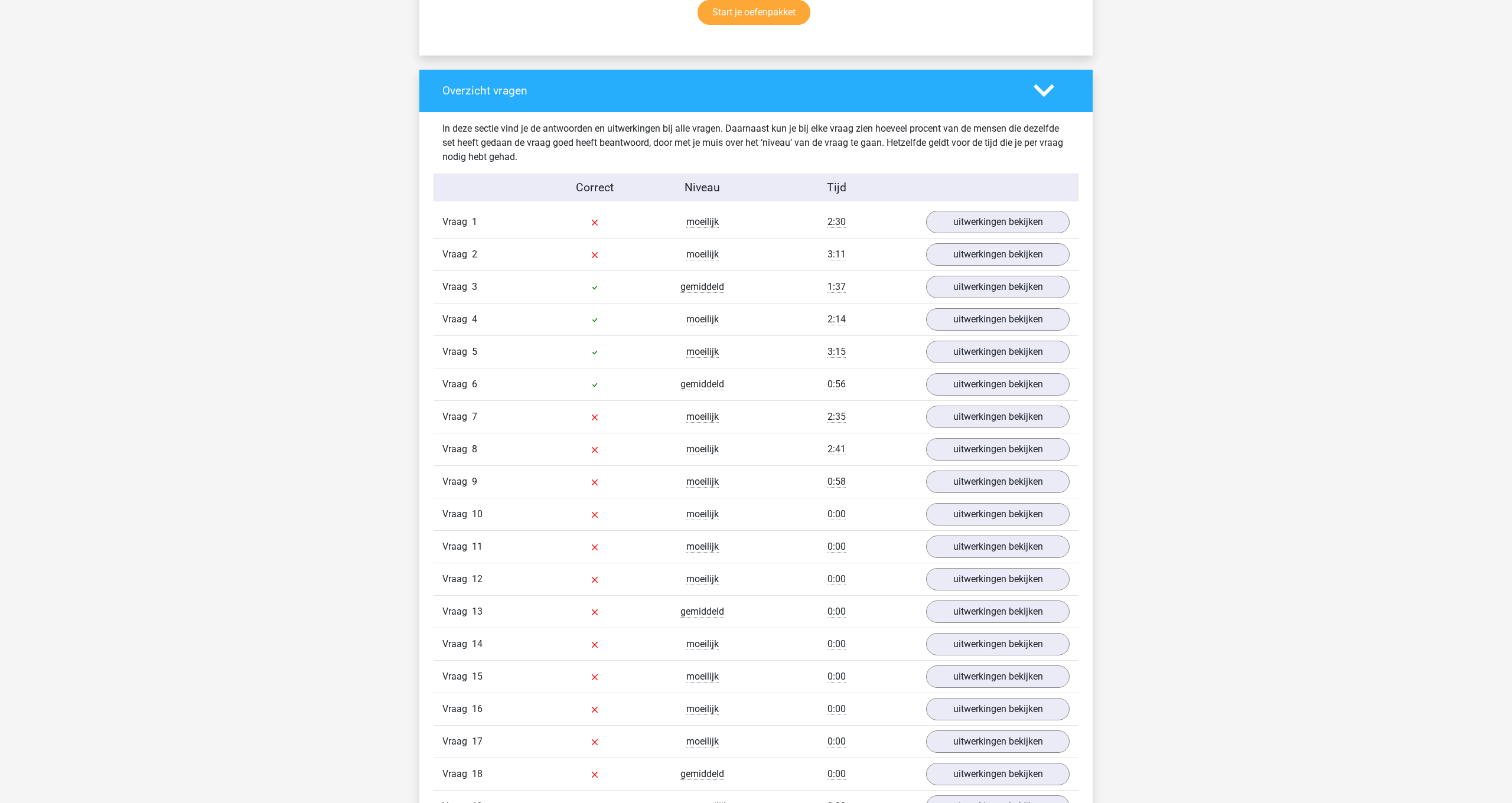
scroll to position [801, 0]
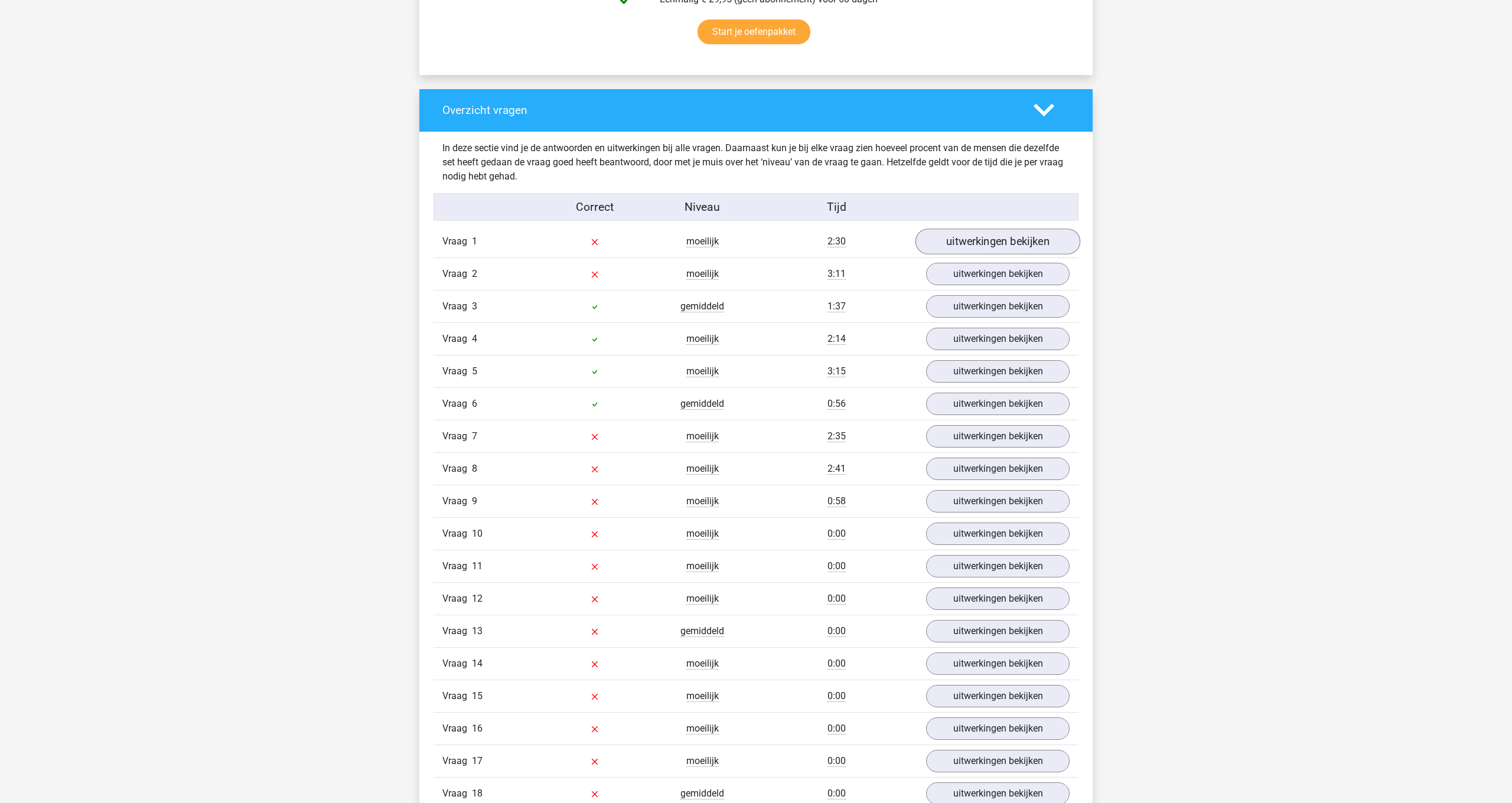
click at [1011, 241] on link "uitwerkingen bekijken" at bounding box center [998, 241] width 165 height 26
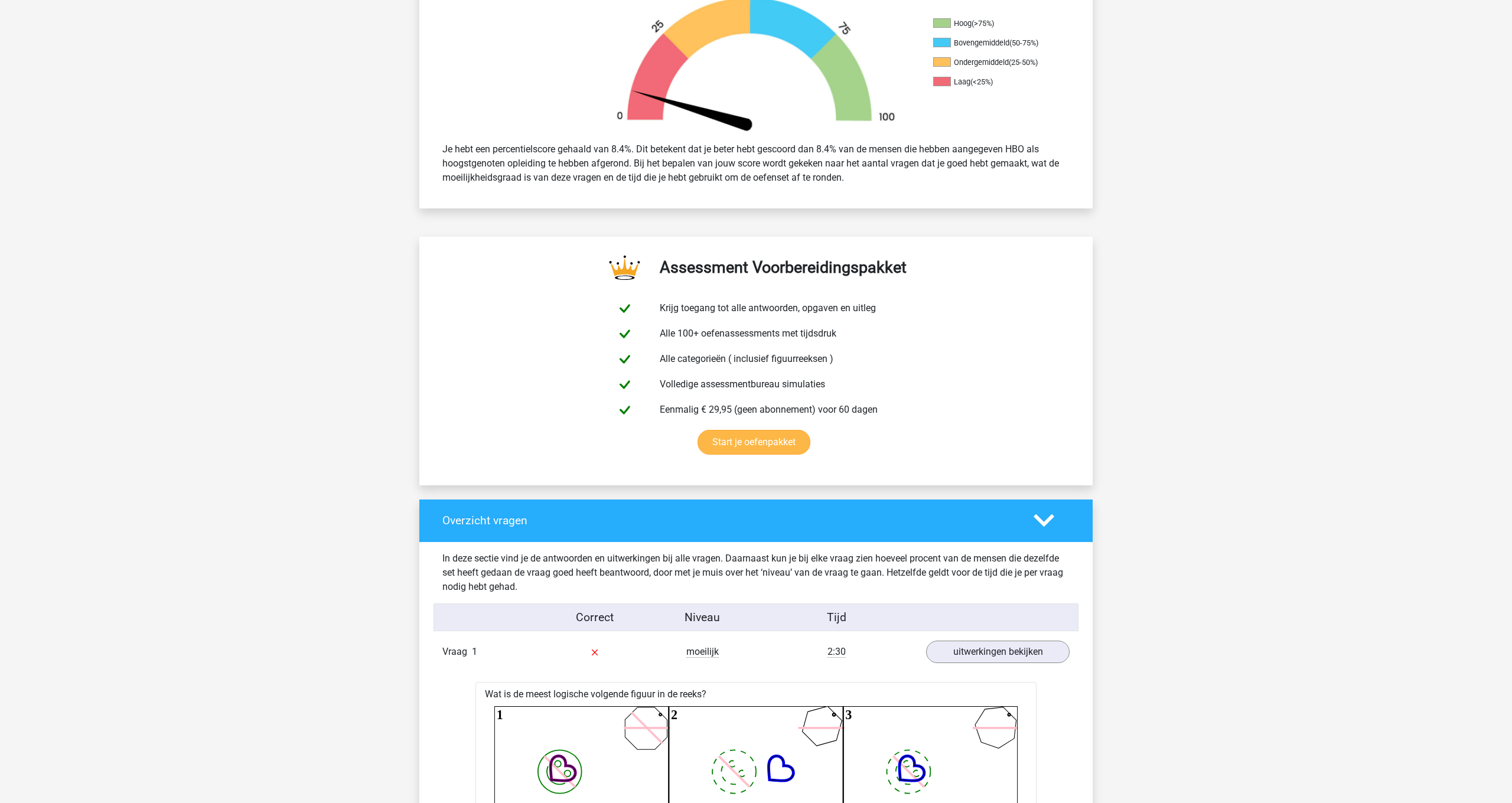
scroll to position [401, 0]
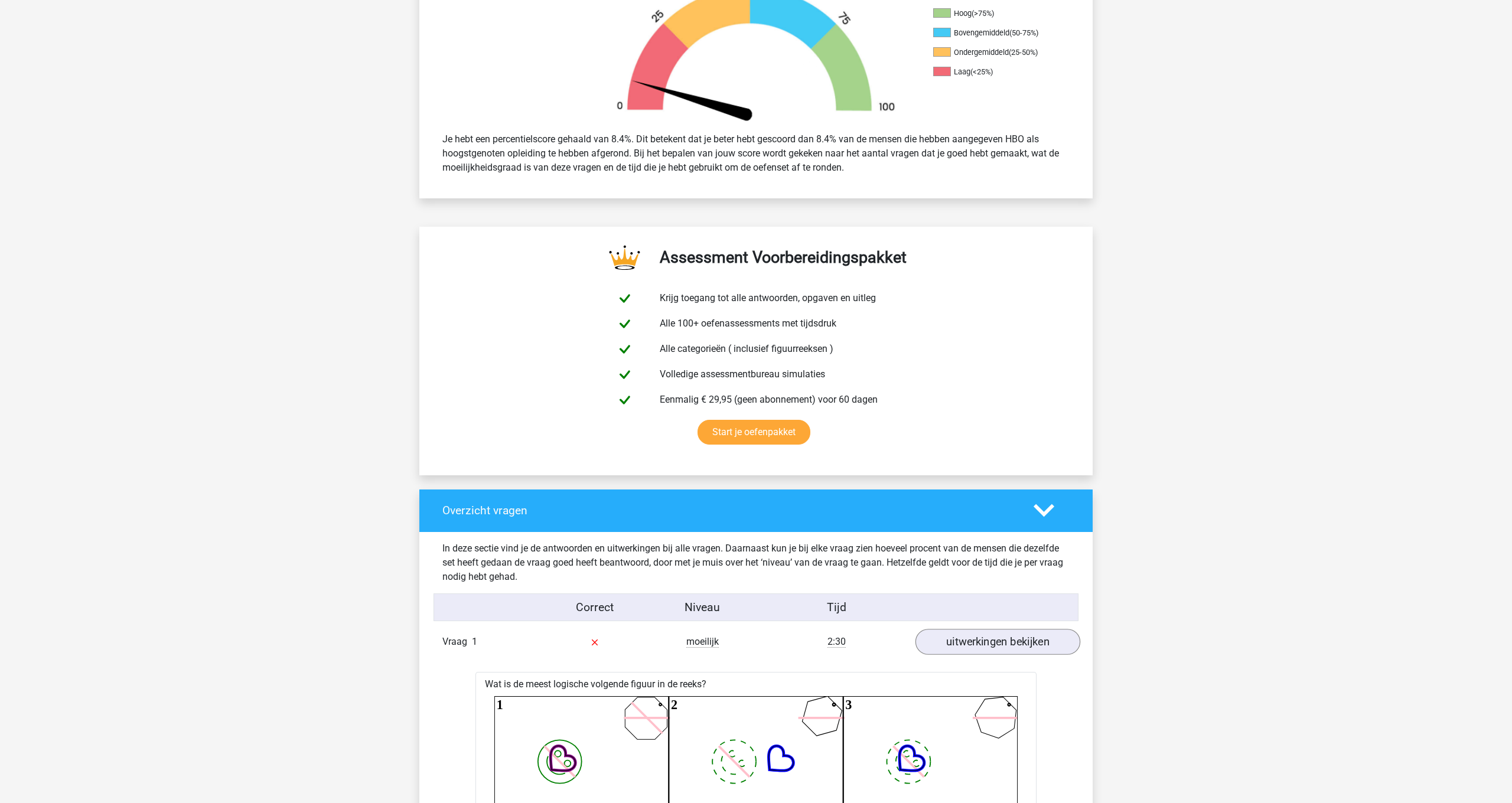
click at [1009, 642] on link "uitwerkingen bekijken" at bounding box center [998, 642] width 165 height 26
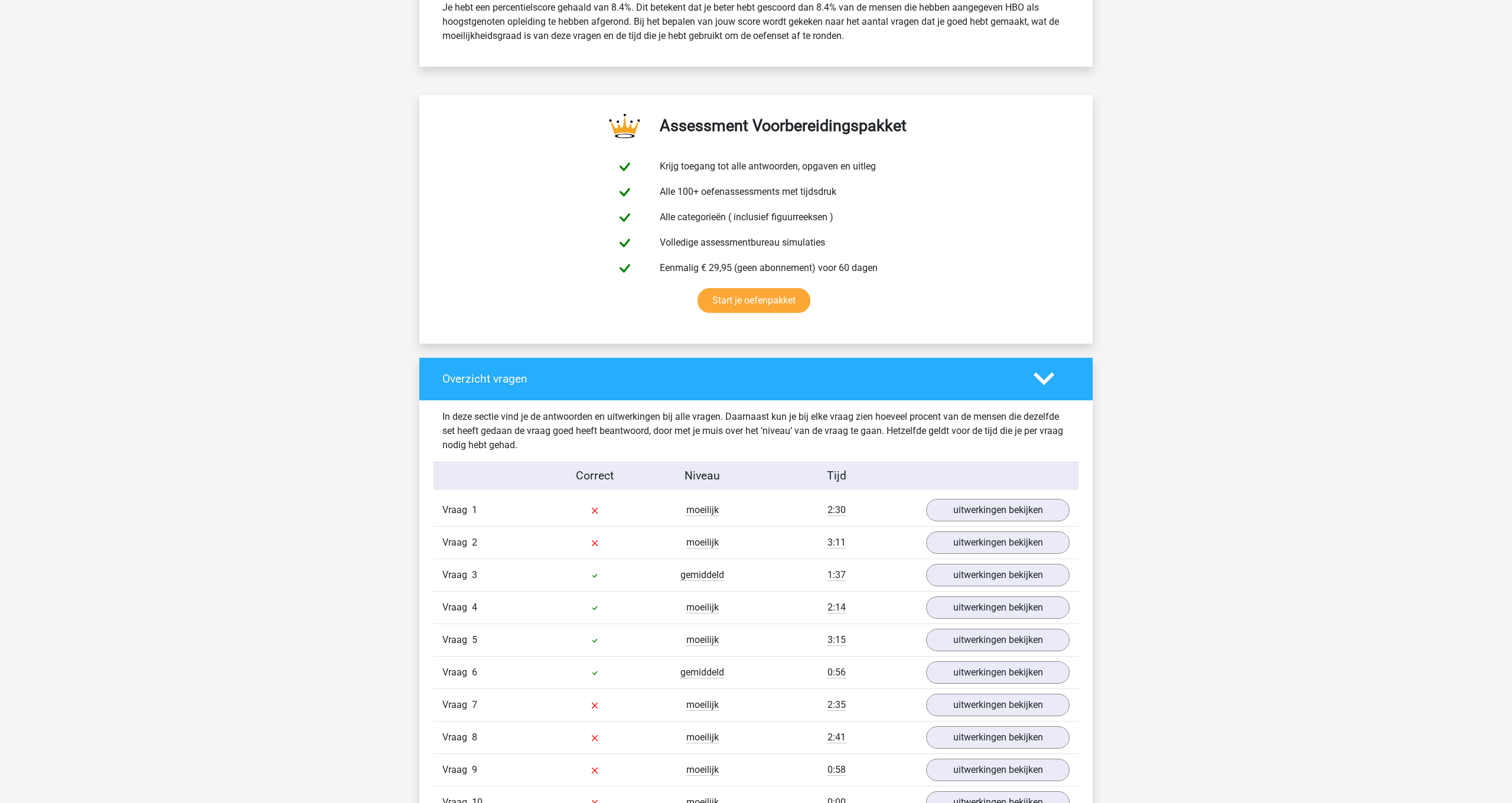
scroll to position [534, 0]
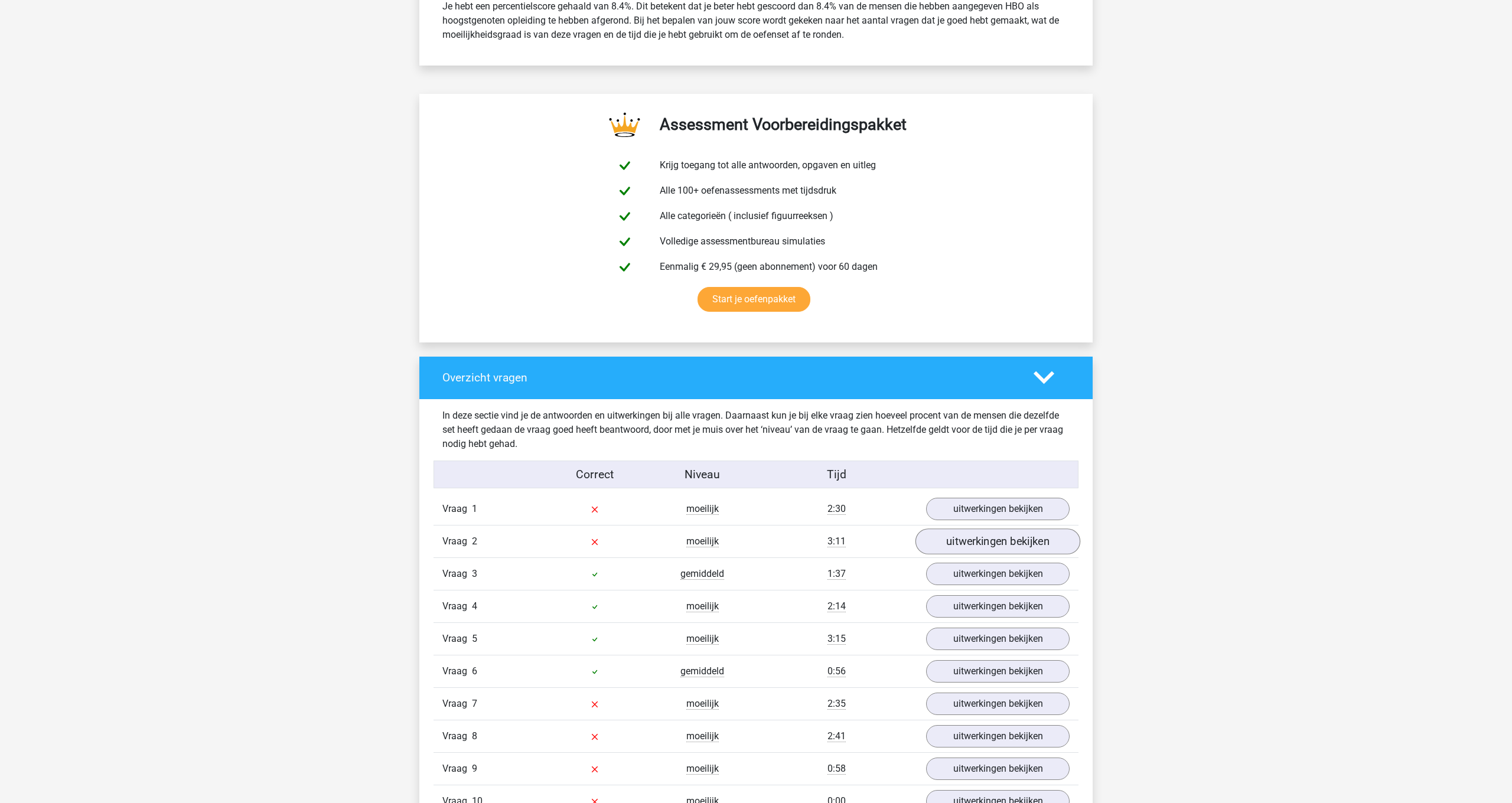
click at [953, 547] on link "uitwerkingen bekijken" at bounding box center [998, 541] width 165 height 26
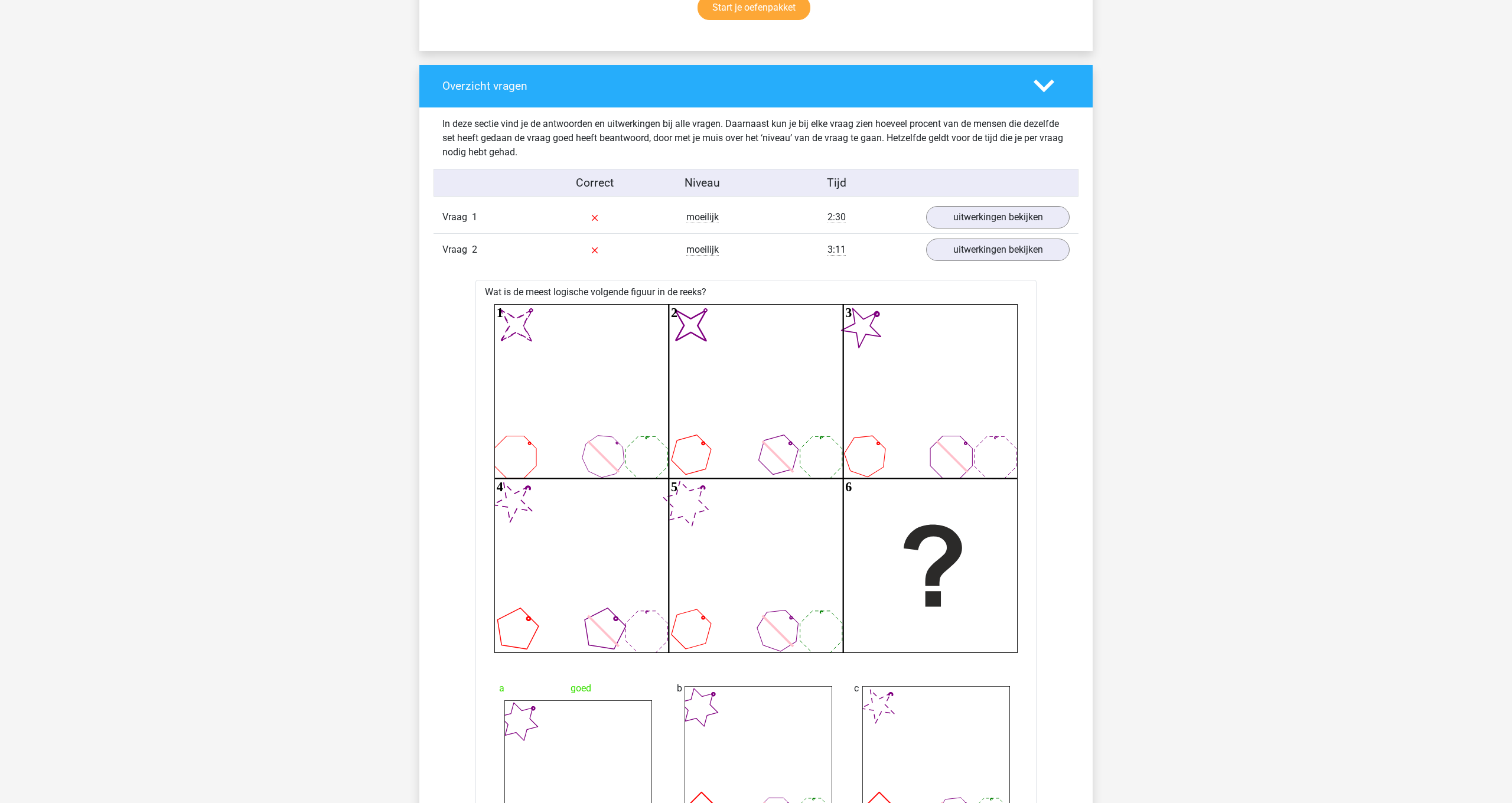
scroll to position [824, 0]
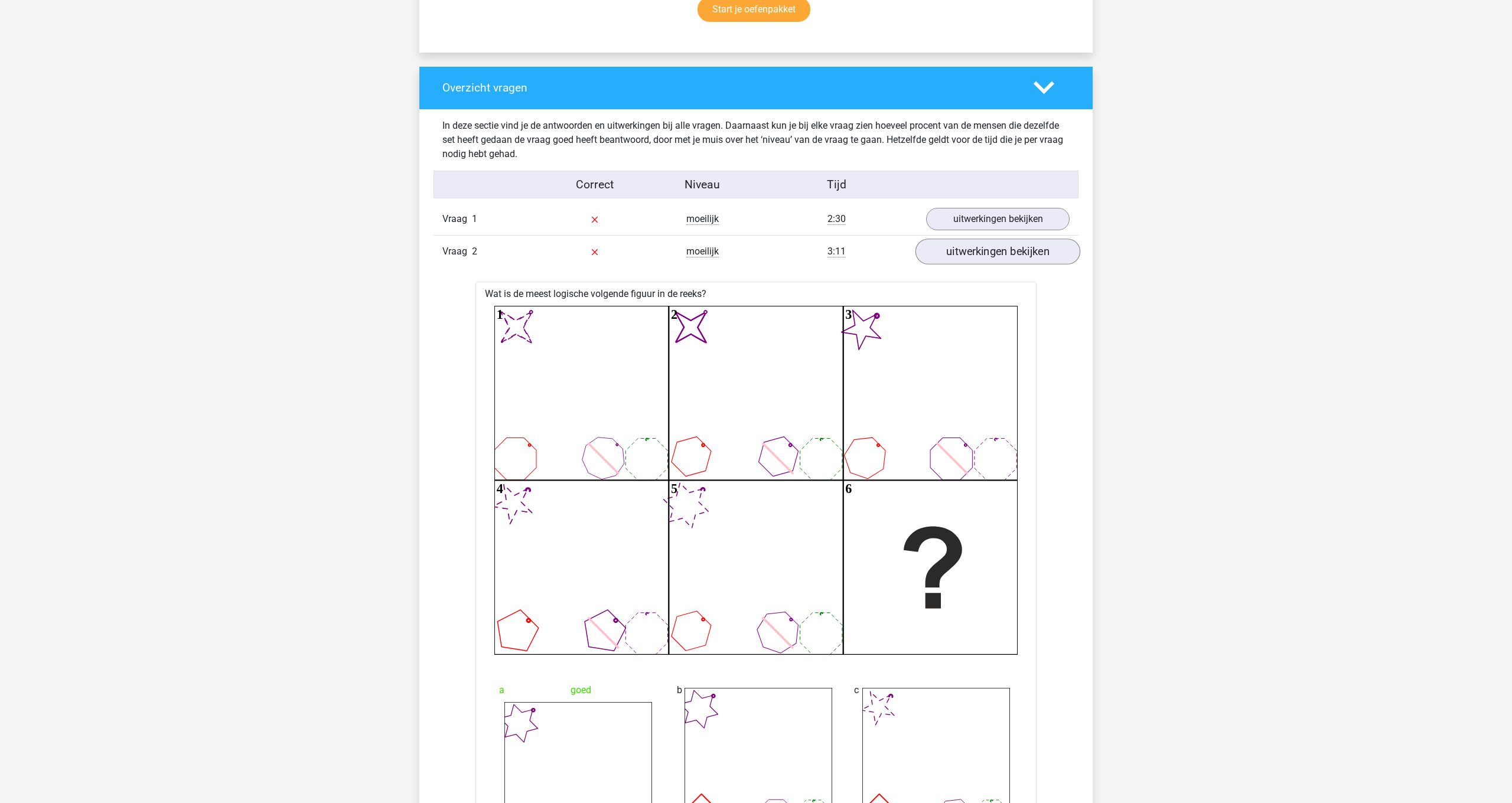
click at [1039, 257] on link "uitwerkingen bekijken" at bounding box center [998, 252] width 165 height 26
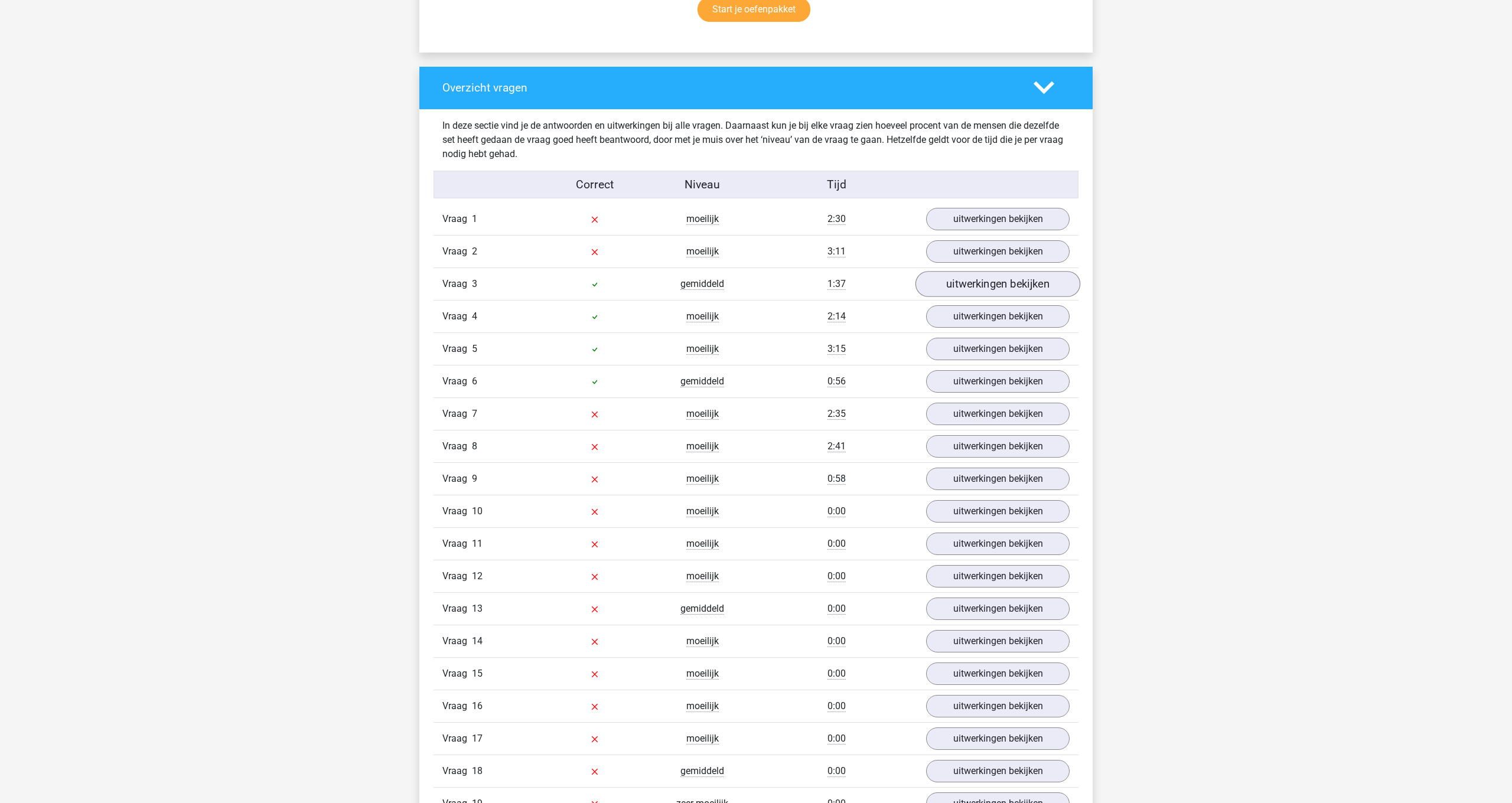
click at [1004, 286] on link "uitwerkingen bekijken" at bounding box center [998, 284] width 165 height 26
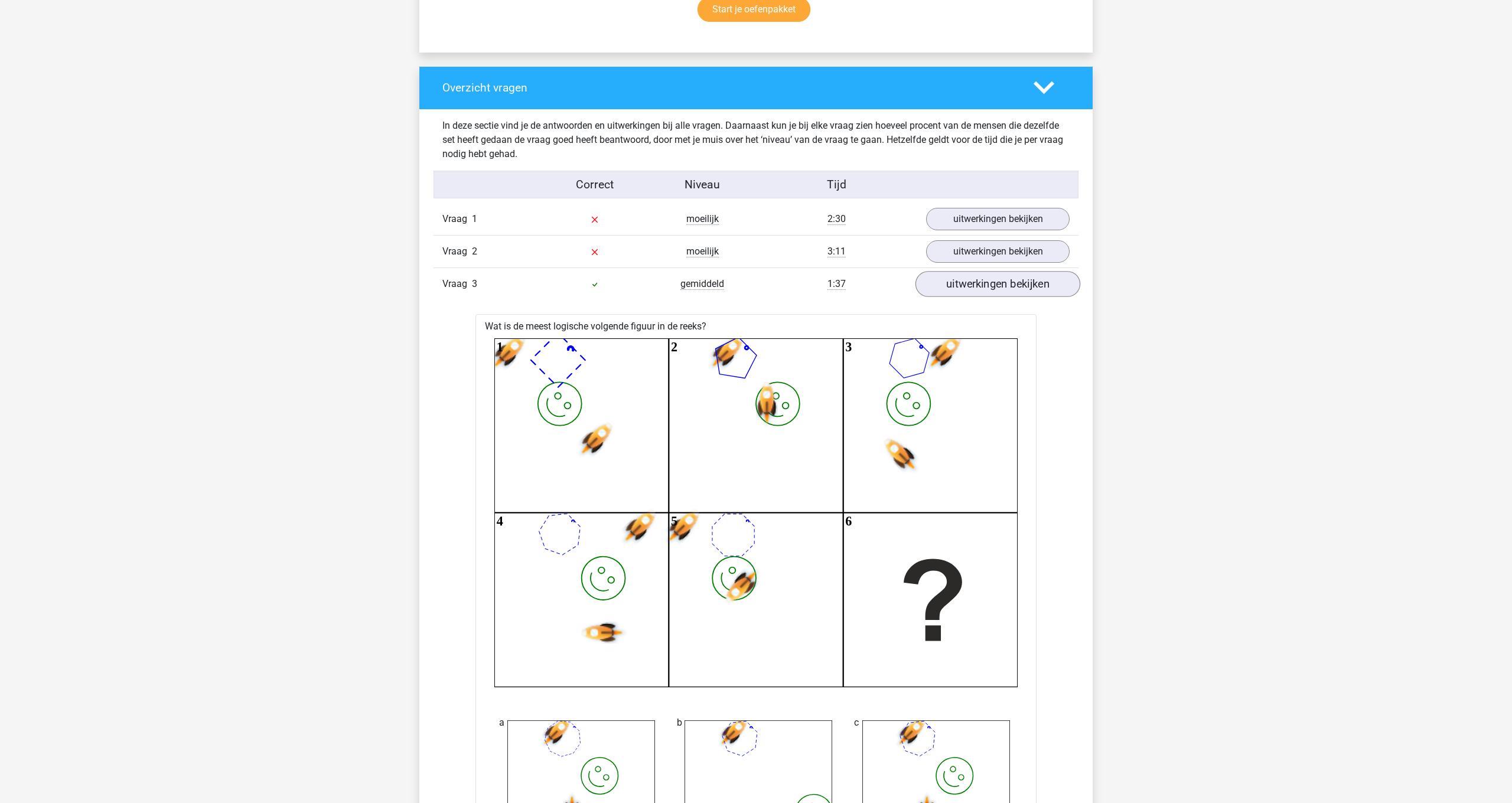
click at [1004, 286] on link "uitwerkingen bekijken" at bounding box center [998, 284] width 165 height 26
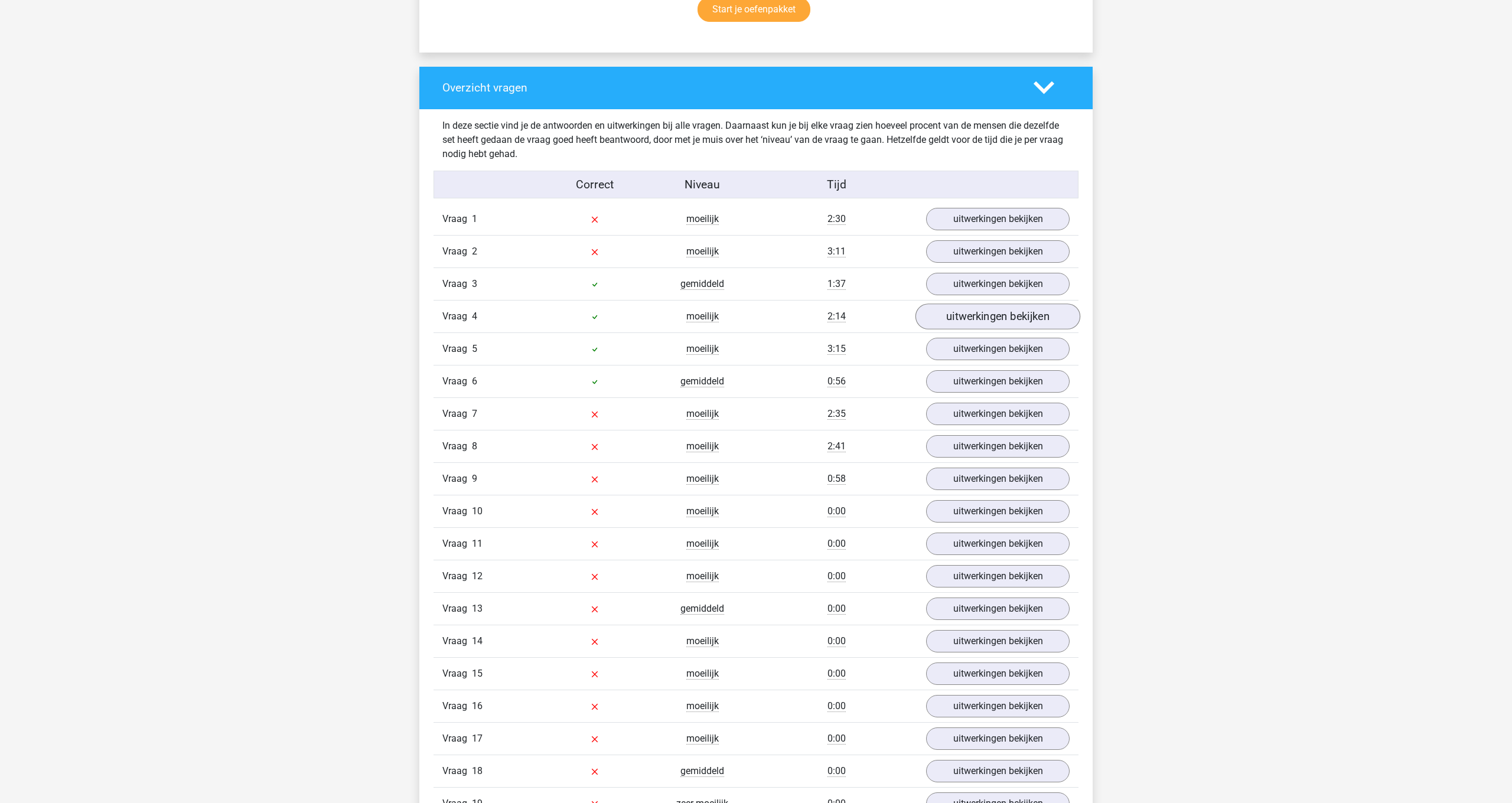
click at [1004, 315] on link "uitwerkingen bekijken" at bounding box center [998, 316] width 165 height 26
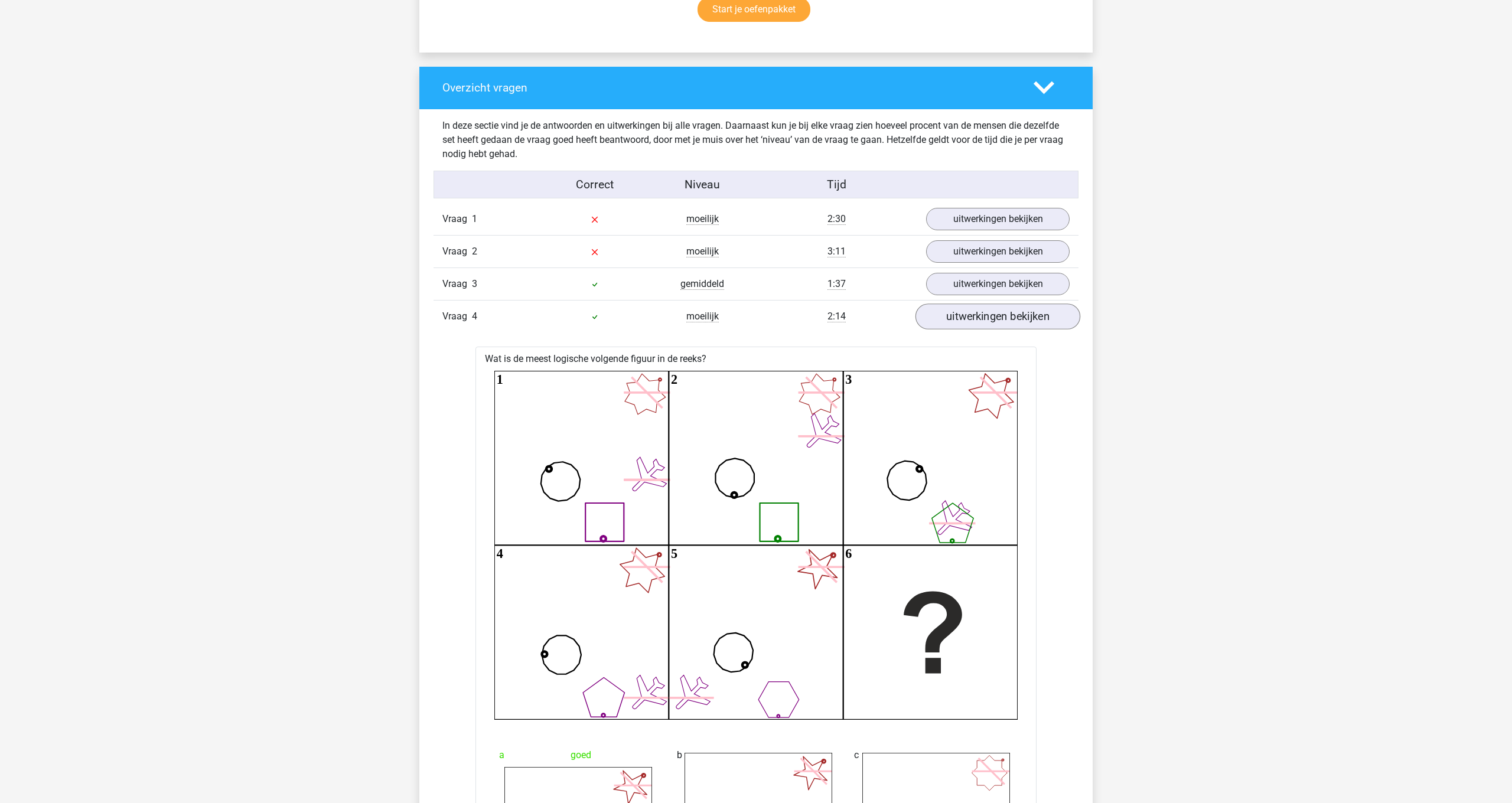
click at [1004, 315] on link "uitwerkingen bekijken" at bounding box center [998, 316] width 165 height 26
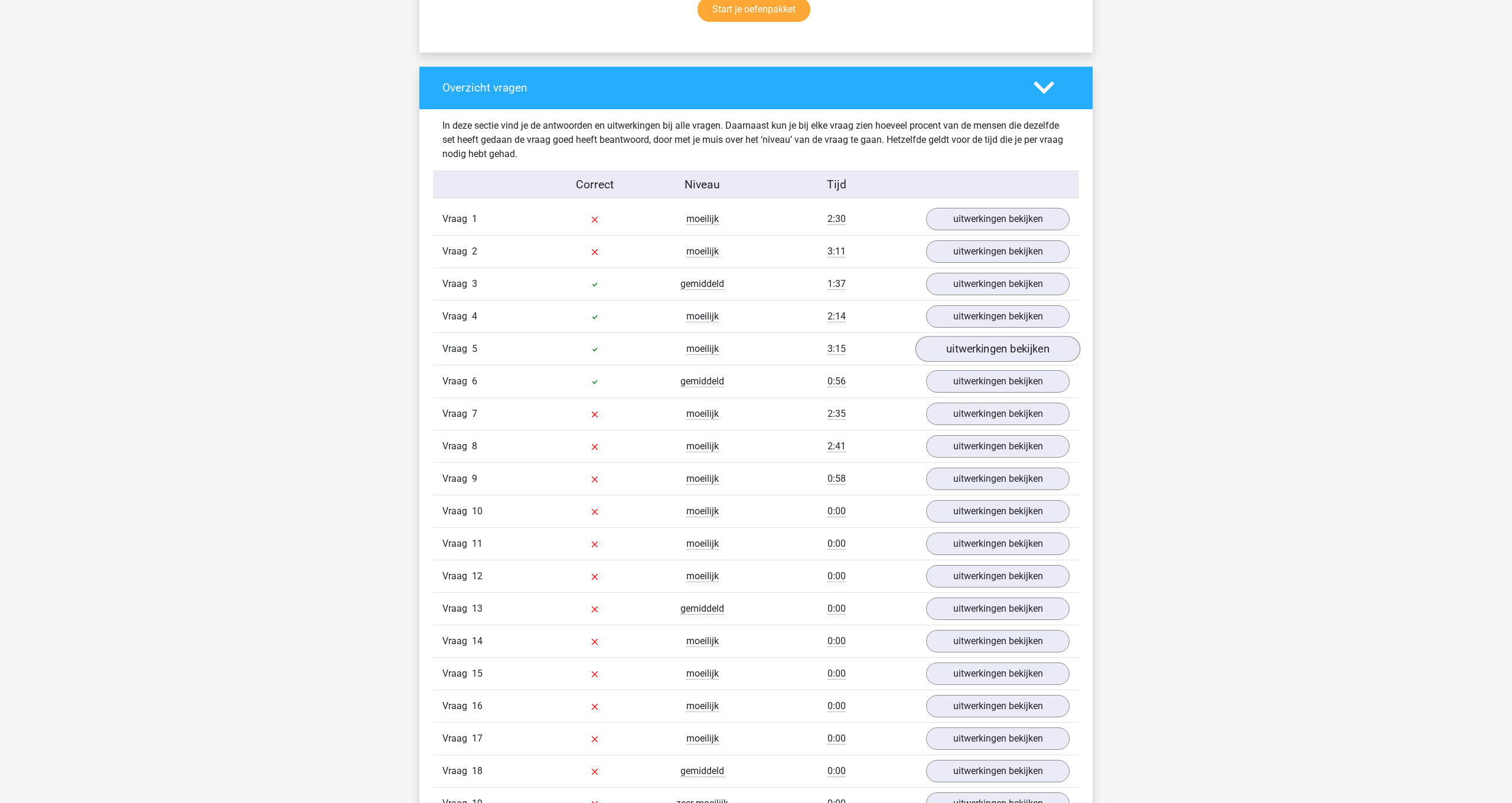
click at [1003, 349] on link "uitwerkingen bekijken" at bounding box center [998, 349] width 165 height 26
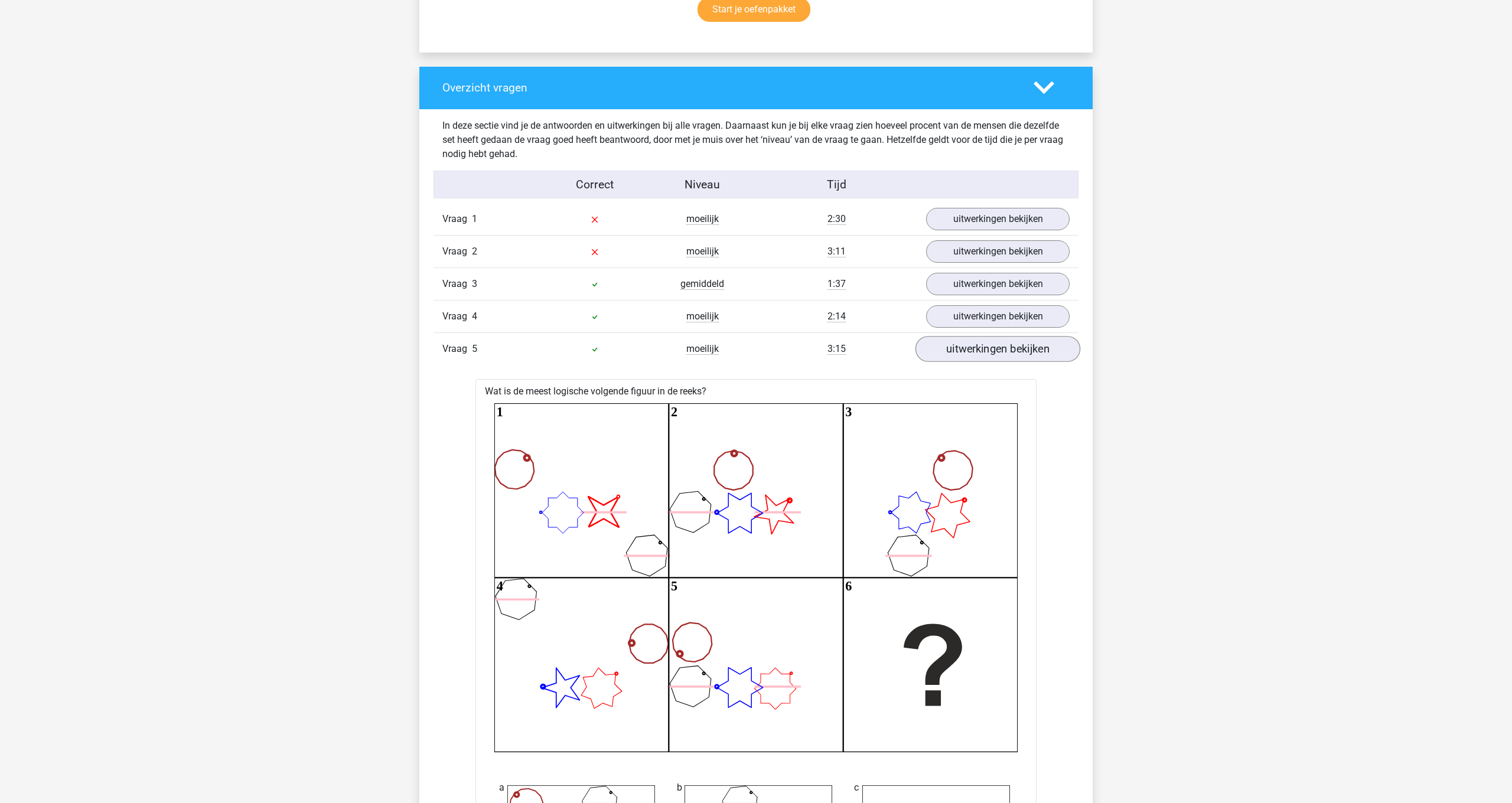
click at [1003, 349] on link "uitwerkingen bekijken" at bounding box center [998, 349] width 165 height 26
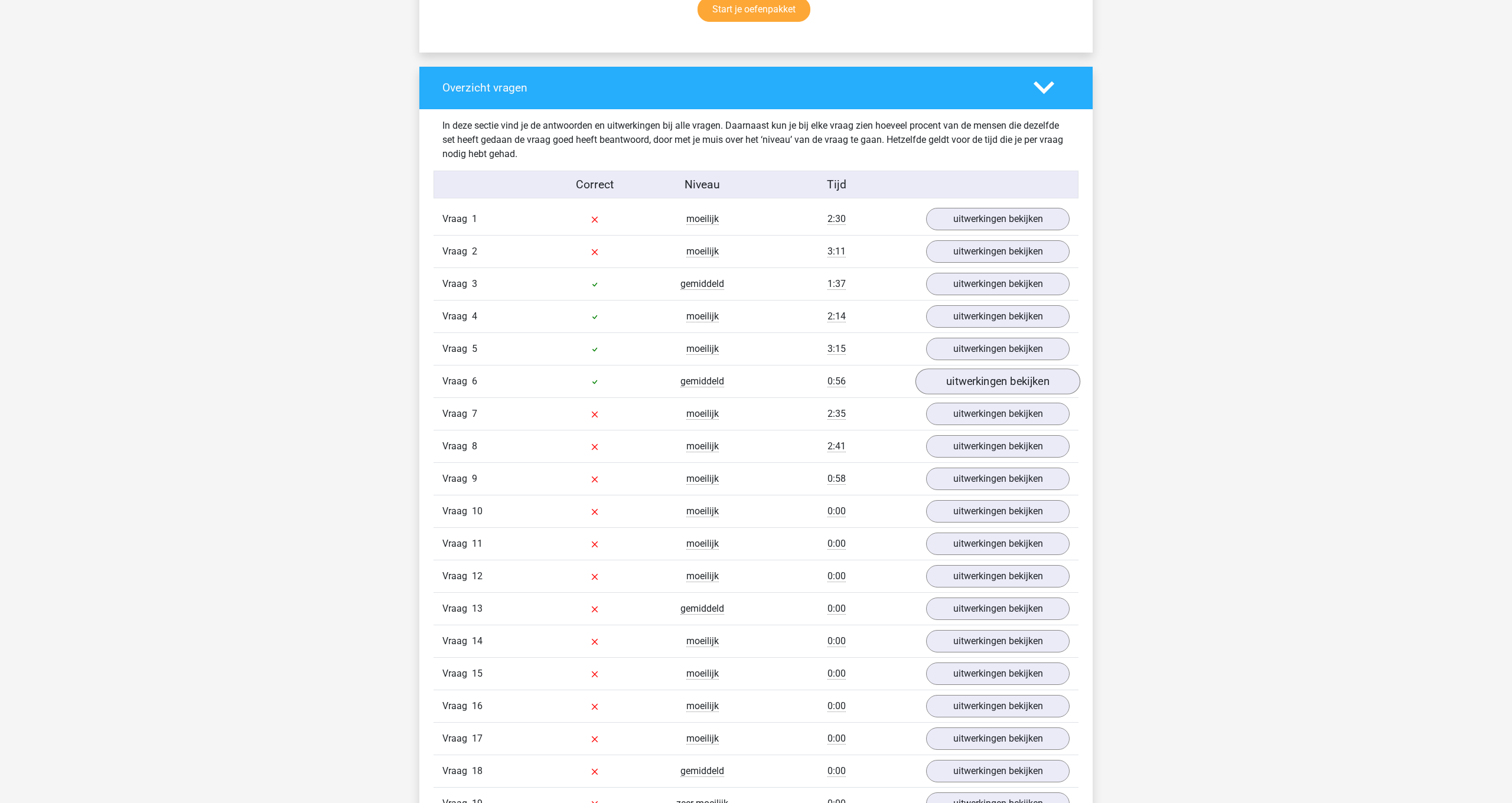
click at [1003, 378] on link "uitwerkingen bekijken" at bounding box center [998, 381] width 165 height 26
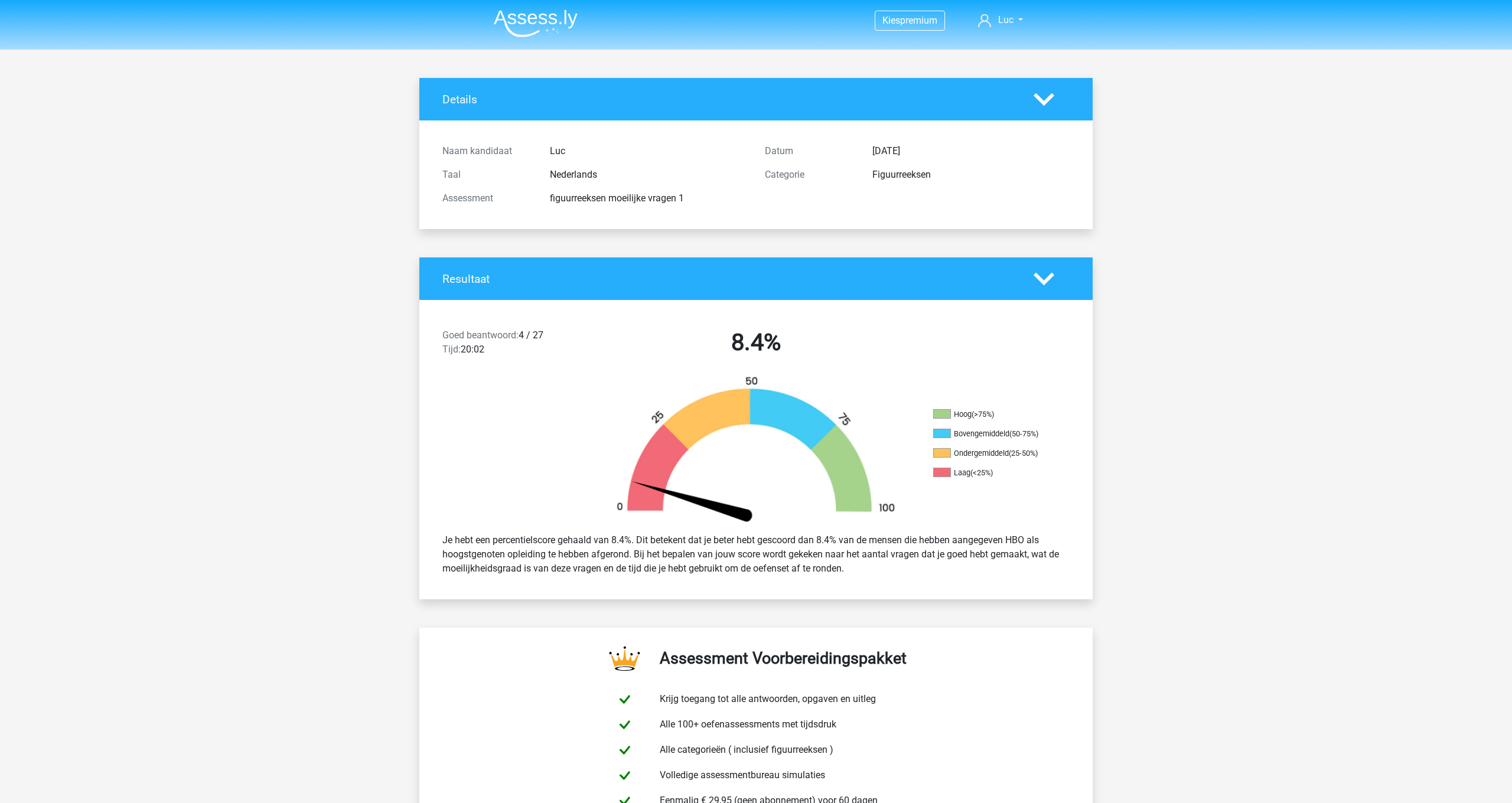
scroll to position [0, 0]
